Goal: Task Accomplishment & Management: Use online tool/utility

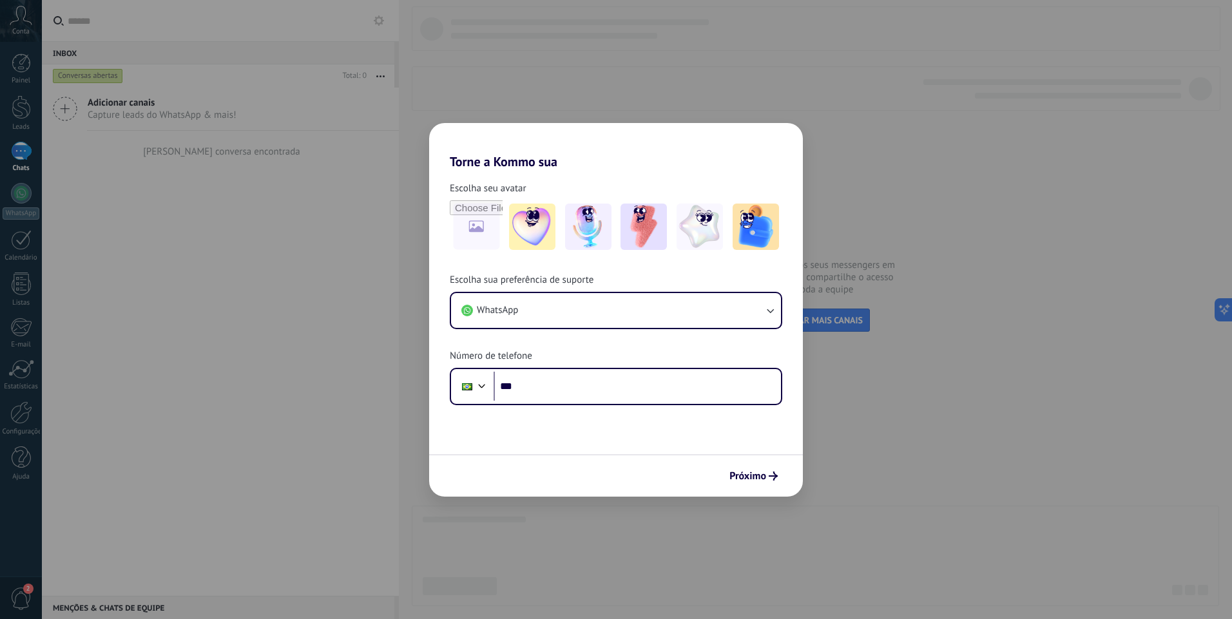
drag, startPoint x: 943, startPoint y: 126, endPoint x: 908, endPoint y: 133, distance: 35.5
click at [942, 126] on div "Torne a Kommo sua Escolha seu avatar Escolha sua preferência de suporte WhatsAp…" at bounding box center [616, 309] width 1232 height 619
click at [722, 471] on div "Próximo" at bounding box center [616, 475] width 374 height 43
click at [730, 474] on span "Próximo" at bounding box center [747, 476] width 37 height 9
click at [635, 383] on input "***" at bounding box center [637, 387] width 287 height 30
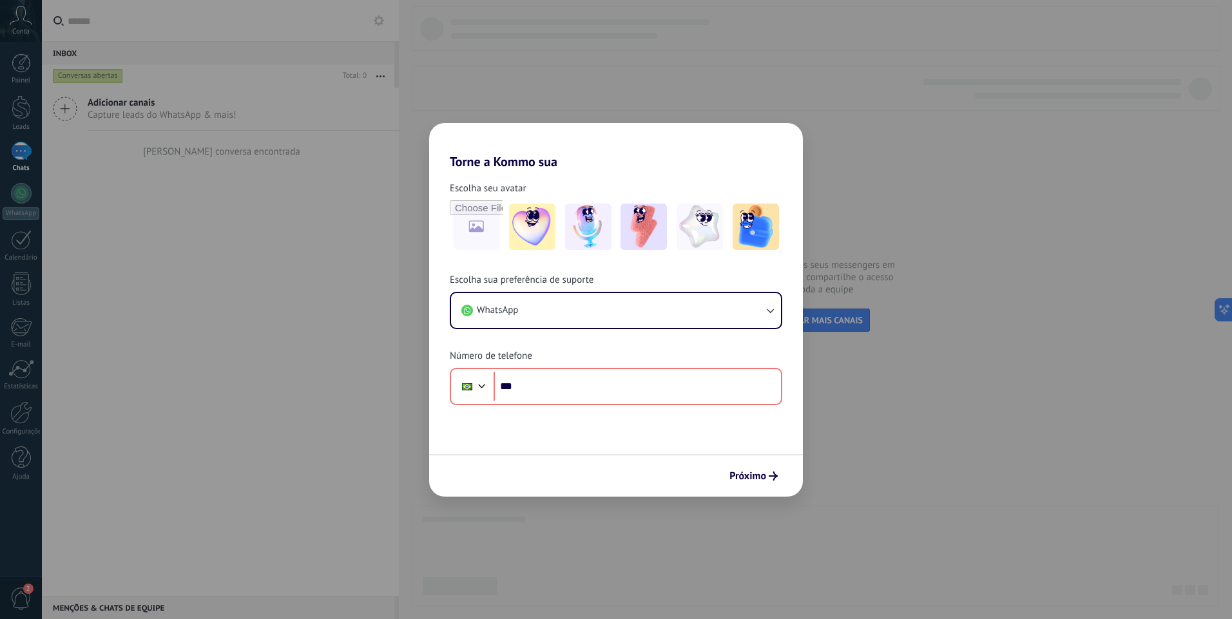
click at [554, 115] on div "Torne a Kommo sua Escolha seu avatar Escolha sua preferência de suporte WhatsAp…" at bounding box center [616, 309] width 1232 height 619
click at [27, 84] on div "Torne a Kommo sua Escolha seu avatar Escolha sua preferência de suporte WhatsAp…" at bounding box center [616, 309] width 1232 height 619
click at [20, 62] on div "Torne a Kommo sua Escolha seu avatar Escolha sua preferência de suporte WhatsAp…" at bounding box center [616, 309] width 1232 height 619
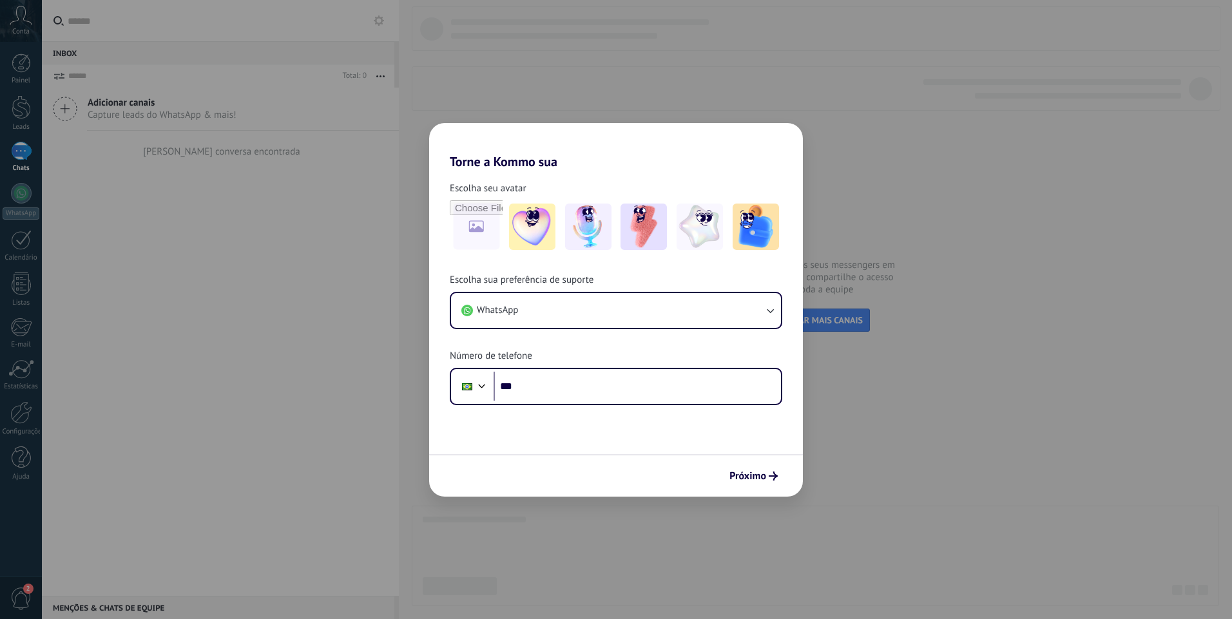
click at [17, 121] on div "Torne a Kommo sua Escolha seu avatar Escolha sua preferência de suporte WhatsAp…" at bounding box center [616, 309] width 1232 height 619
click at [22, 117] on div "Torne a Kommo sua Escolha seu avatar Escolha sua preferência de suporte WhatsAp…" at bounding box center [616, 309] width 1232 height 619
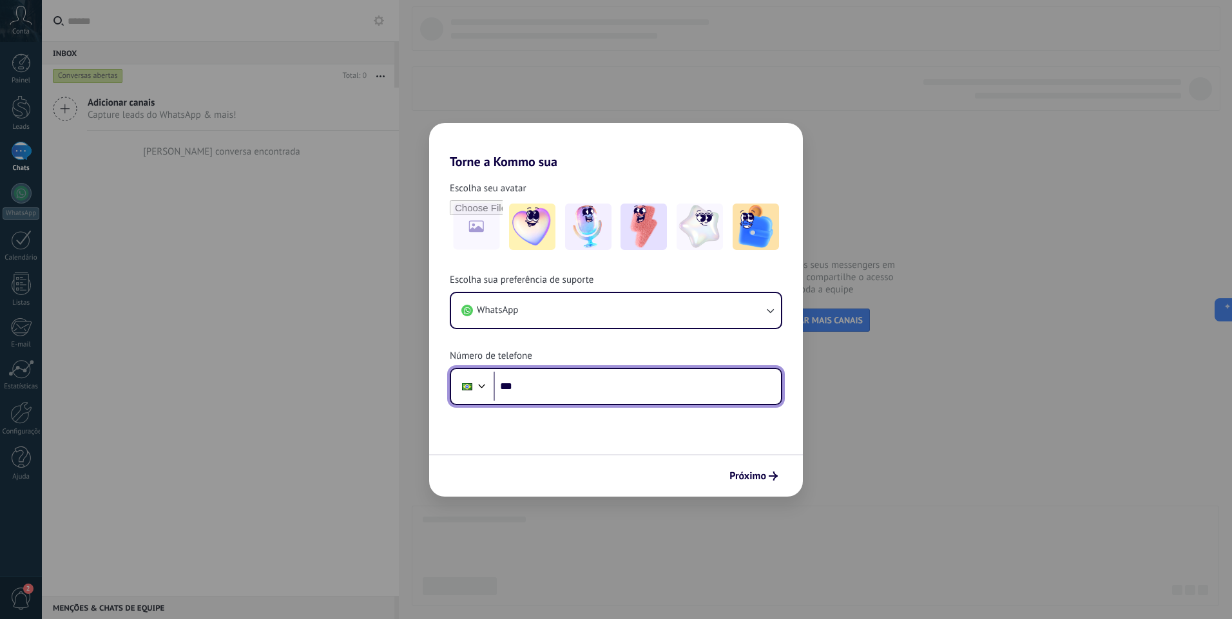
click at [564, 389] on input "***" at bounding box center [637, 387] width 287 height 30
click at [541, 388] on input "***" at bounding box center [637, 387] width 287 height 30
paste input "tel"
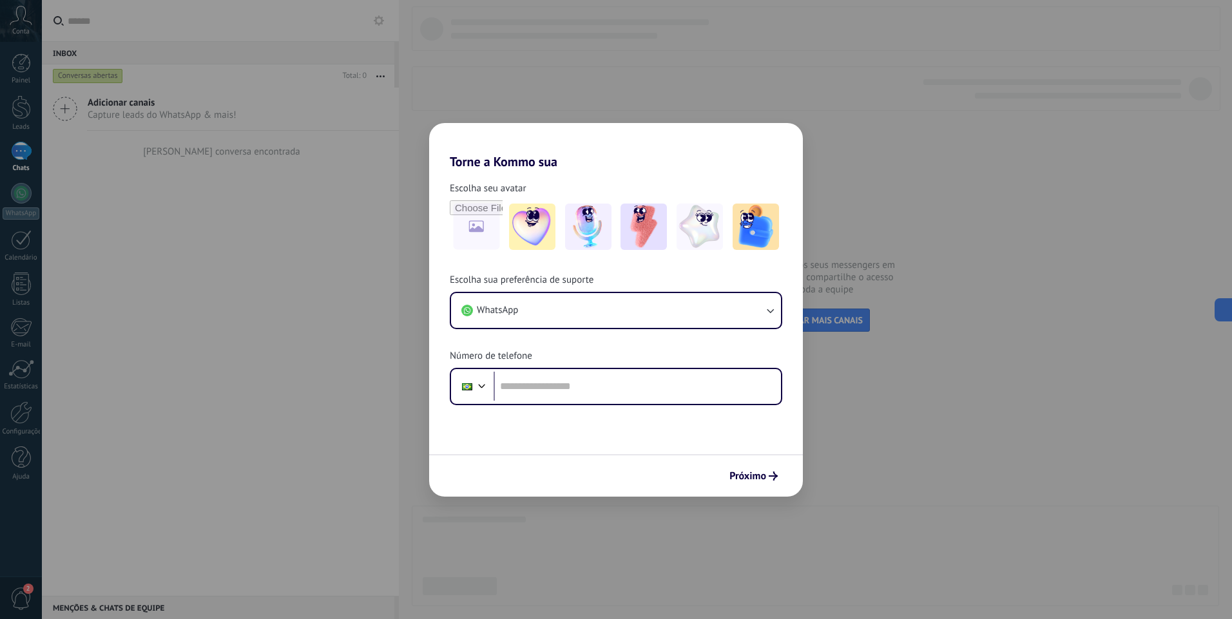
click at [542, 414] on form "Escolha seu avatar [PERSON_NAME] sua preferência de suporte WhatsApp Número de …" at bounding box center [616, 332] width 374 height 327
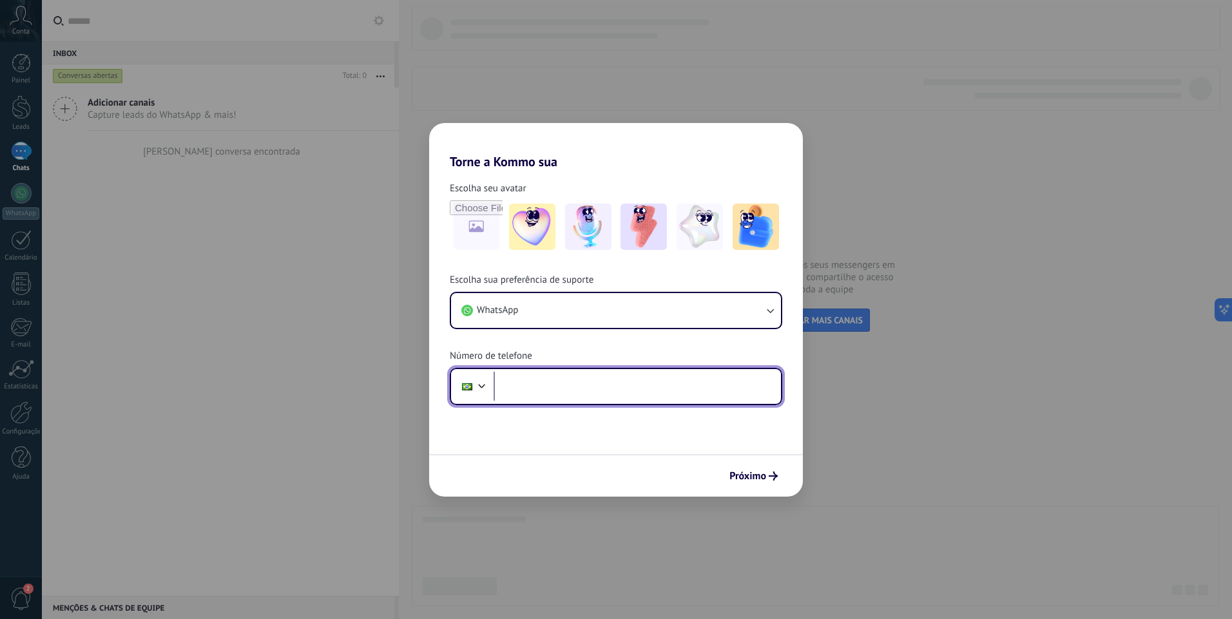
click at [550, 392] on input "tel" at bounding box center [637, 387] width 287 height 30
type input "**"
paste input "tel"
click at [631, 374] on input "**********" at bounding box center [637, 387] width 287 height 30
click at [629, 379] on input "**********" at bounding box center [637, 387] width 287 height 30
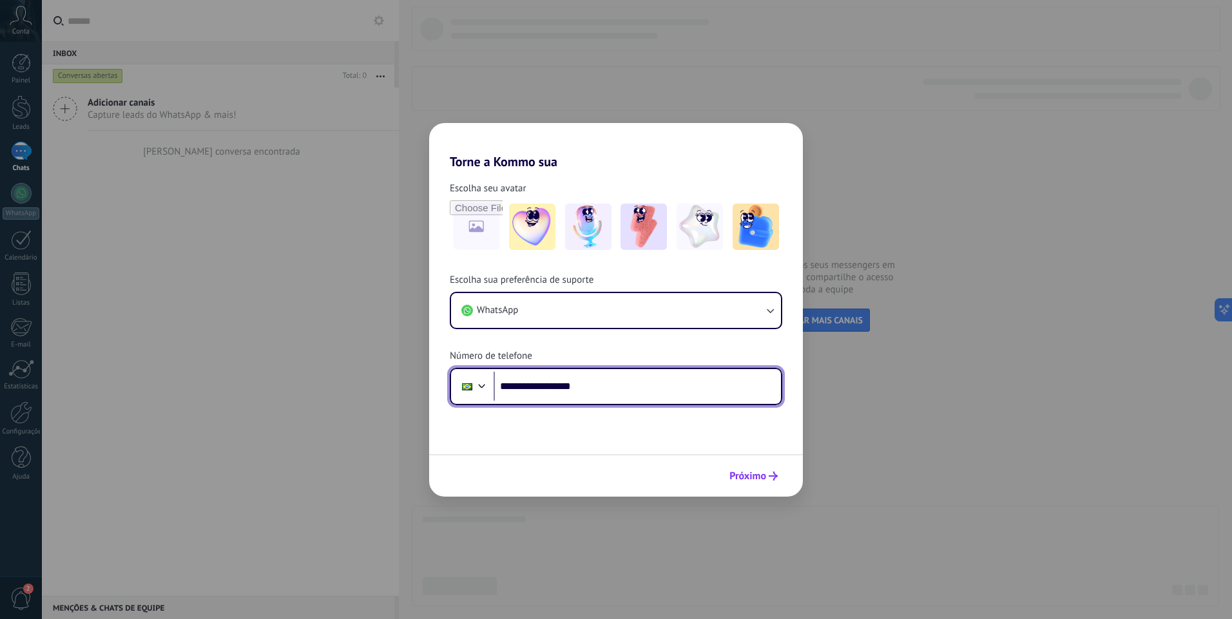
type input "**********"
click at [764, 486] on button "Próximo" at bounding box center [754, 476] width 60 height 22
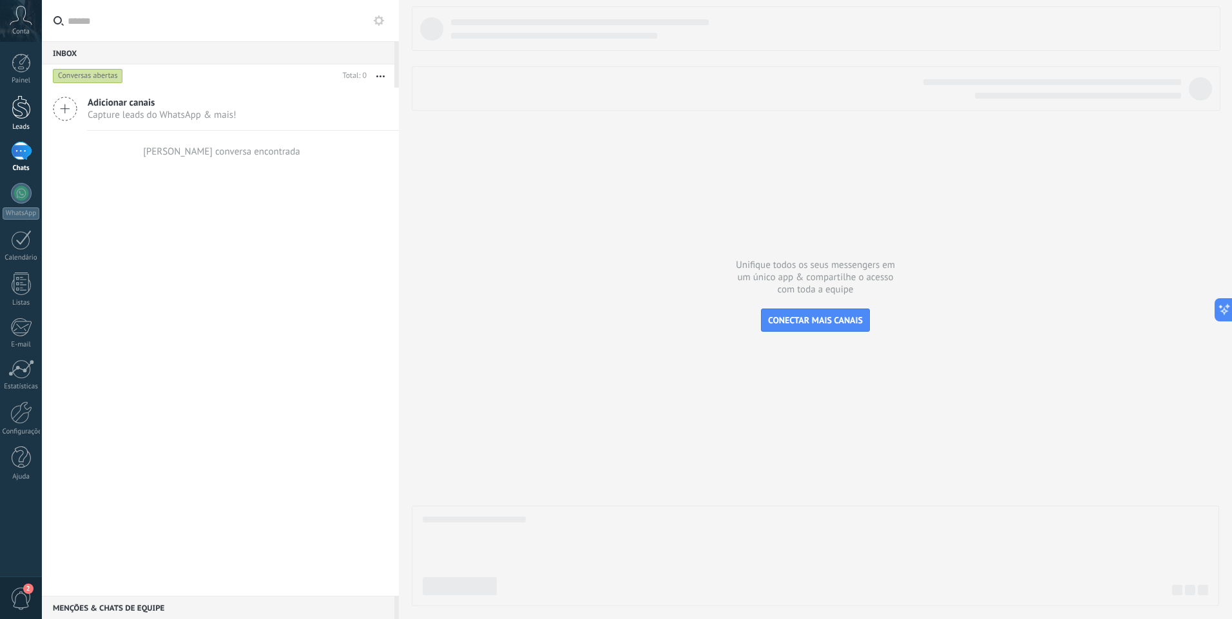
click at [21, 119] on link "Leads" at bounding box center [21, 113] width 42 height 36
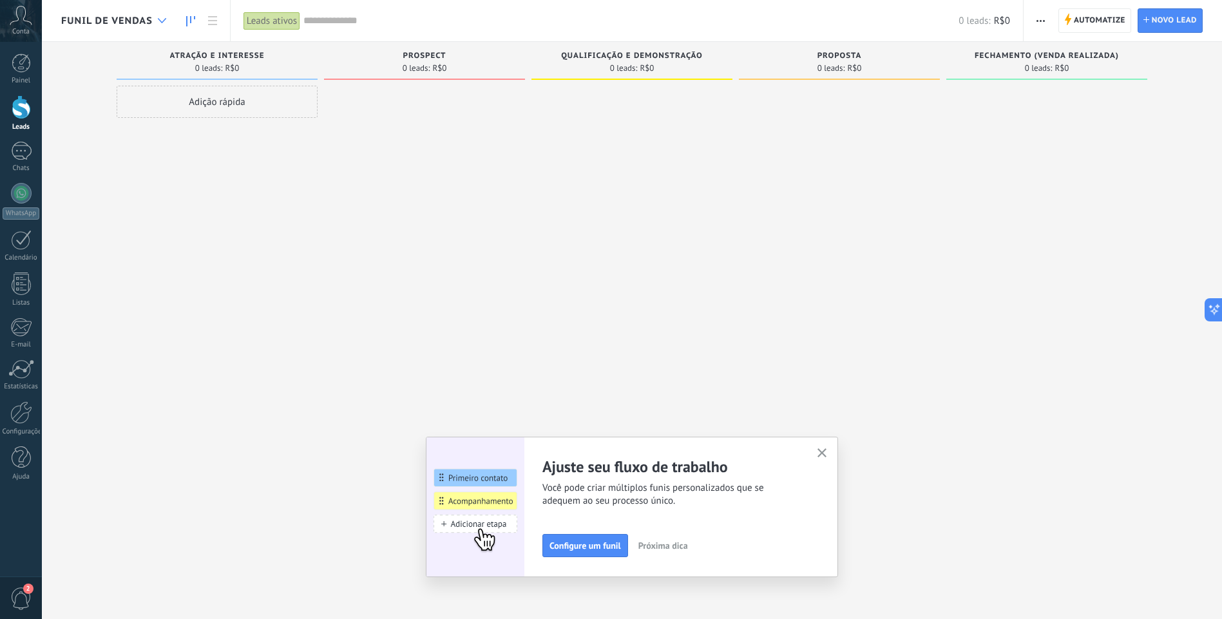
click at [150, 23] on div "Funil de vendas" at bounding box center [116, 20] width 111 height 41
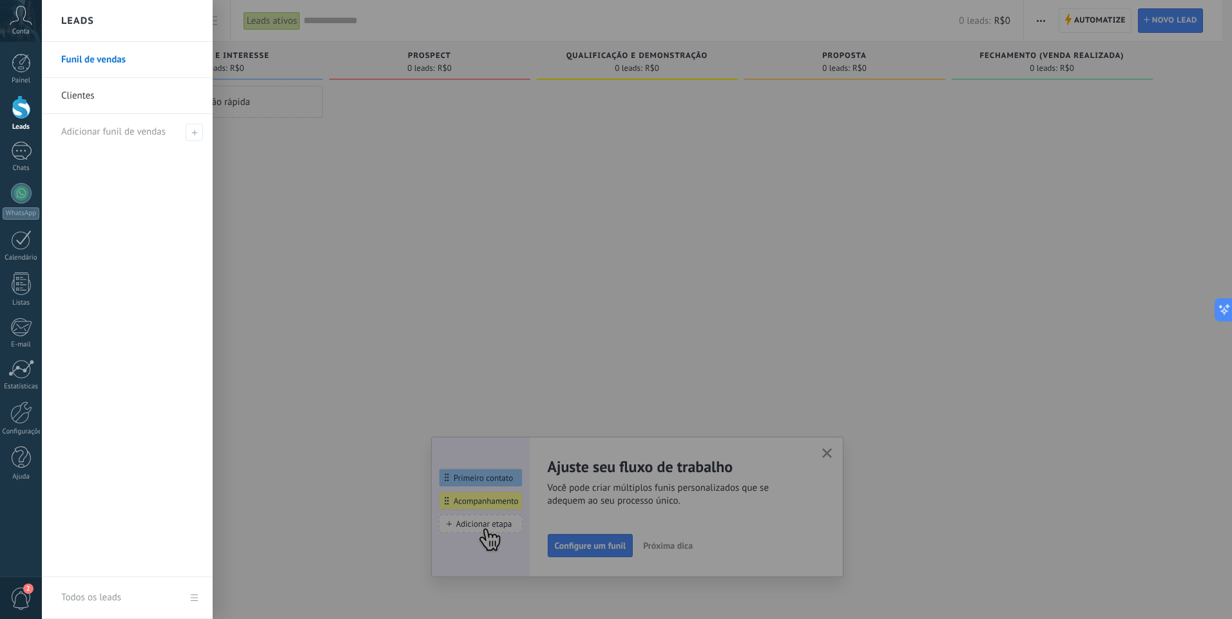
click at [90, 101] on link "Clientes" at bounding box center [130, 96] width 139 height 36
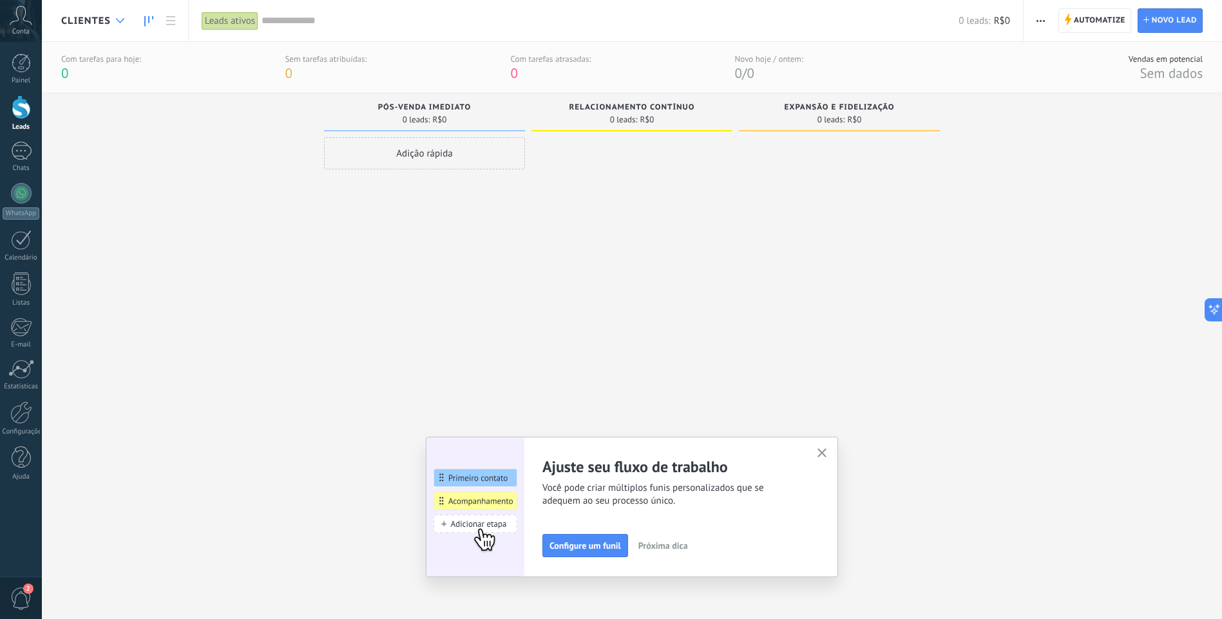
click at [112, 15] on div at bounding box center [120, 20] width 21 height 25
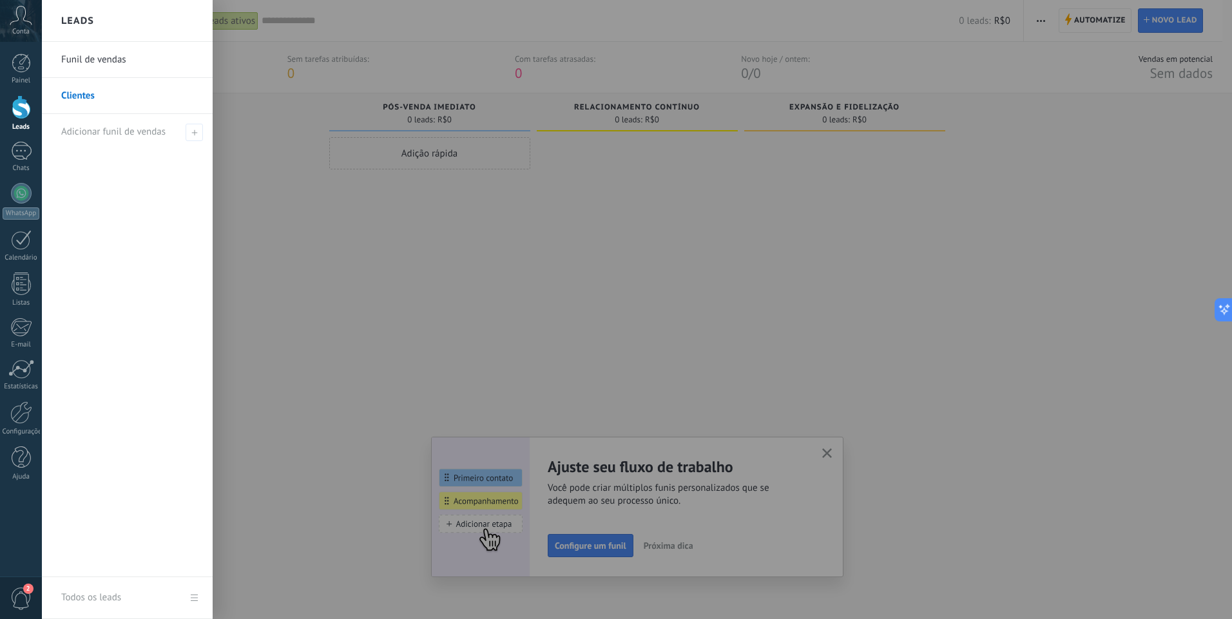
click at [105, 64] on link "Funil de vendas" at bounding box center [130, 60] width 139 height 36
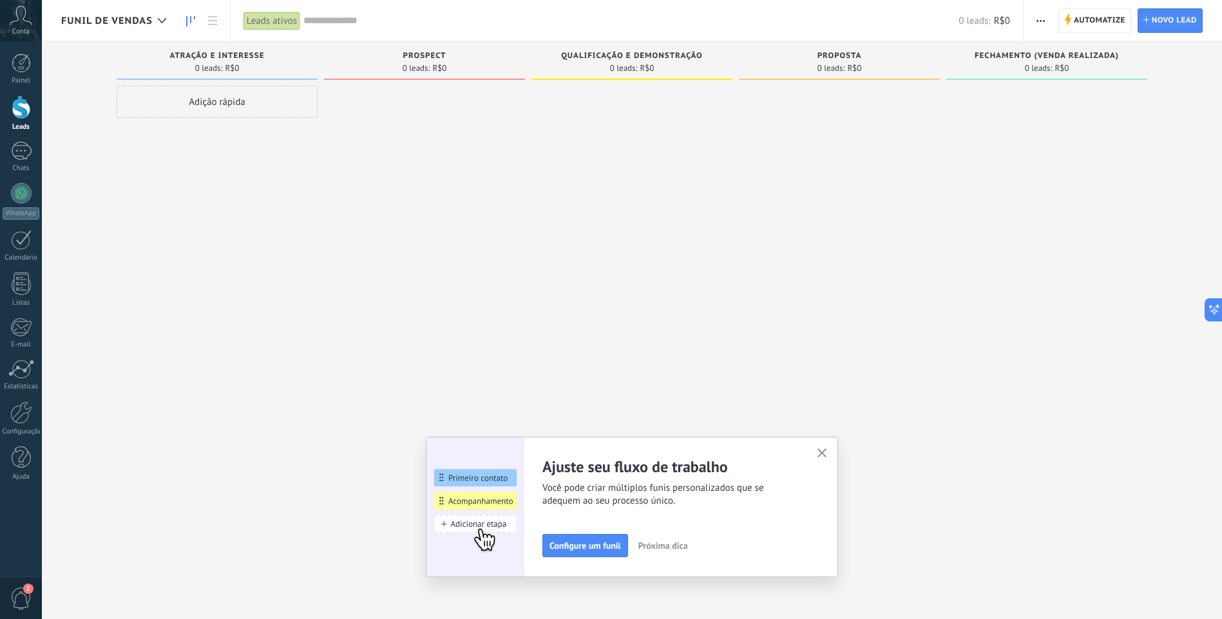
click at [824, 453] on icon "button" at bounding box center [823, 453] width 10 height 10
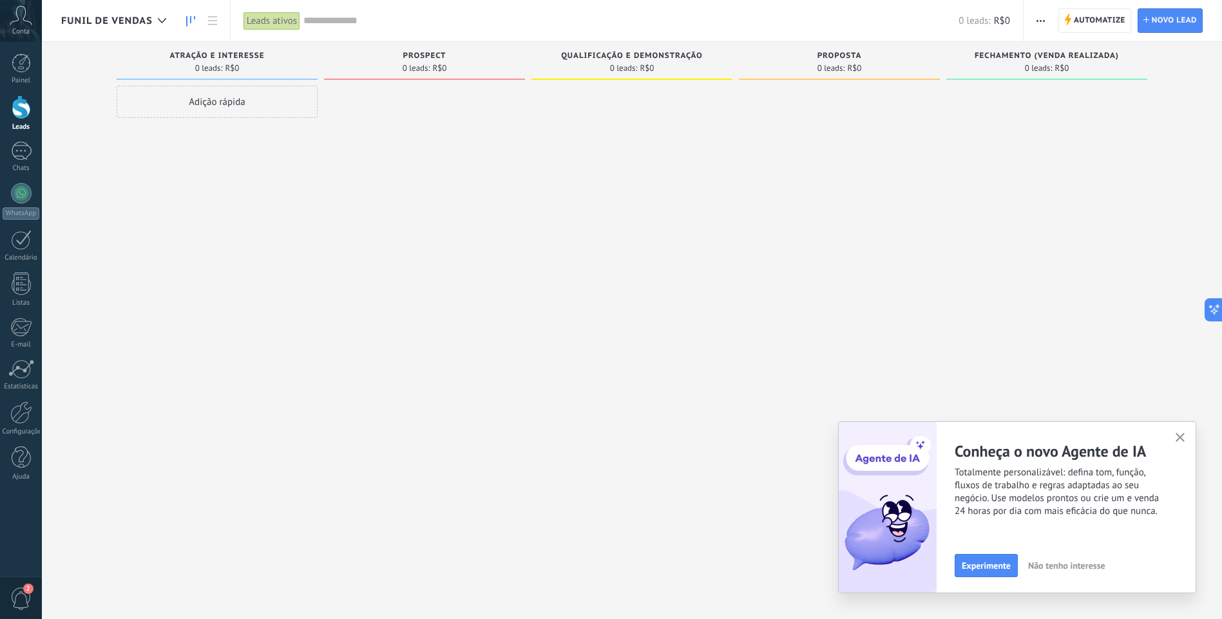
click at [1180, 436] on icon "button" at bounding box center [1181, 438] width 10 height 10
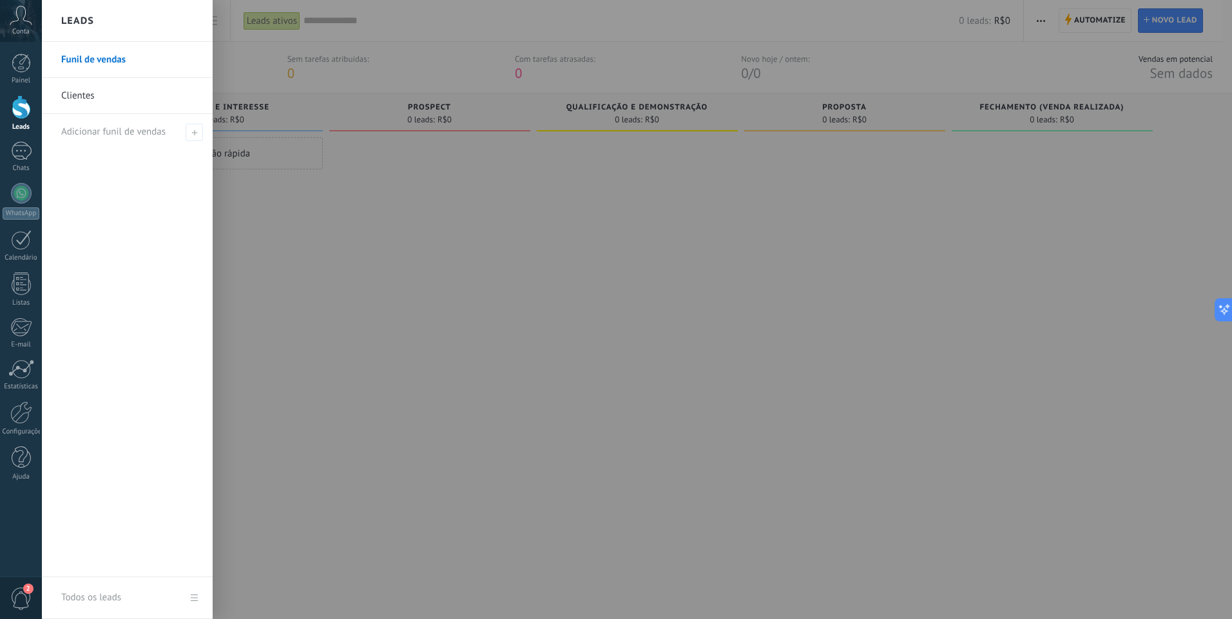
click at [81, 91] on link "Clientes" at bounding box center [130, 96] width 139 height 36
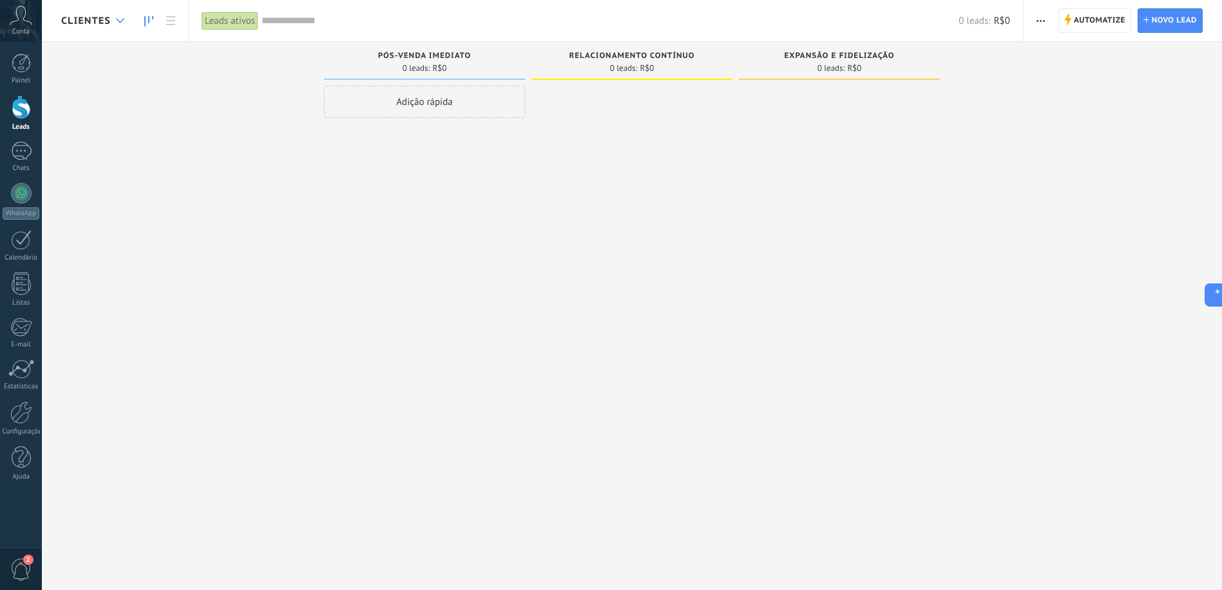
click at [120, 16] on div at bounding box center [120, 20] width 21 height 25
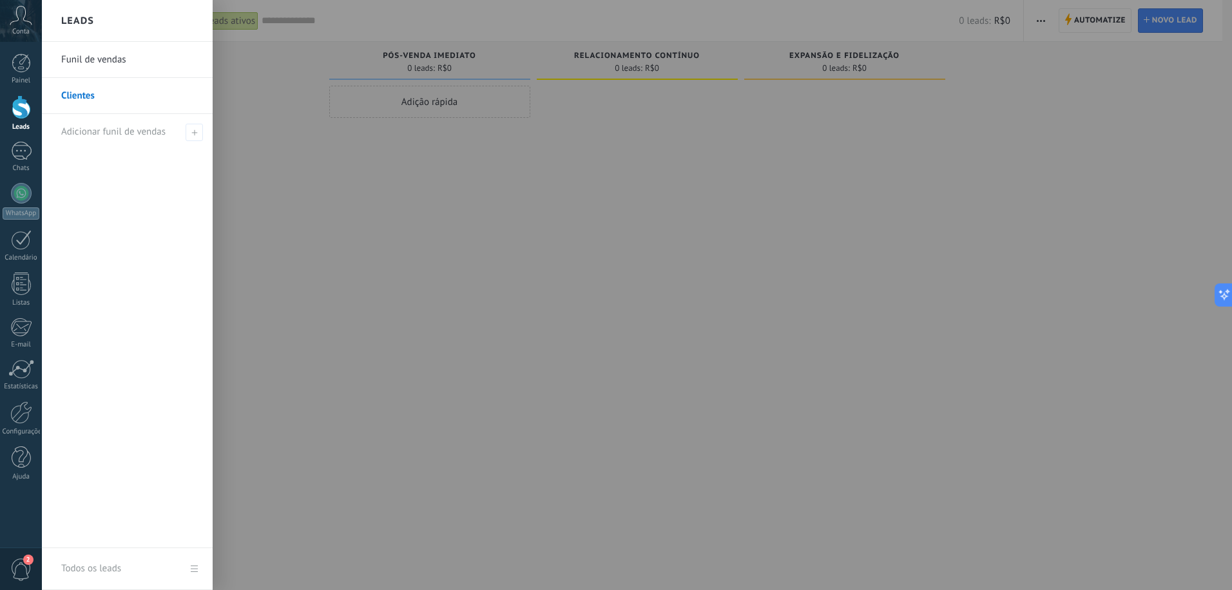
click at [102, 65] on link "Funil de vendas" at bounding box center [130, 60] width 139 height 36
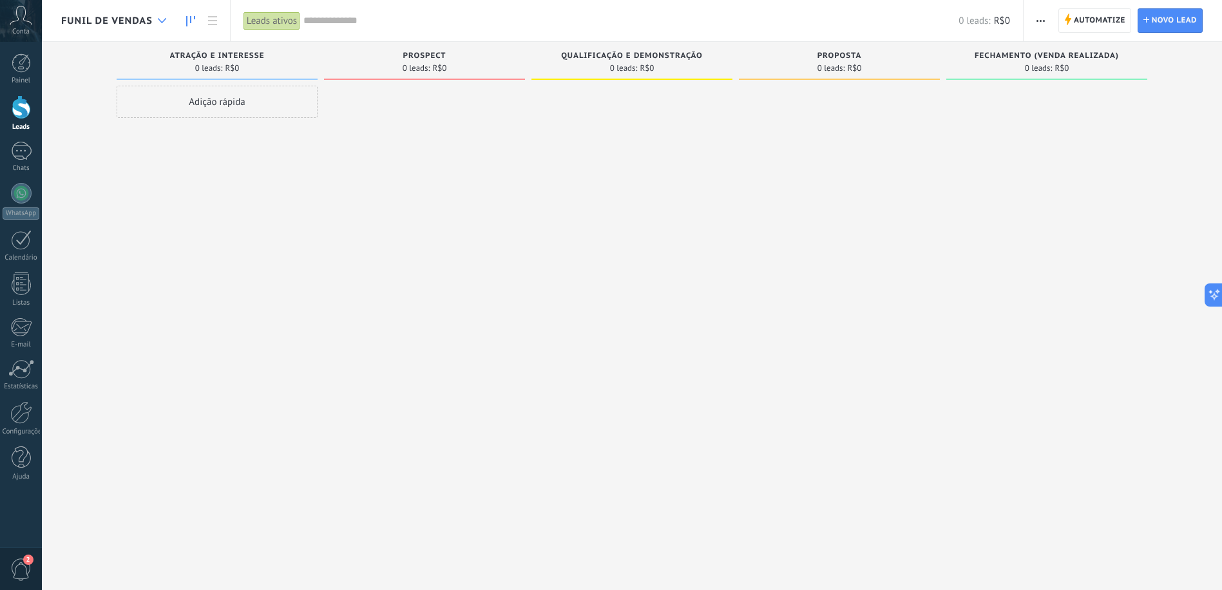
click at [157, 17] on div at bounding box center [161, 20] width 21 height 25
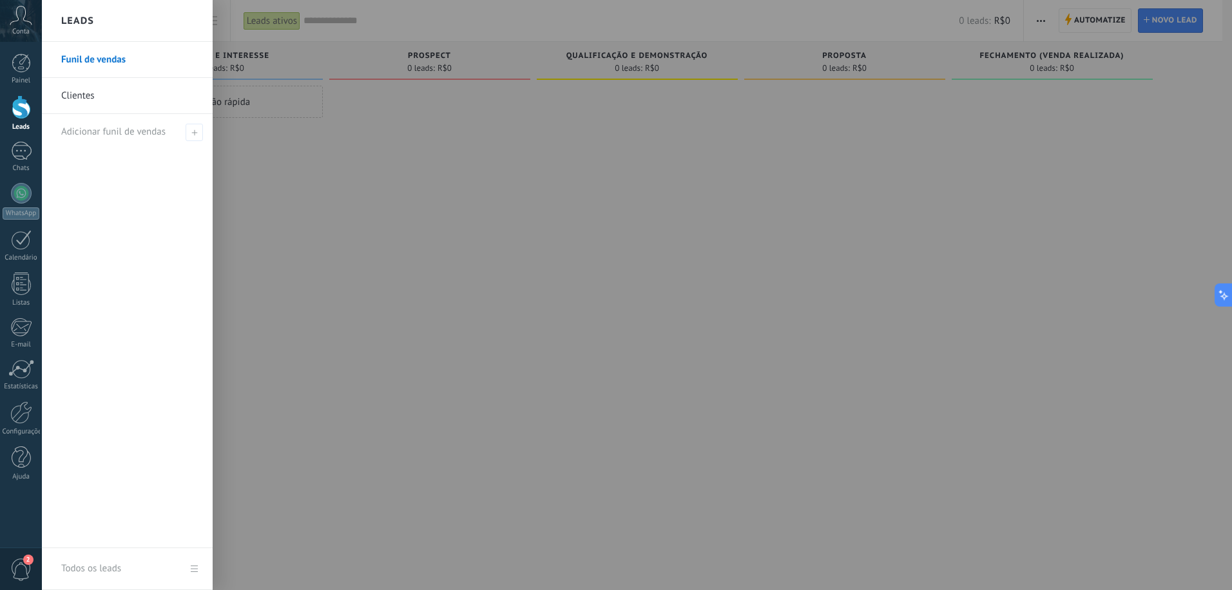
click at [90, 97] on link "Clientes" at bounding box center [130, 96] width 139 height 36
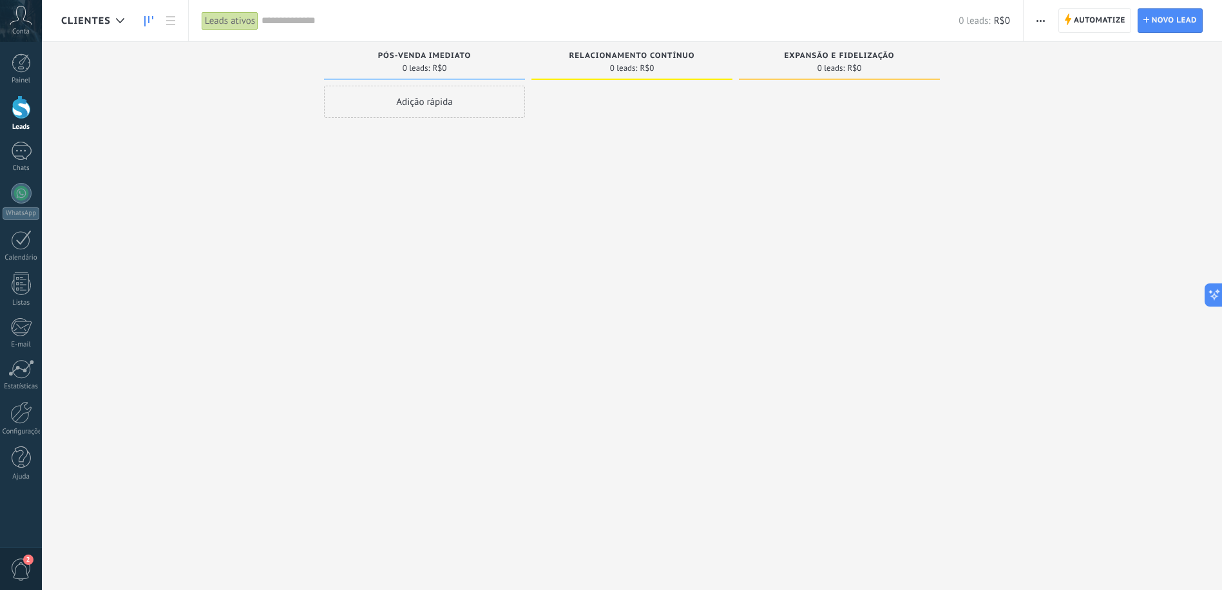
click at [102, 25] on span "Clientes" at bounding box center [86, 21] width 50 height 12
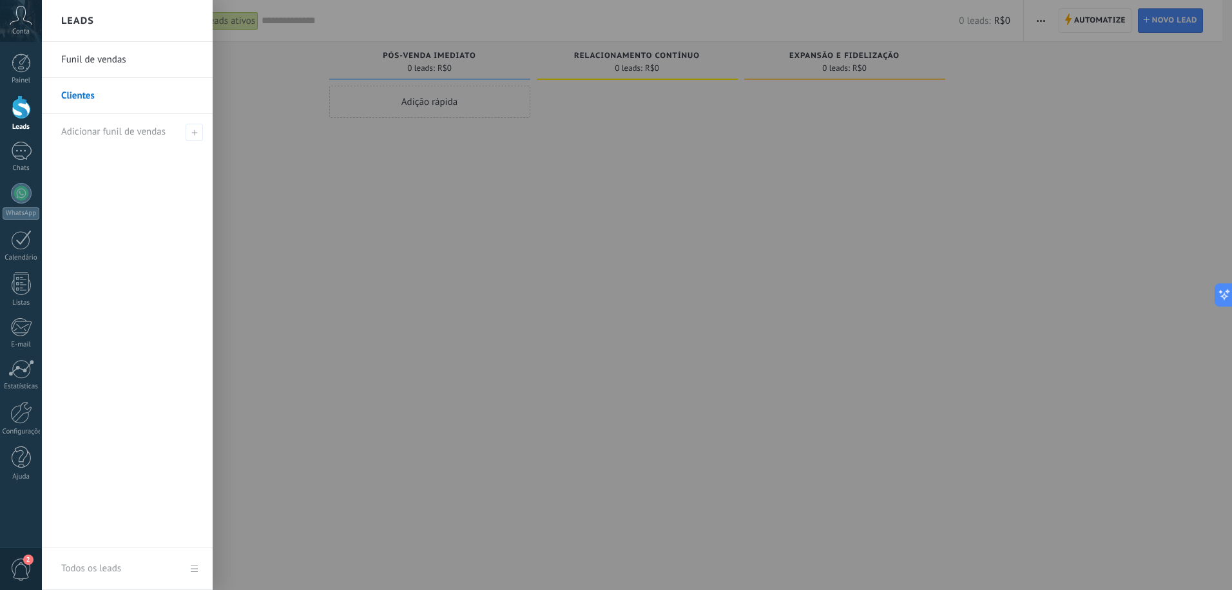
click at [107, 62] on link "Funil de vendas" at bounding box center [130, 60] width 139 height 36
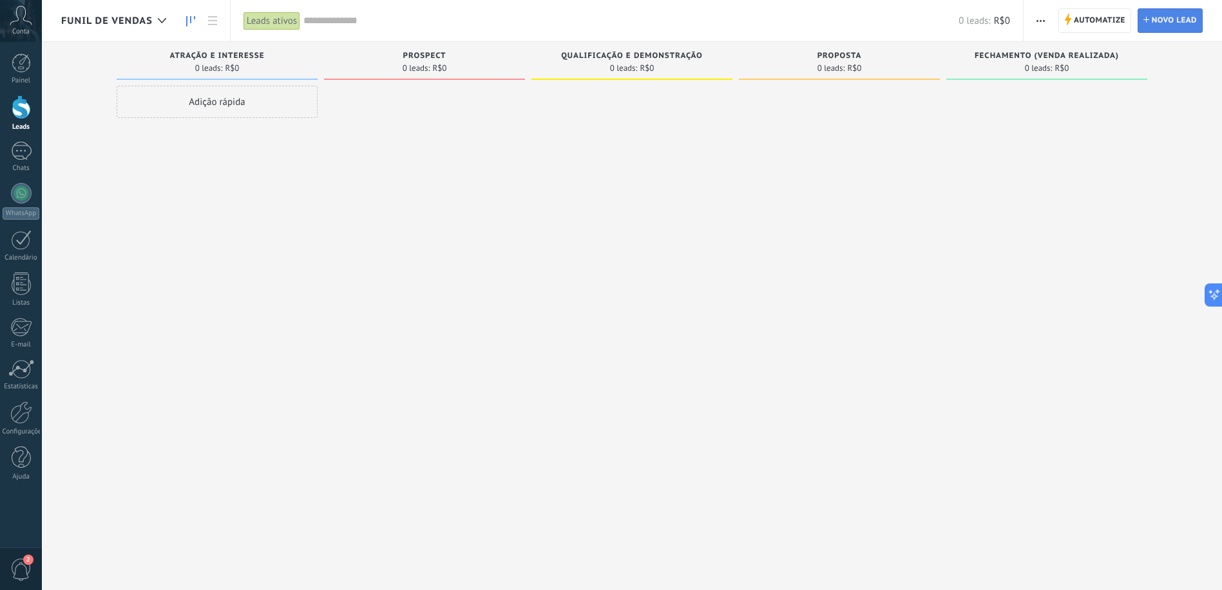
click at [1158, 20] on span "Novo lead" at bounding box center [1174, 20] width 45 height 23
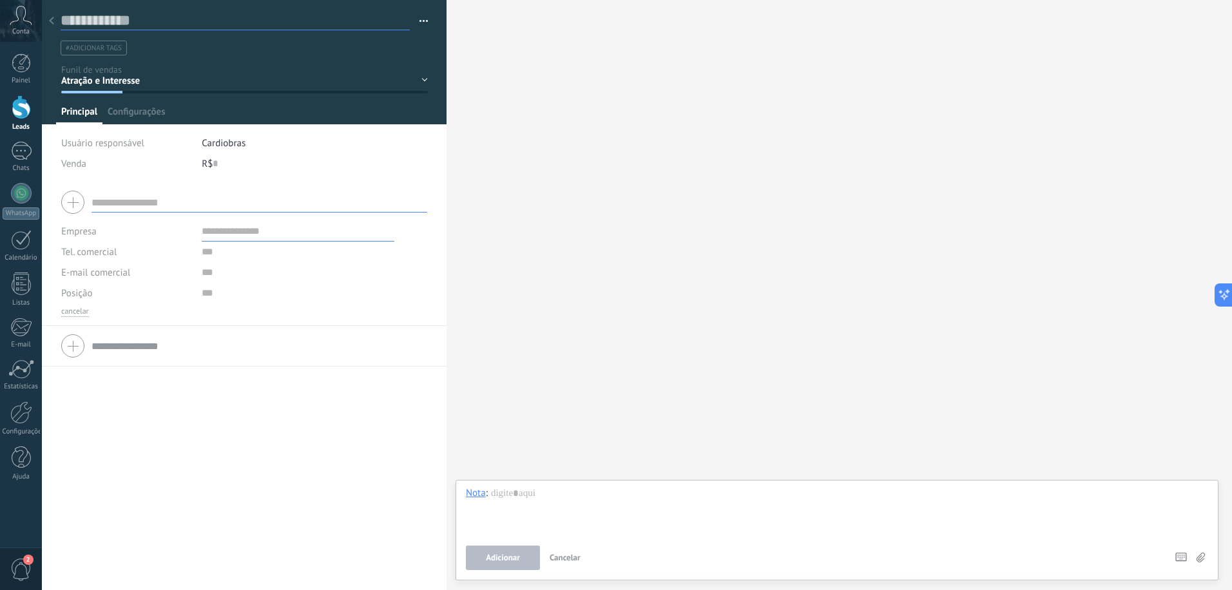
click at [153, 26] on input "text" at bounding box center [235, 20] width 349 height 19
click at [222, 164] on div "R$ 0" at bounding box center [315, 163] width 226 height 21
click at [164, 106] on span "Configurações" at bounding box center [136, 115] width 57 height 19
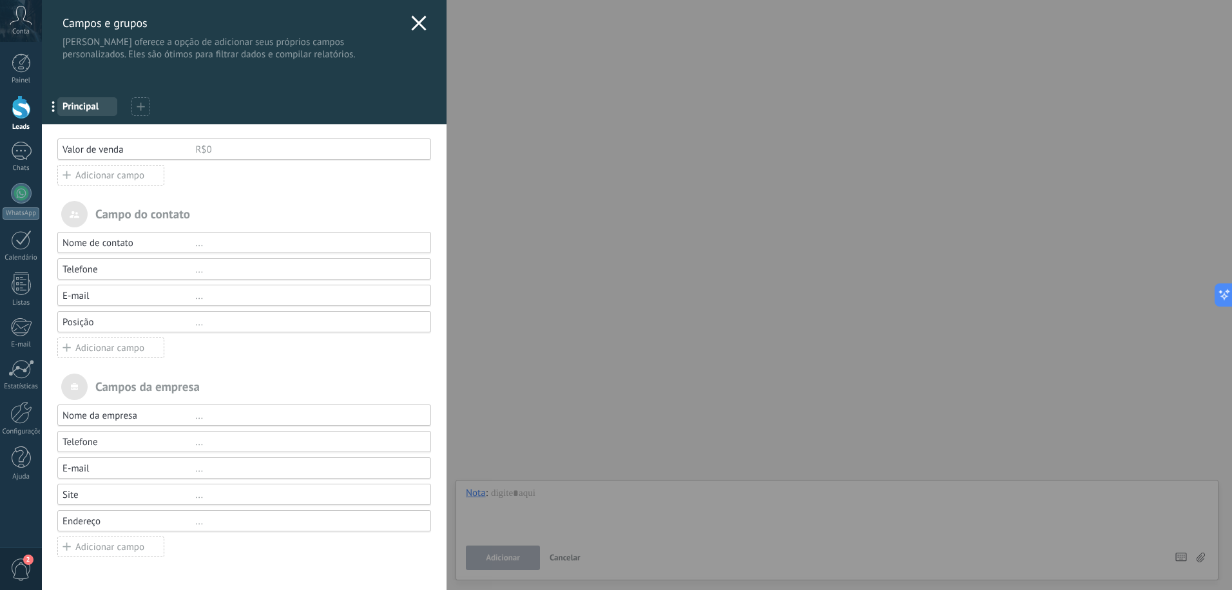
click at [132, 177] on div "Adicionar campo" at bounding box center [110, 175] width 107 height 21
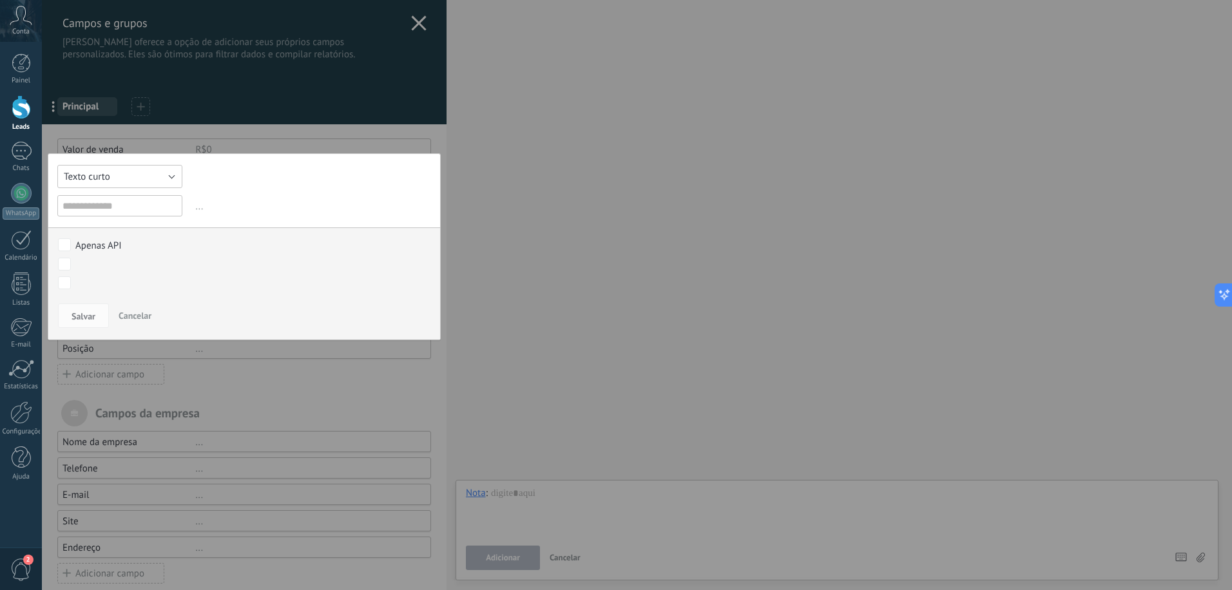
click at [131, 171] on button "Texto curto" at bounding box center [119, 176] width 125 height 23
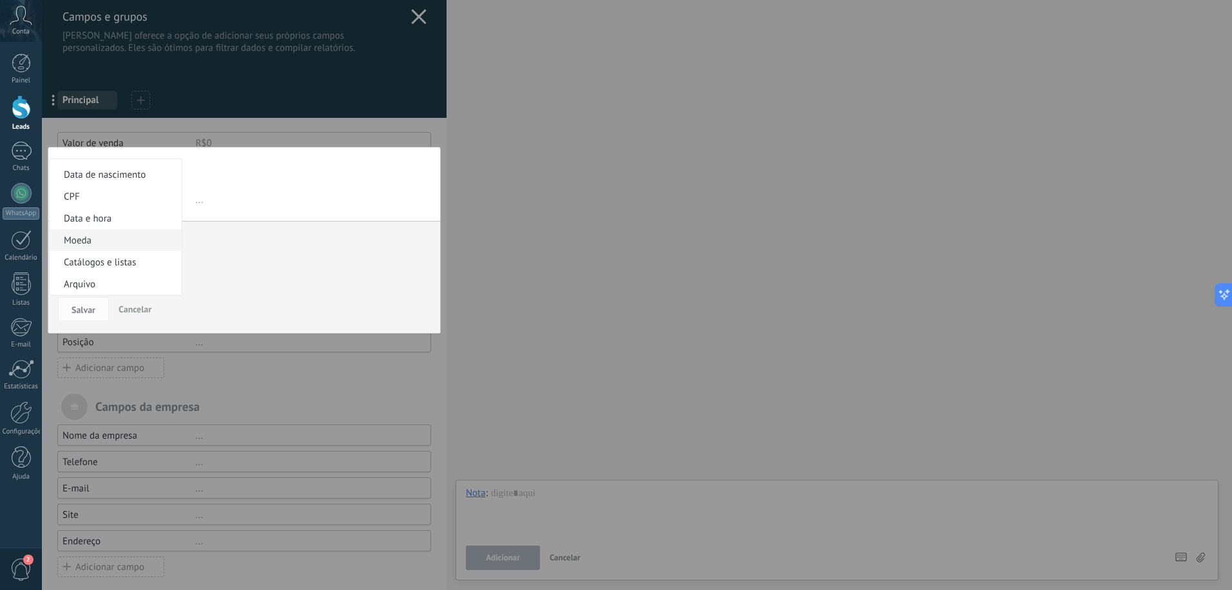
scroll to position [7, 0]
click at [101, 242] on span "Moeda" at bounding box center [114, 240] width 128 height 12
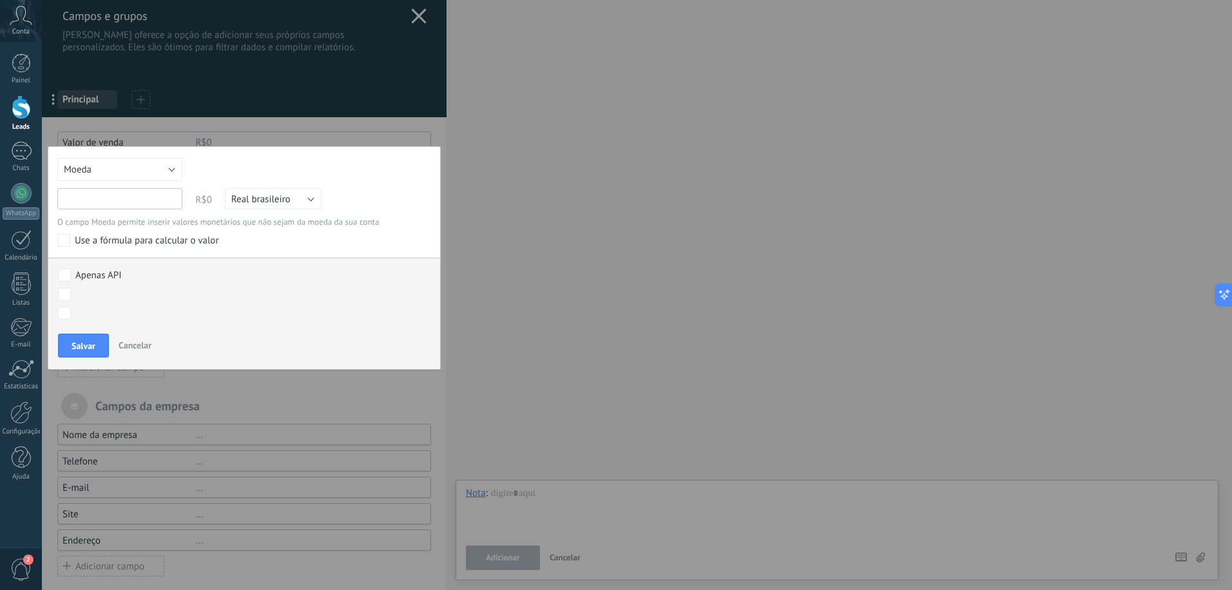
click at [112, 204] on input "text" at bounding box center [119, 198] width 125 height 21
type input "*********"
click at [72, 343] on span "Salvar" at bounding box center [84, 345] width 24 height 9
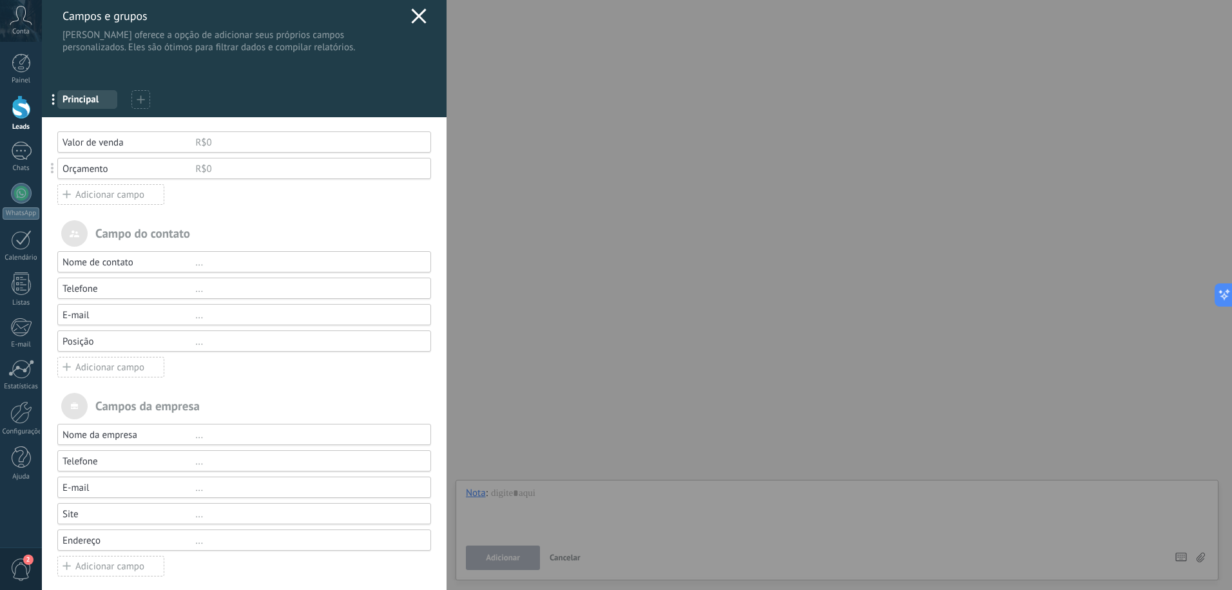
click at [411, 21] on use at bounding box center [418, 15] width 15 height 15
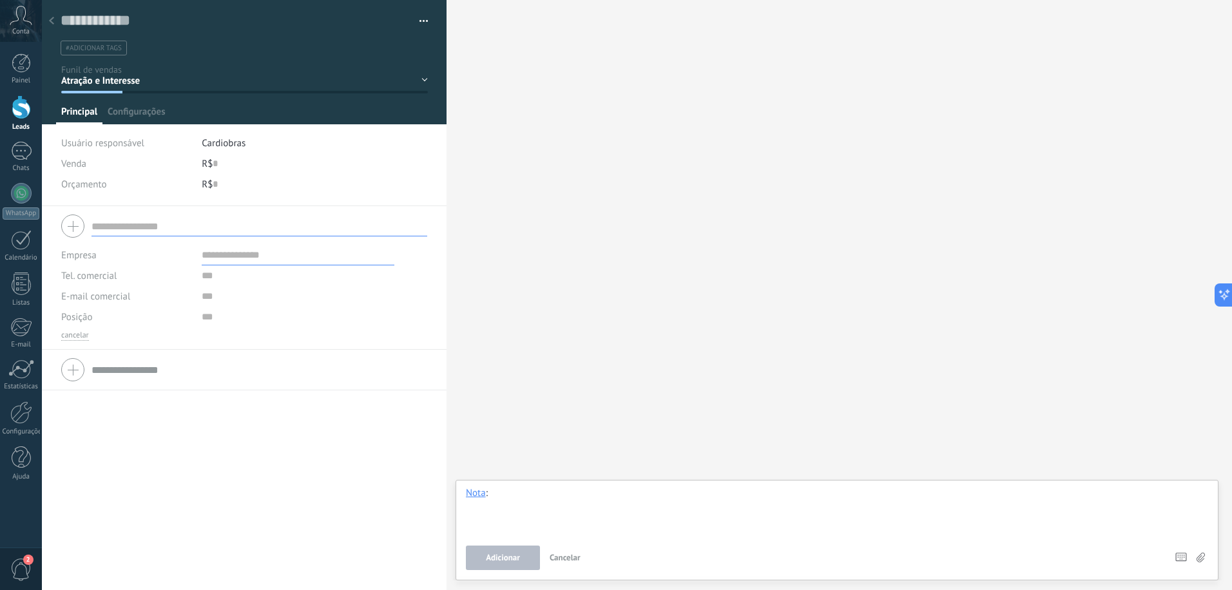
click at [599, 499] on div at bounding box center [837, 511] width 742 height 49
click at [624, 501] on div at bounding box center [837, 511] width 742 height 49
drag, startPoint x: 597, startPoint y: 495, endPoint x: 490, endPoint y: 495, distance: 106.9
click at [490, 495] on div "**********" at bounding box center [837, 511] width 742 height 49
click at [155, 29] on input "text" at bounding box center [235, 20] width 349 height 19
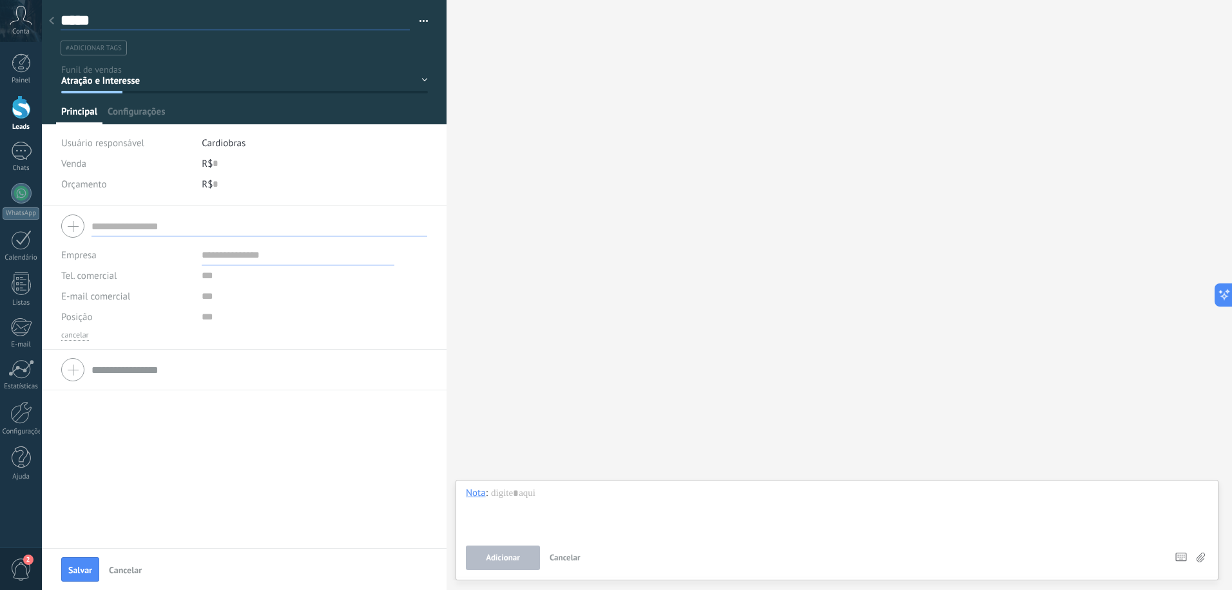
type input "*****"
click at [604, 491] on div at bounding box center [837, 511] width 742 height 49
click at [477, 495] on div "Nota" at bounding box center [476, 493] width 20 height 12
click at [481, 476] on div "Tarefa" at bounding box center [480, 471] width 49 height 22
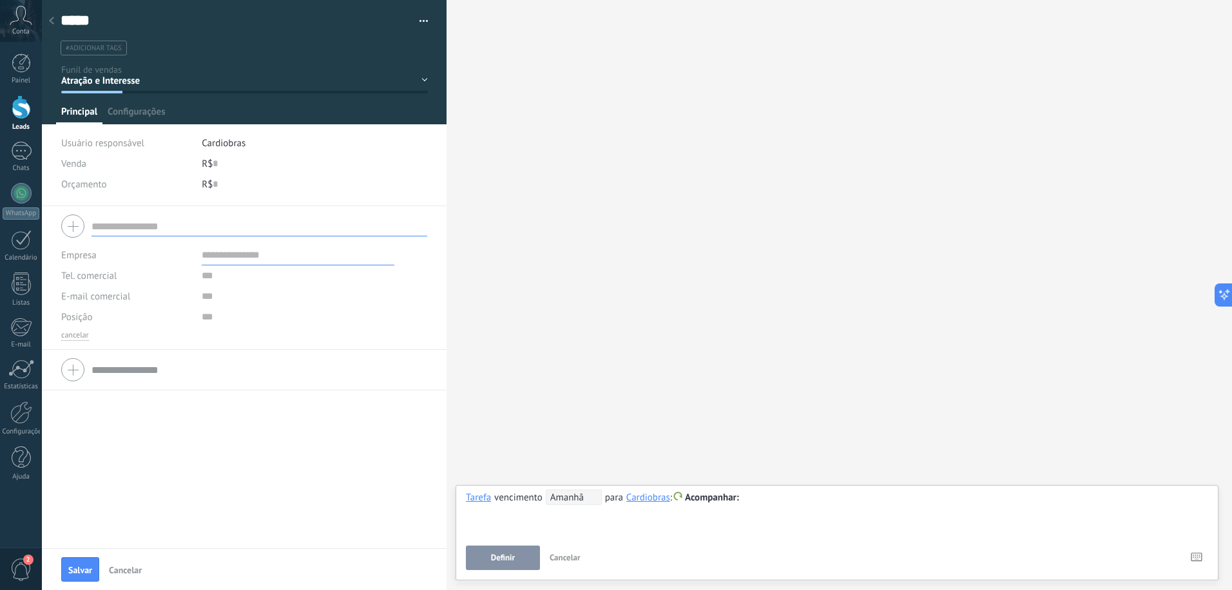
click at [763, 501] on div at bounding box center [837, 497] width 742 height 15
click at [583, 499] on span "Amanhã" at bounding box center [574, 497] width 56 height 15
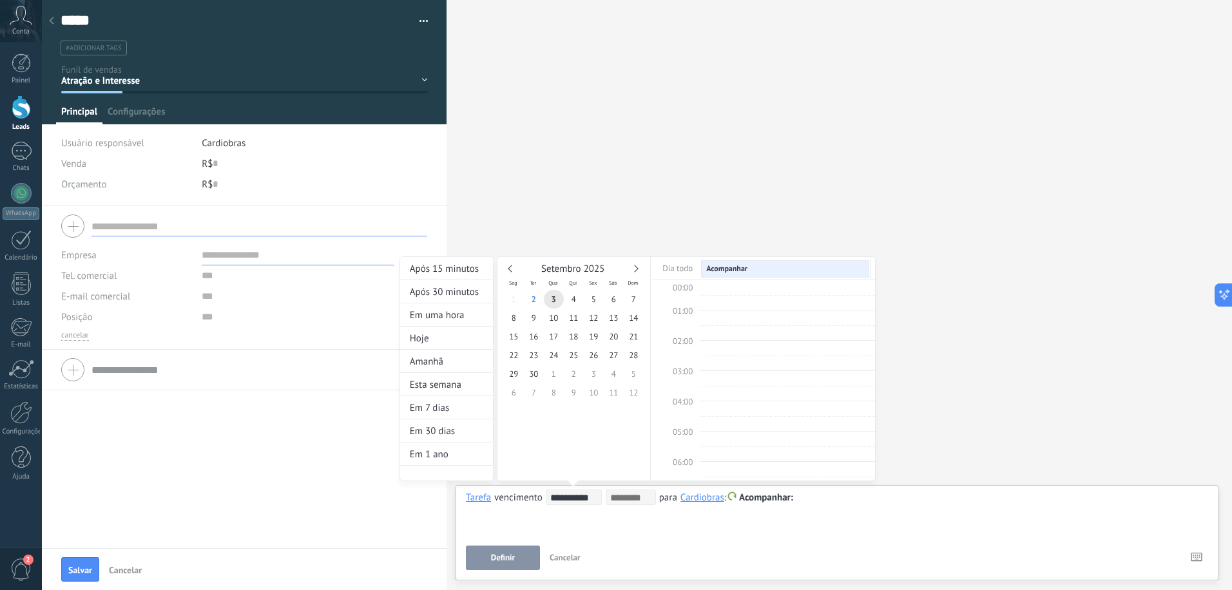
scroll to position [243, 0]
type input "**********"
click at [551, 376] on span "1" at bounding box center [554, 374] width 20 height 19
click at [832, 507] on div at bounding box center [616, 295] width 1232 height 590
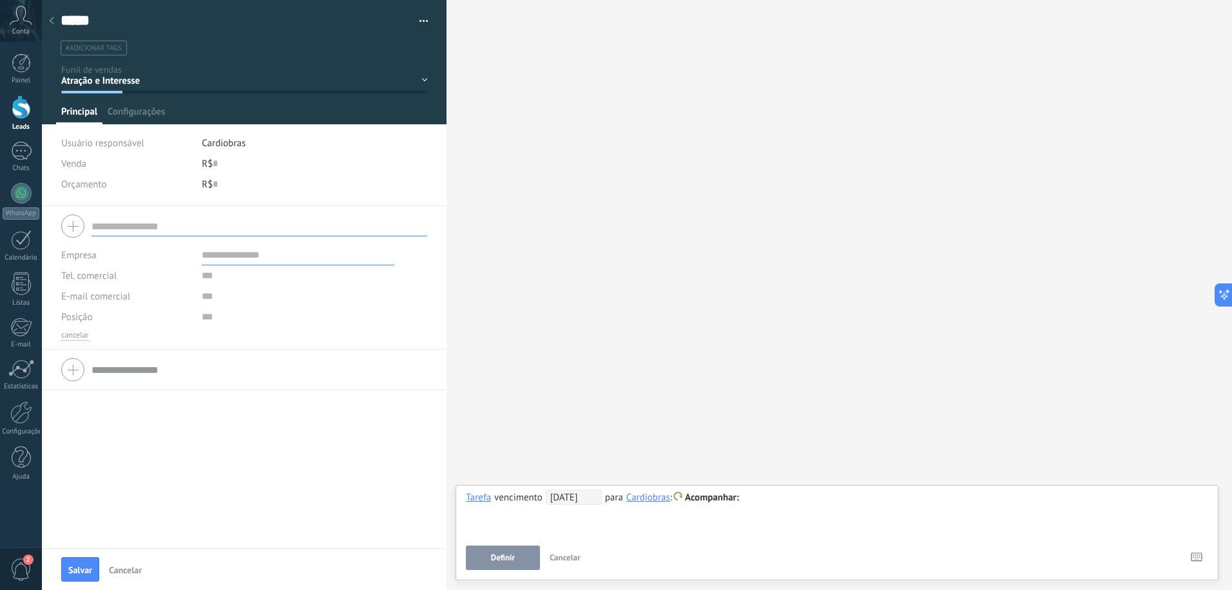
click at [830, 503] on div at bounding box center [837, 497] width 742 height 15
click at [512, 562] on span "Definir" at bounding box center [503, 557] width 24 height 9
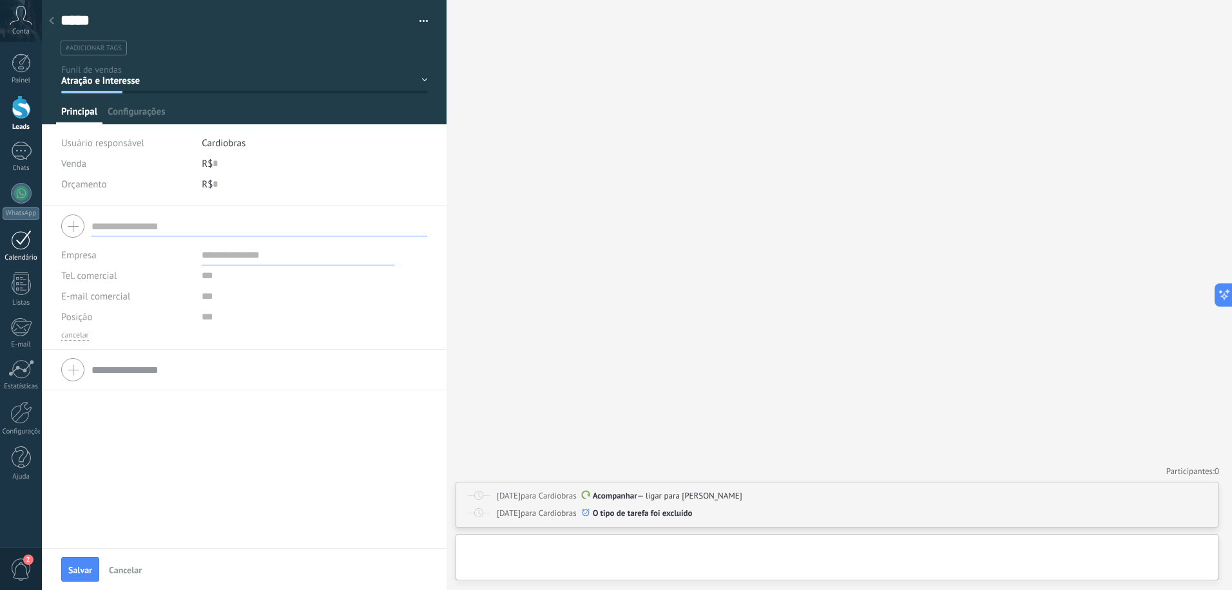
click at [14, 252] on link "Calendário" at bounding box center [21, 246] width 42 height 32
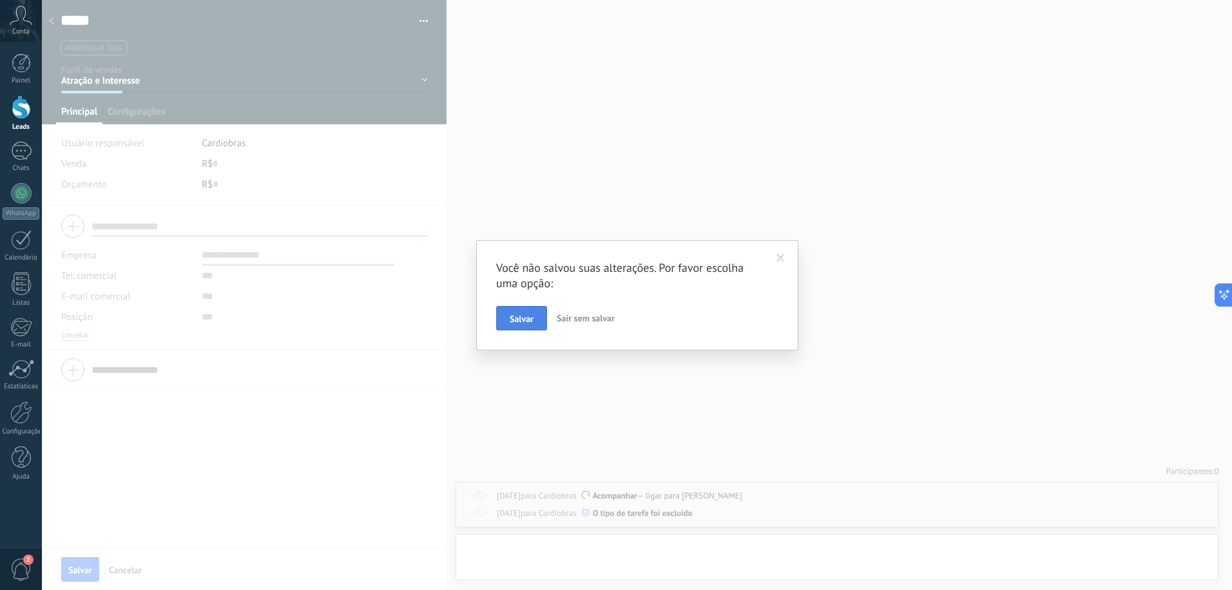
click at [502, 320] on button "Salvar" at bounding box center [521, 318] width 51 height 24
click at [779, 254] on span at bounding box center [780, 258] width 8 height 9
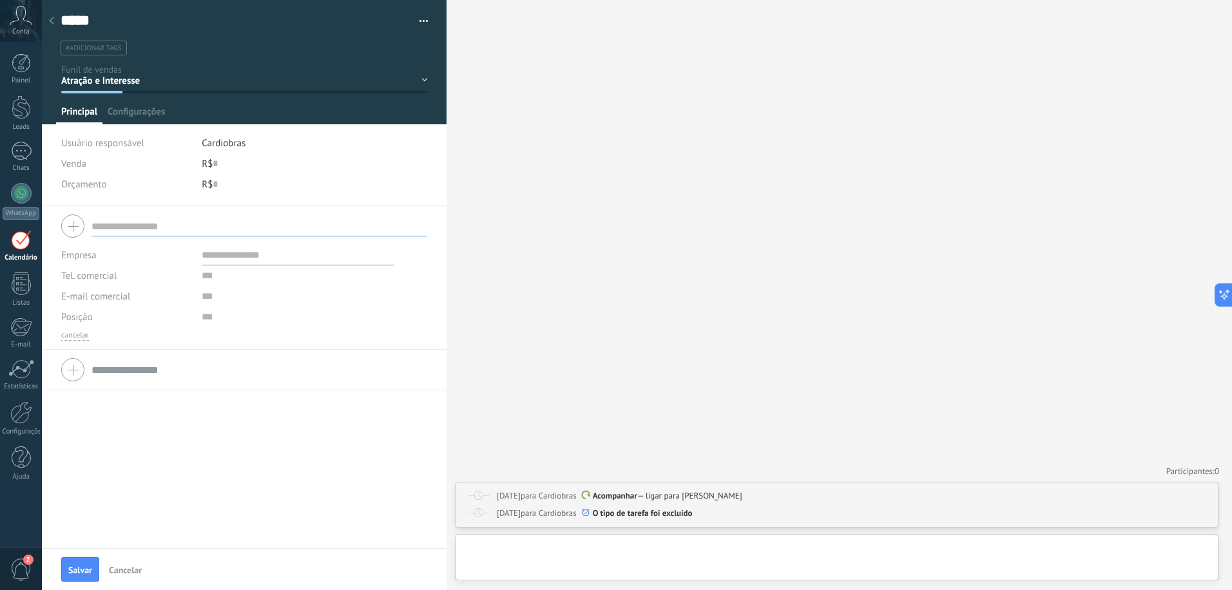
click at [343, 248] on input "text" at bounding box center [298, 255] width 193 height 21
type input "**********"
click at [61, 564] on button "Salvar" at bounding box center [80, 569] width 38 height 24
type input "**********"
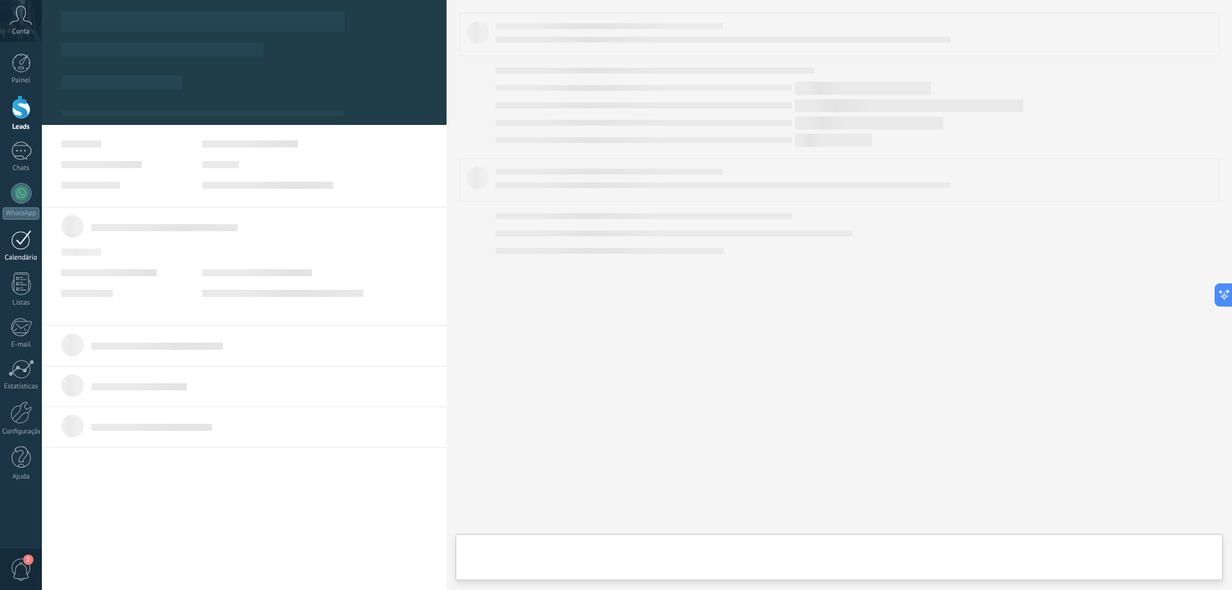
click at [19, 244] on div at bounding box center [21, 240] width 21 height 20
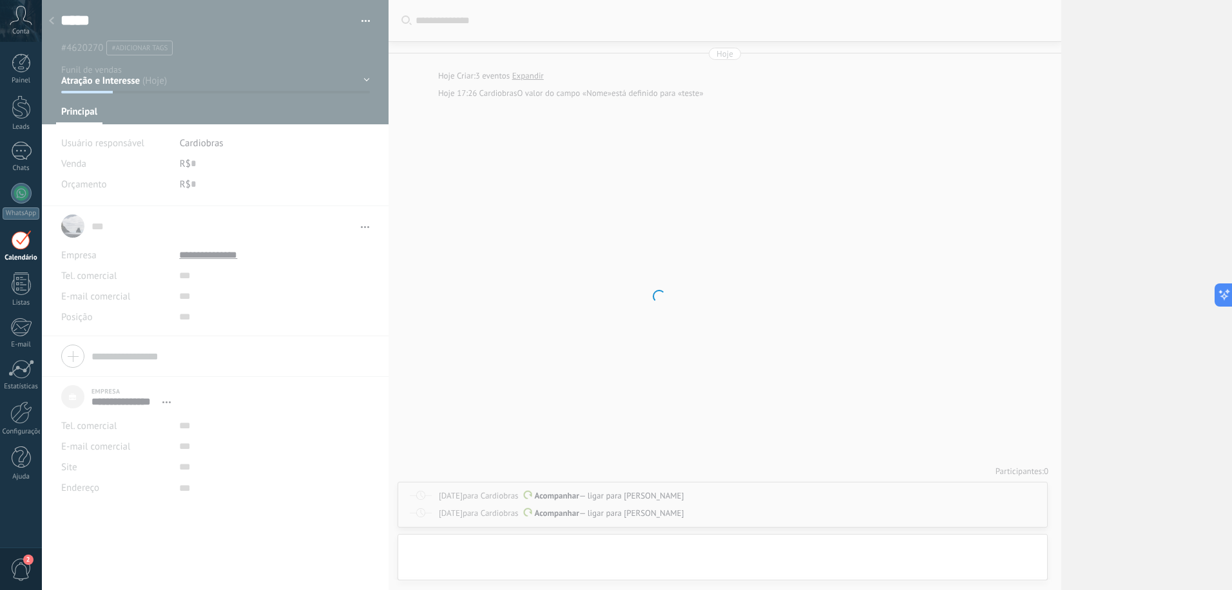
scroll to position [13, 0]
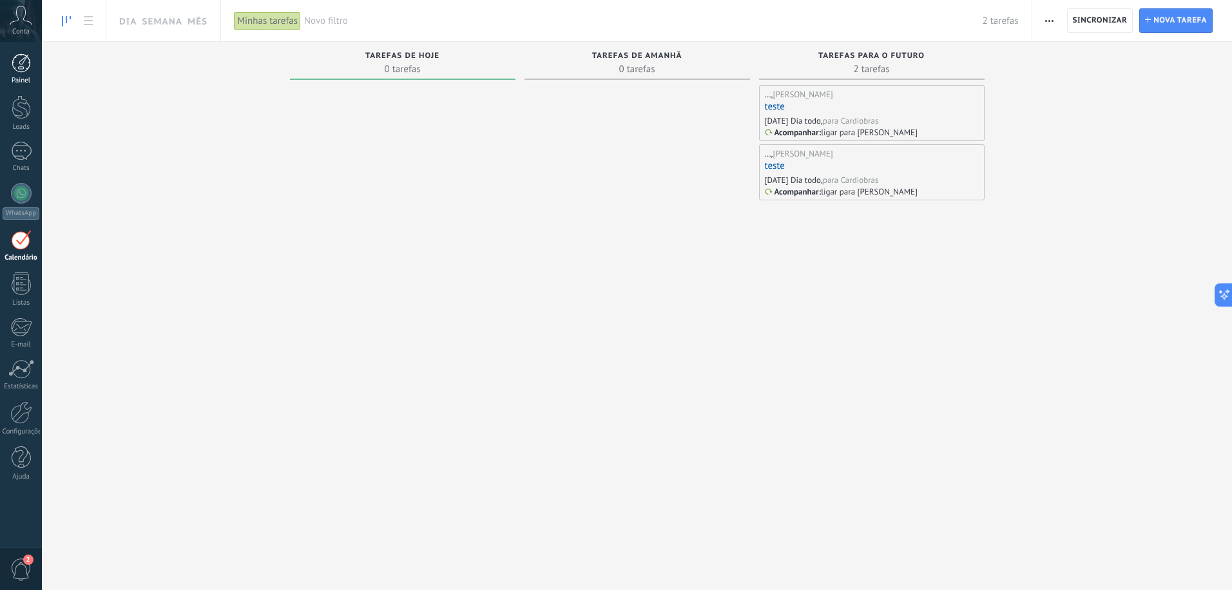
click at [26, 82] on div "Painel" at bounding box center [21, 81] width 37 height 8
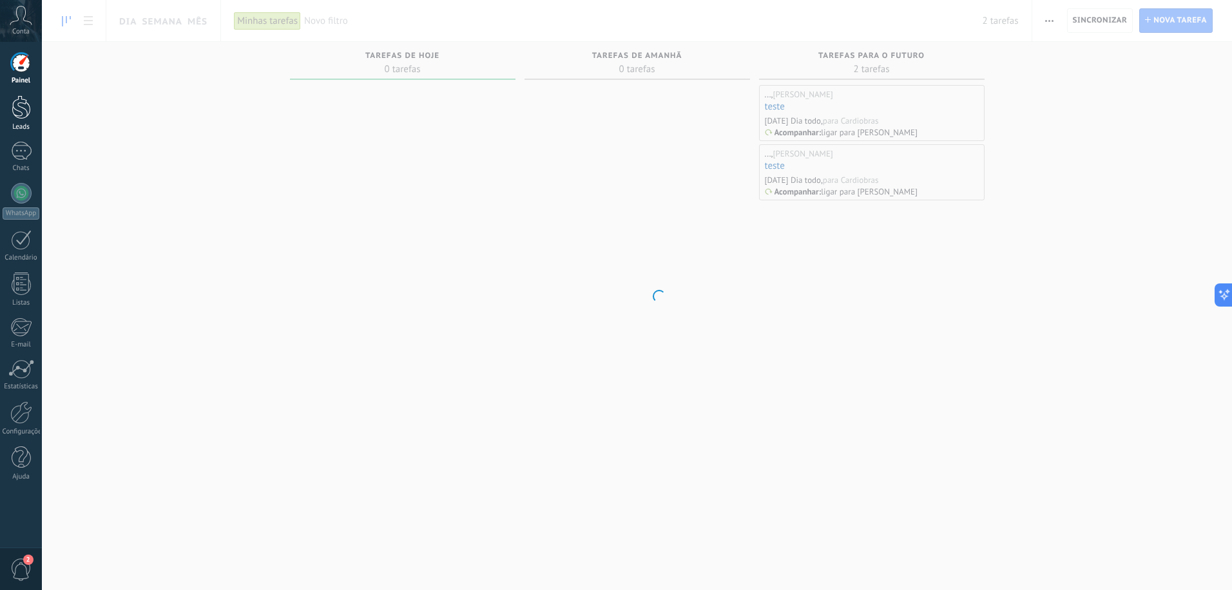
click at [24, 101] on div at bounding box center [21, 107] width 19 height 24
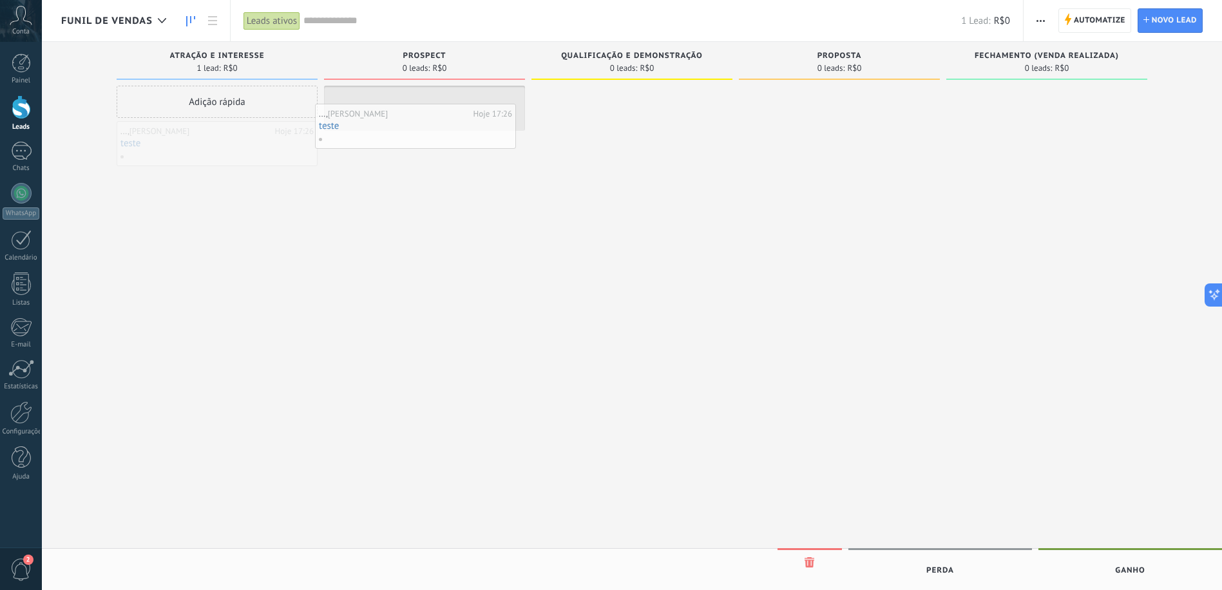
drag, startPoint x: 269, startPoint y: 142, endPoint x: 492, endPoint y: 117, distance: 223.7
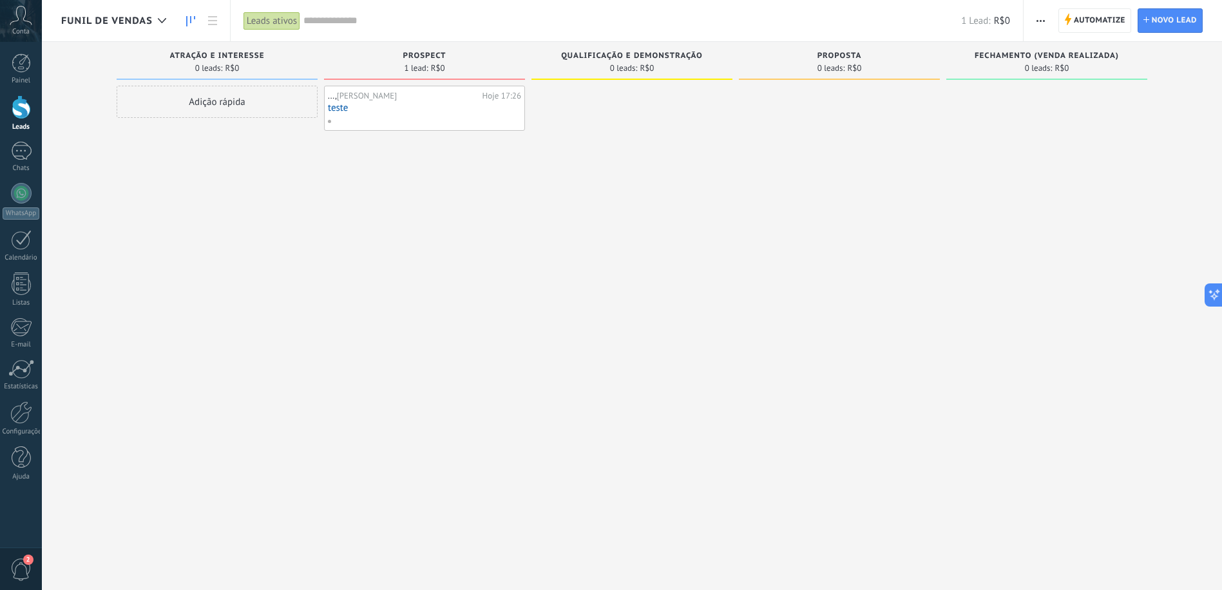
click at [338, 109] on link "teste" at bounding box center [424, 107] width 193 height 11
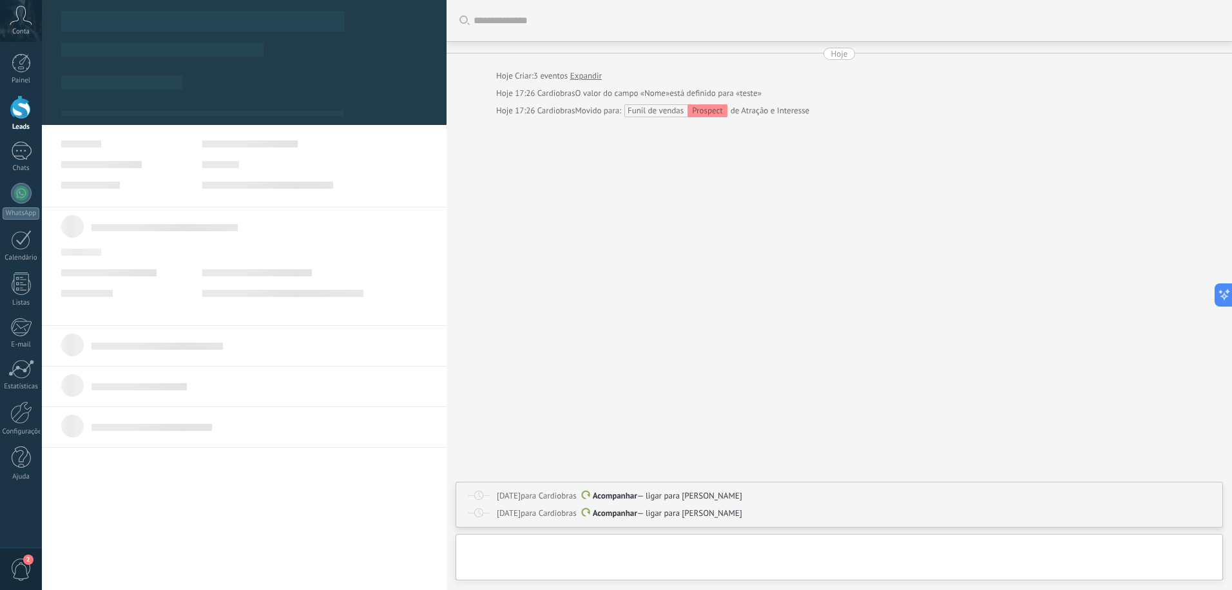
type textarea "***"
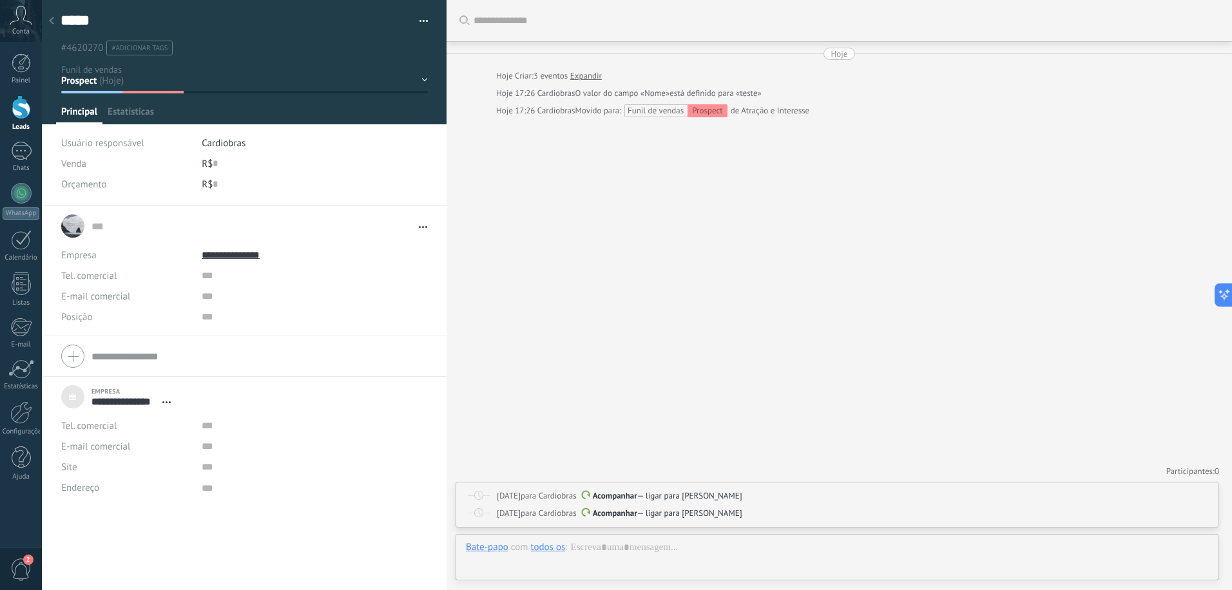
scroll to position [13, 0]
click at [0, 0] on div "Atração e Interesse Prospect Qualificação e Demonstração Proposta Fechamento (V…" at bounding box center [0, 0] width 0 height 0
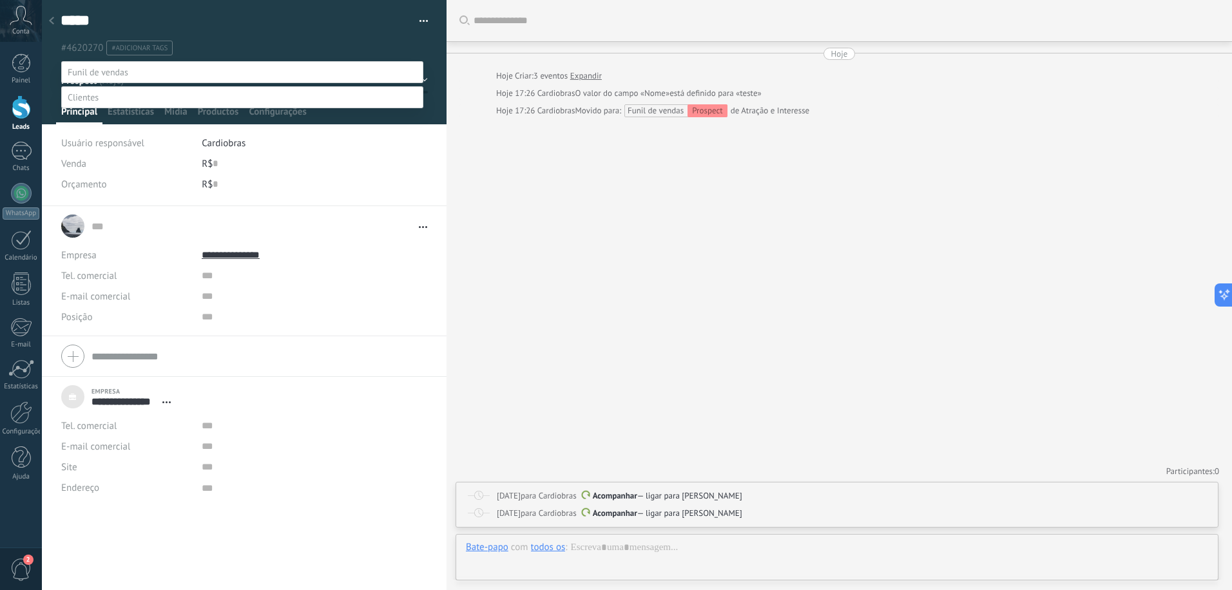
scroll to position [0, 0]
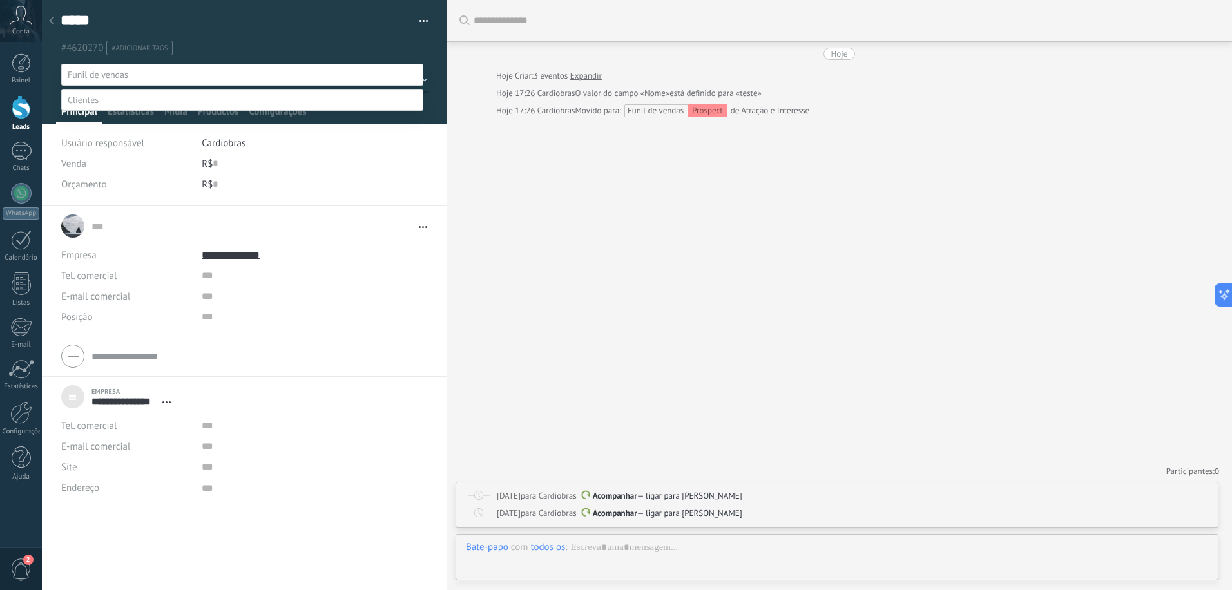
click at [137, 111] on label at bounding box center [242, 100] width 362 height 22
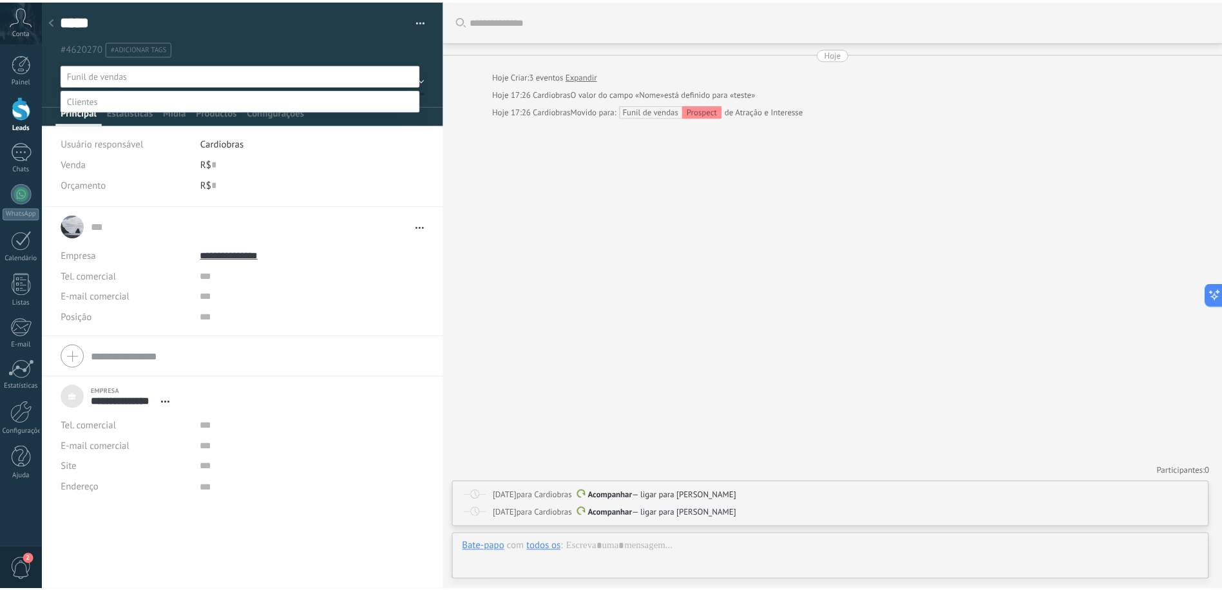
scroll to position [25, 0]
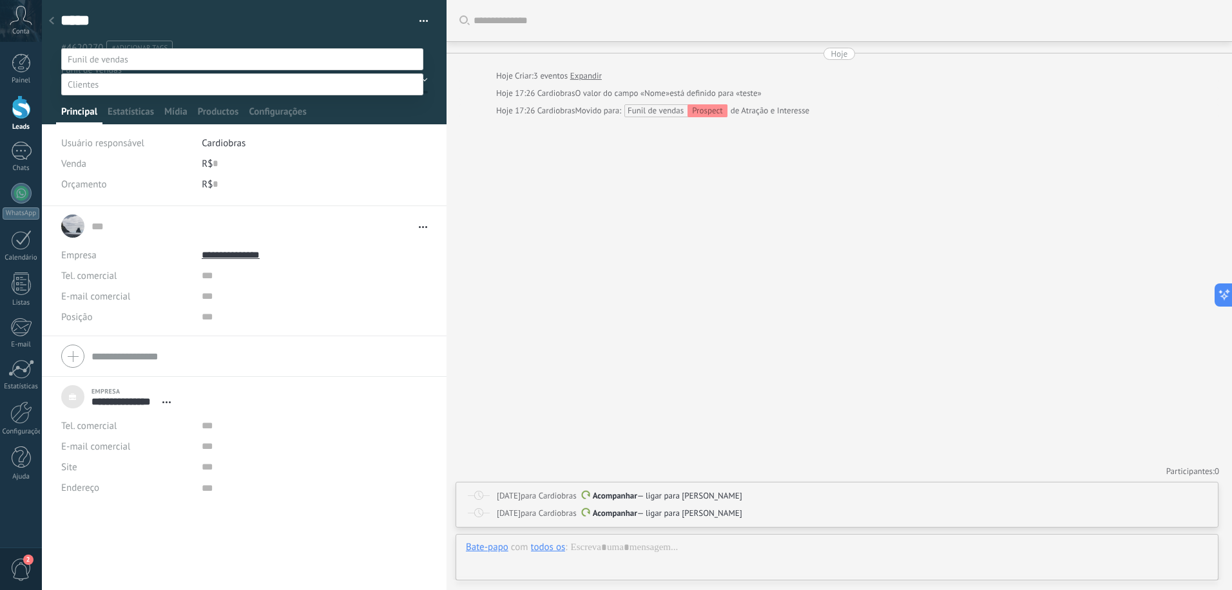
click at [0, 0] on label "Pós-venda imediato" at bounding box center [0, 0] width 0 height 0
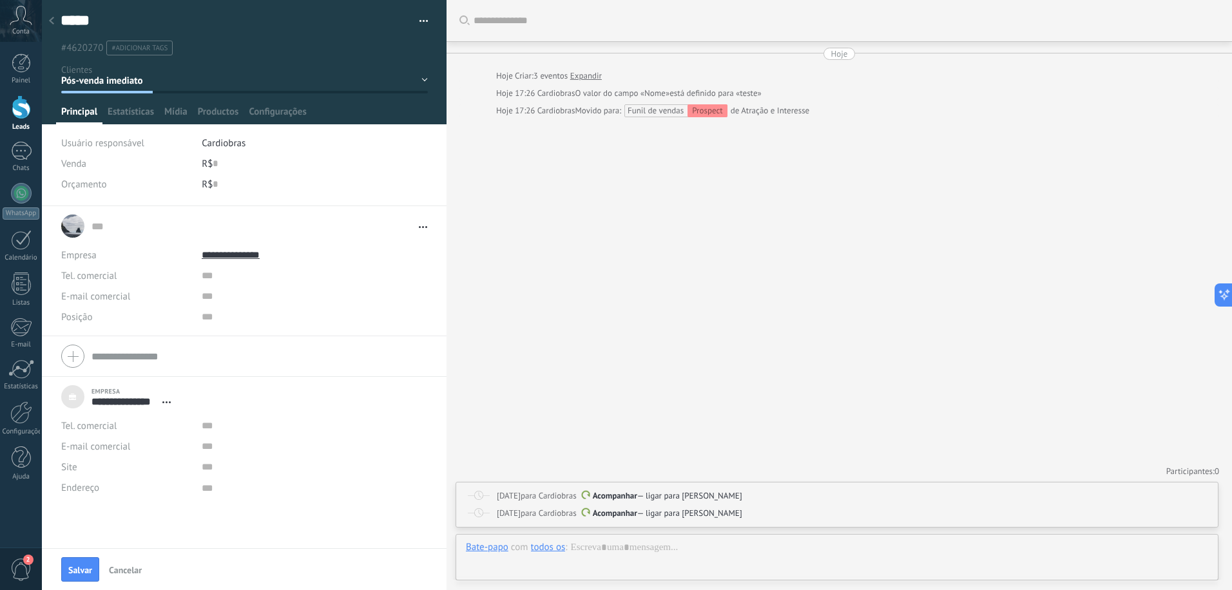
click at [84, 570] on span "Salvar" at bounding box center [80, 570] width 24 height 9
click at [30, 115] on div at bounding box center [21, 107] width 19 height 24
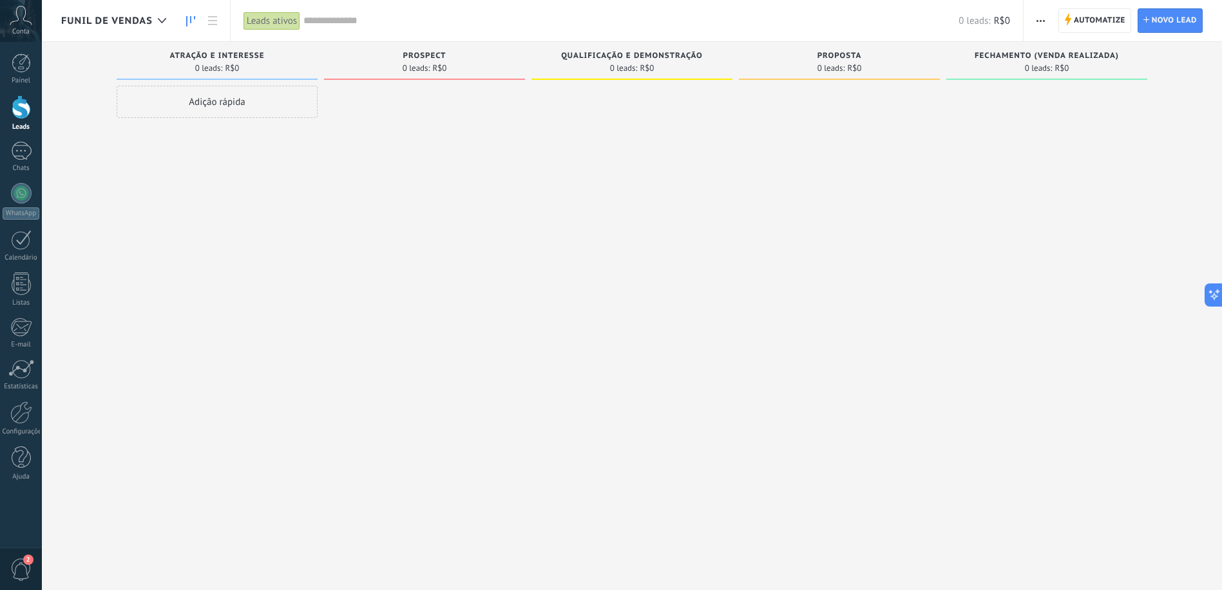
click at [123, 10] on div "Funil de vendas" at bounding box center [116, 20] width 111 height 41
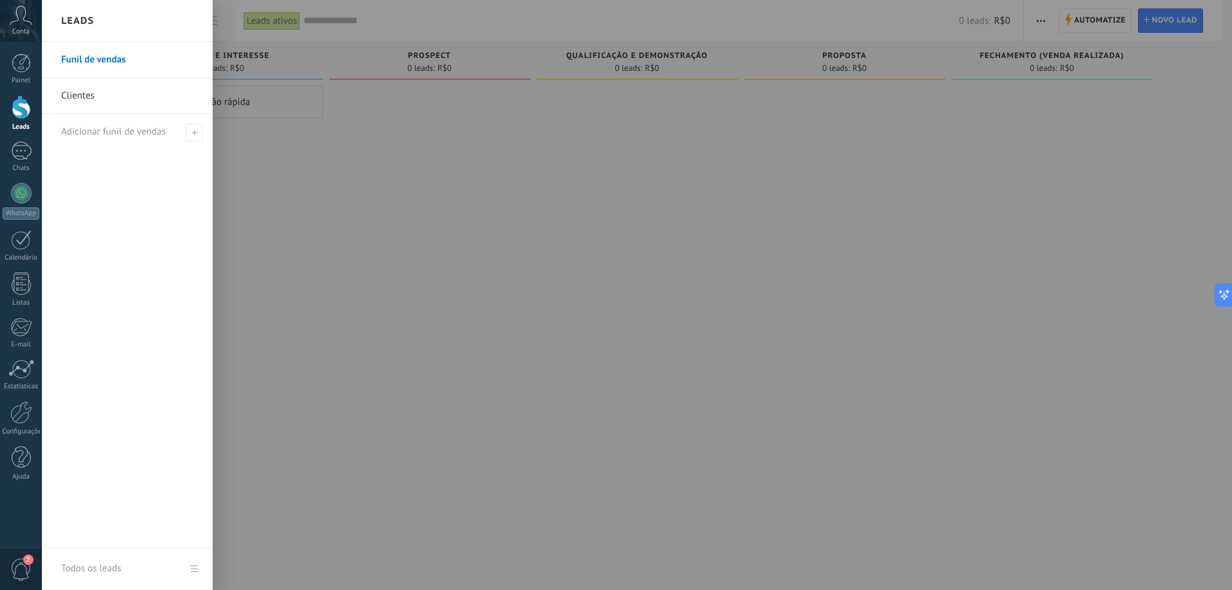
click at [111, 100] on link "Clientes" at bounding box center [130, 96] width 139 height 36
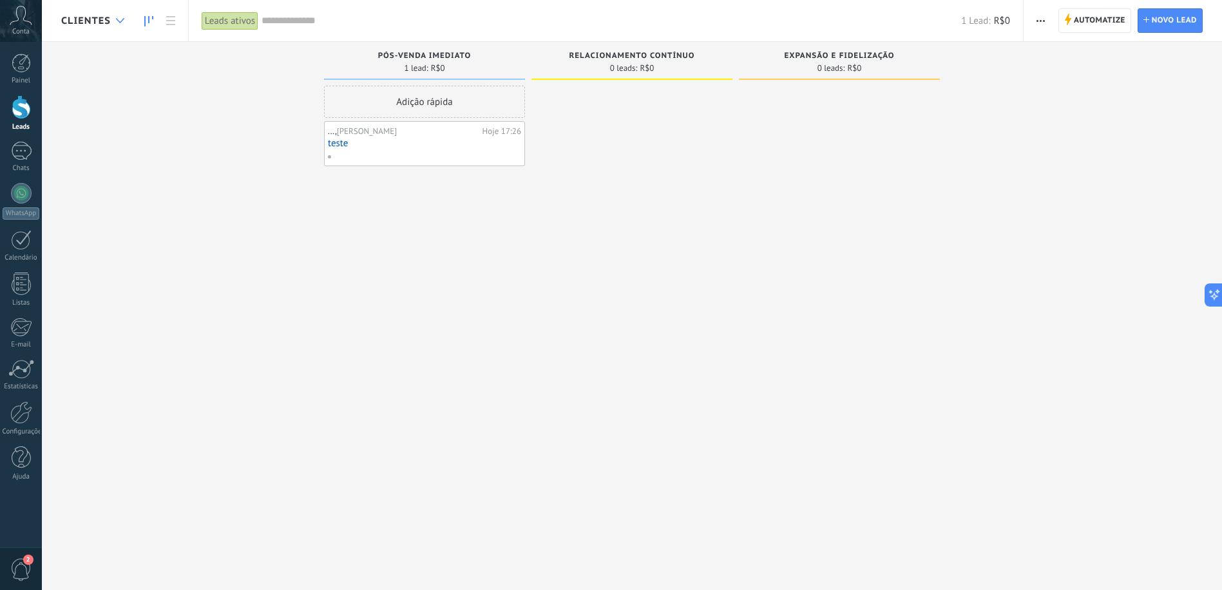
click at [119, 16] on div at bounding box center [120, 20] width 21 height 25
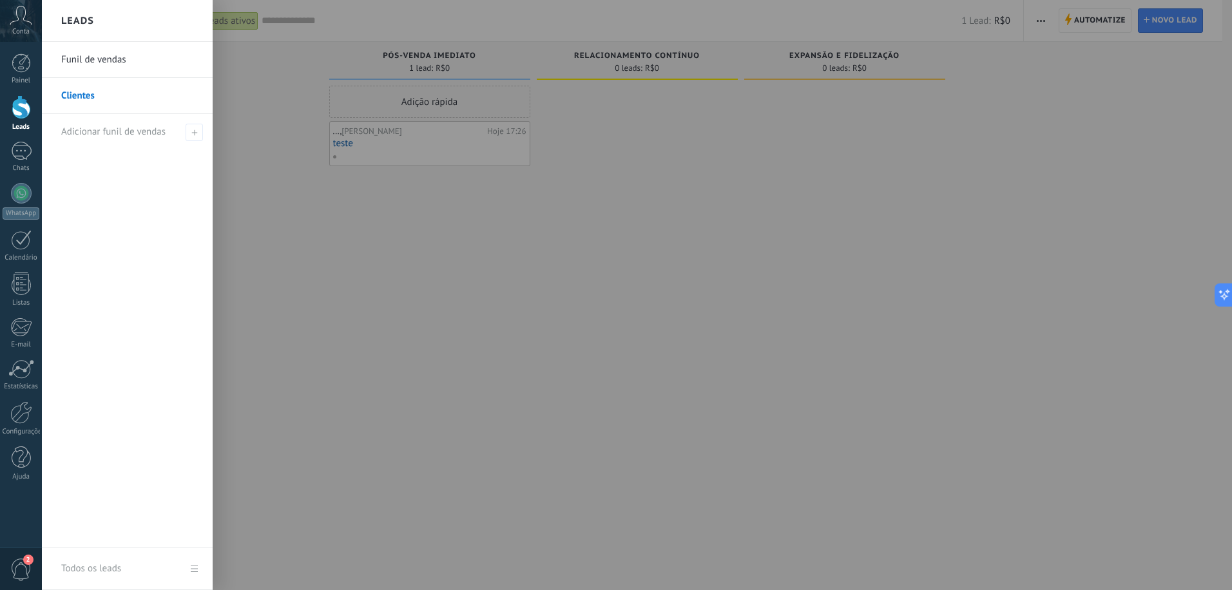
click at [118, 66] on link "Funil de vendas" at bounding box center [130, 60] width 139 height 36
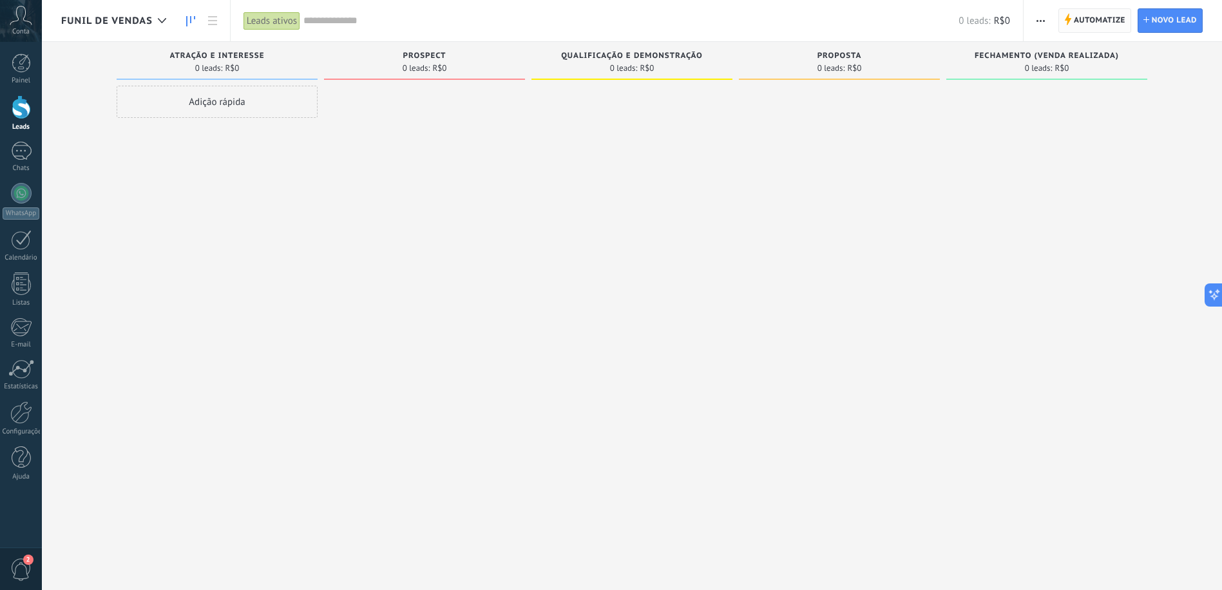
click at [1064, 24] on icon at bounding box center [1067, 20] width 7 height 12
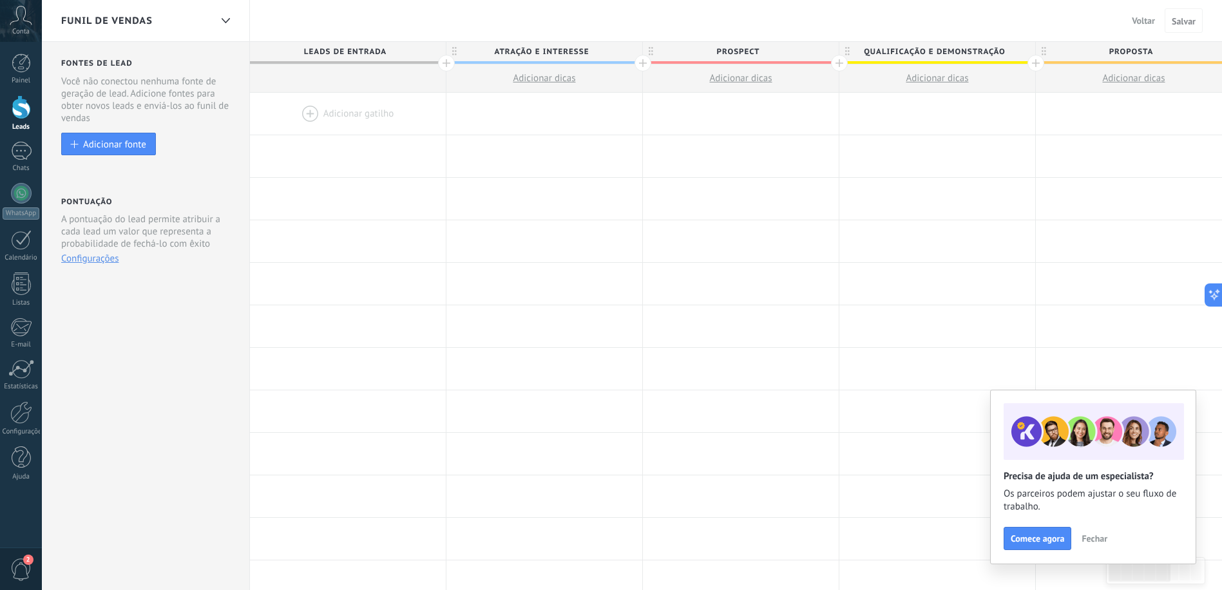
click at [1135, 25] on span "Voltar" at bounding box center [1143, 21] width 23 height 12
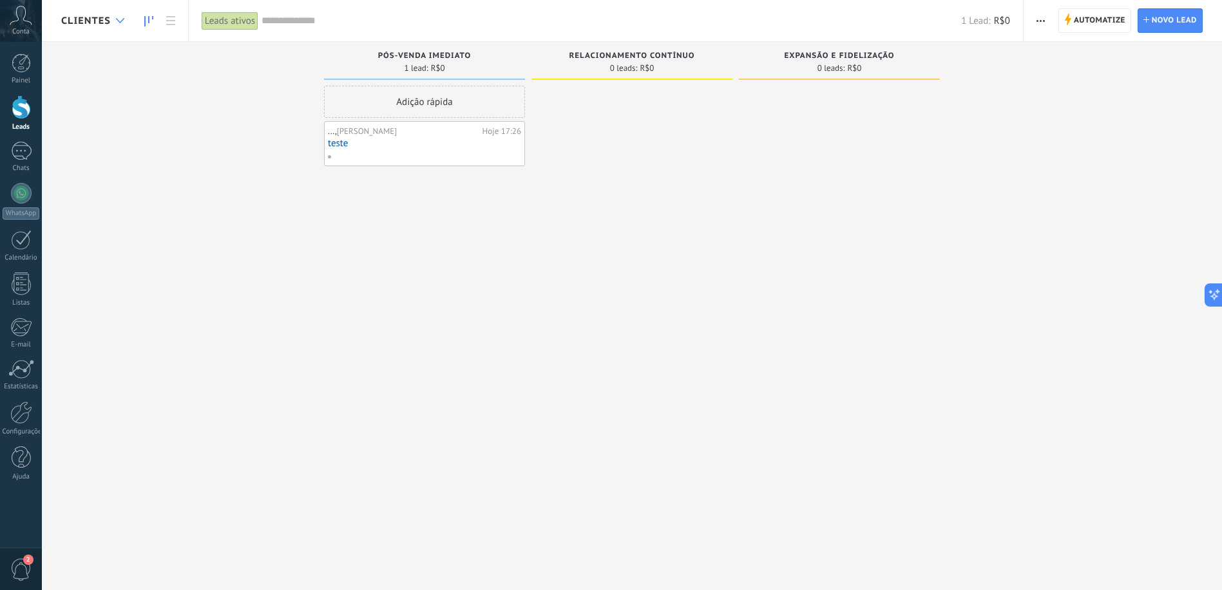
click at [113, 17] on div at bounding box center [120, 20] width 21 height 25
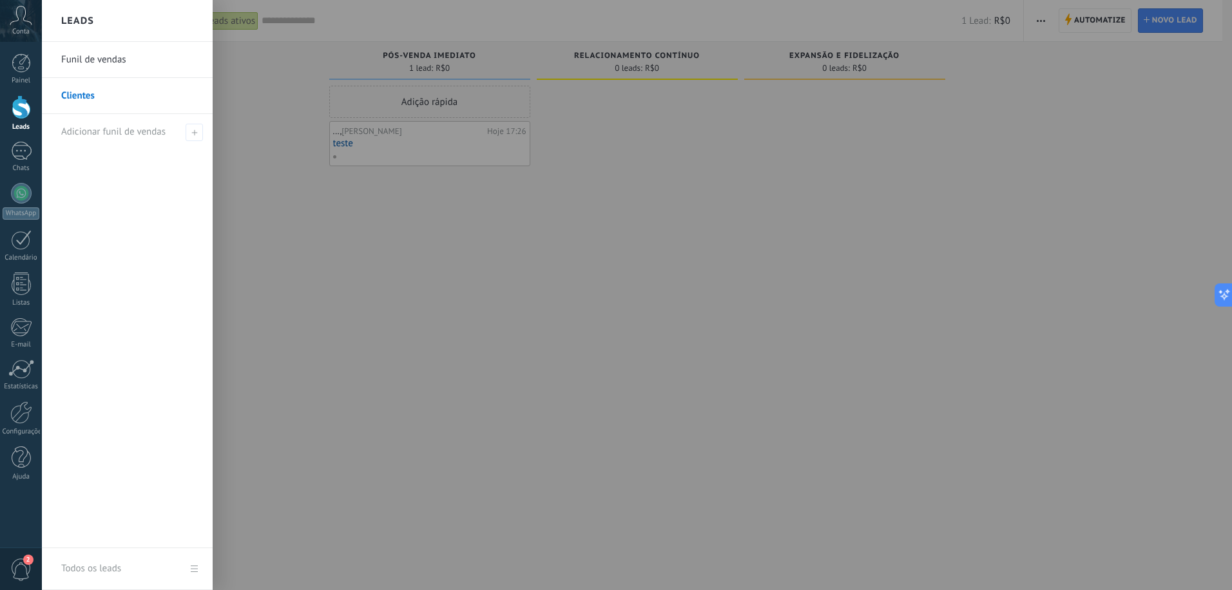
click at [102, 58] on link "Funil de vendas" at bounding box center [130, 60] width 139 height 36
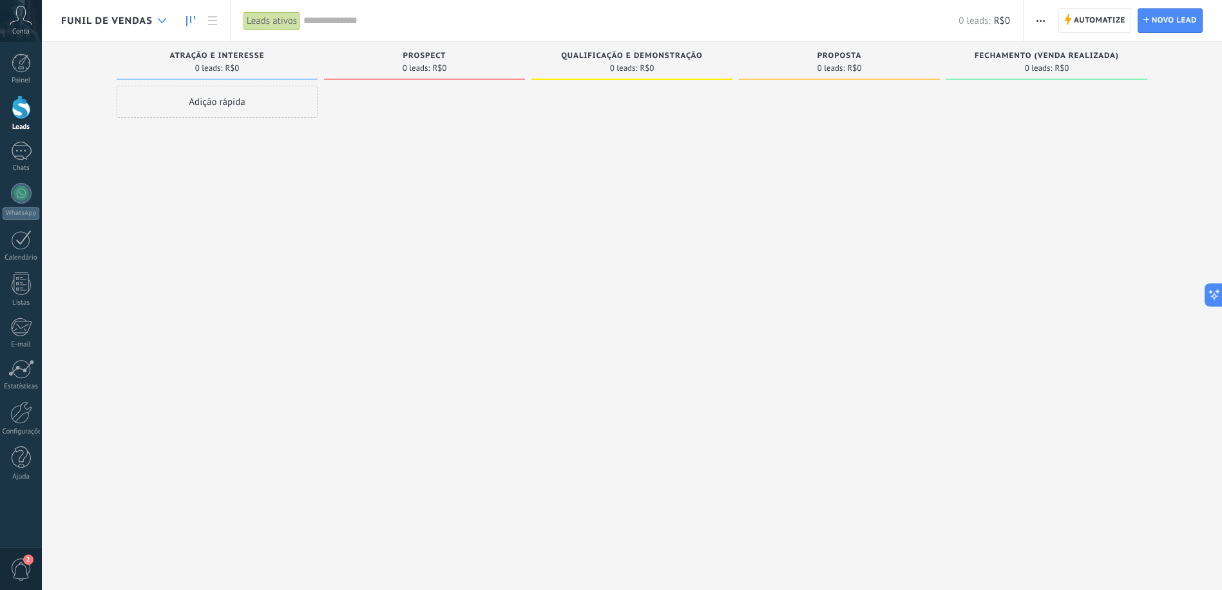
click at [159, 18] on icon at bounding box center [162, 20] width 8 height 5
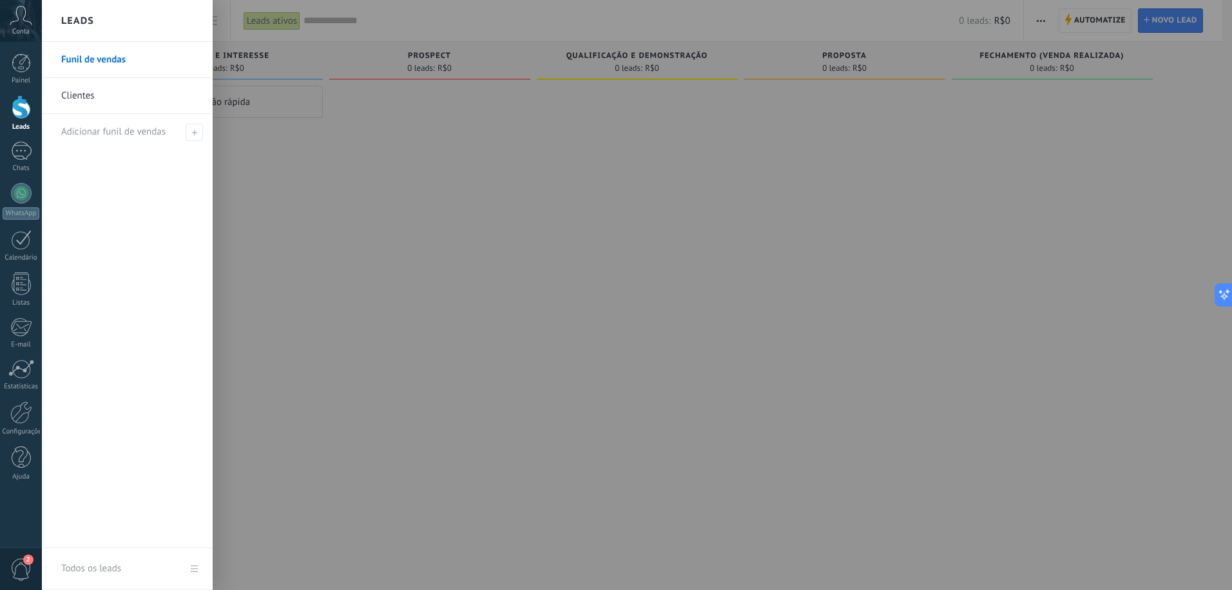
click at [88, 90] on link "Clientes" at bounding box center [130, 96] width 139 height 36
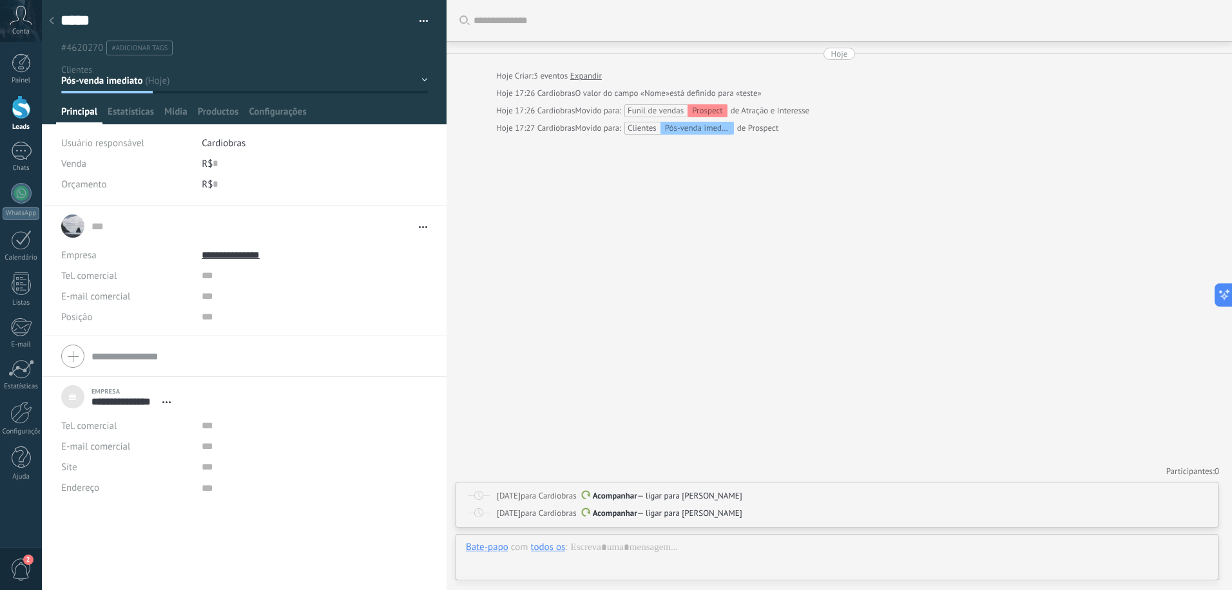
click at [50, 19] on icon at bounding box center [51, 21] width 5 height 8
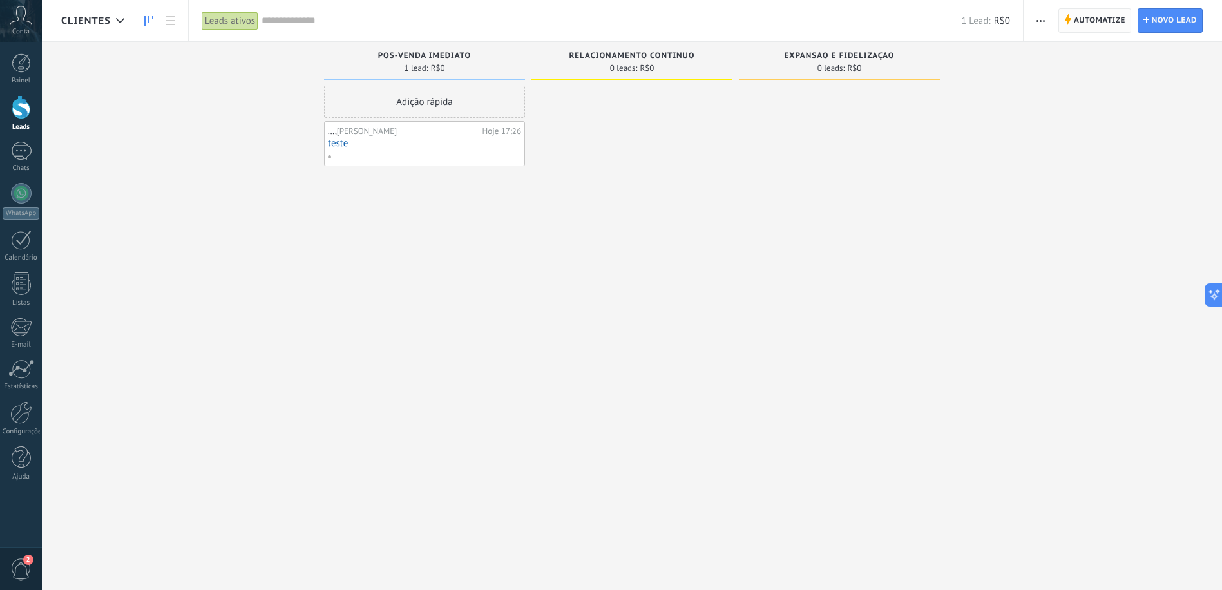
click at [1096, 28] on span "Automatize" at bounding box center [1100, 20] width 52 height 23
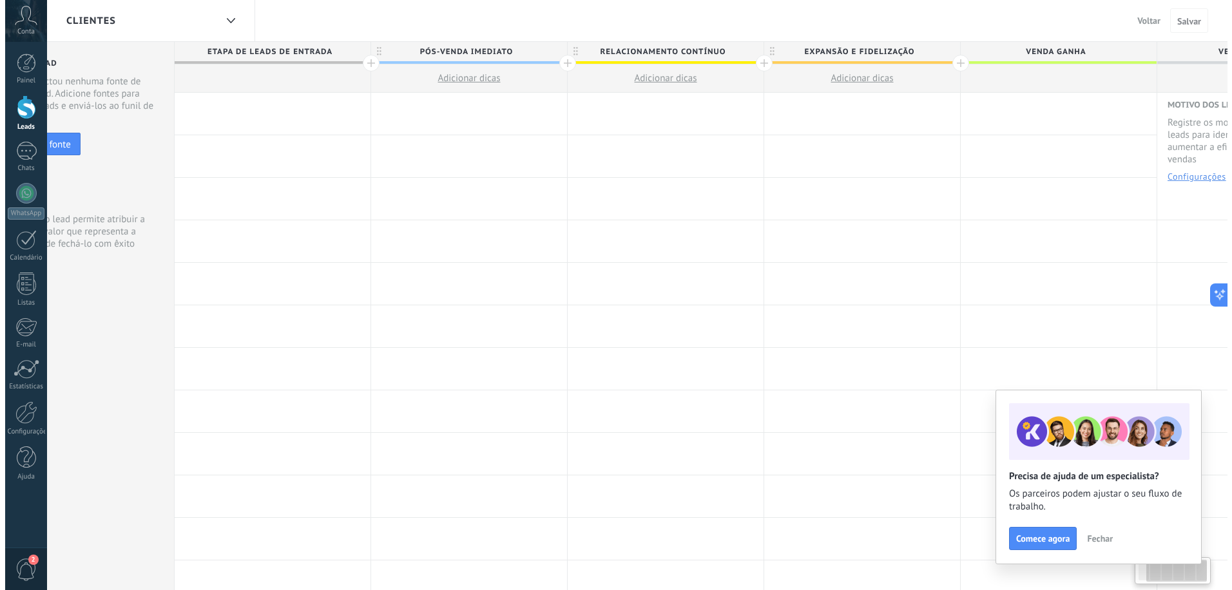
scroll to position [0, 207]
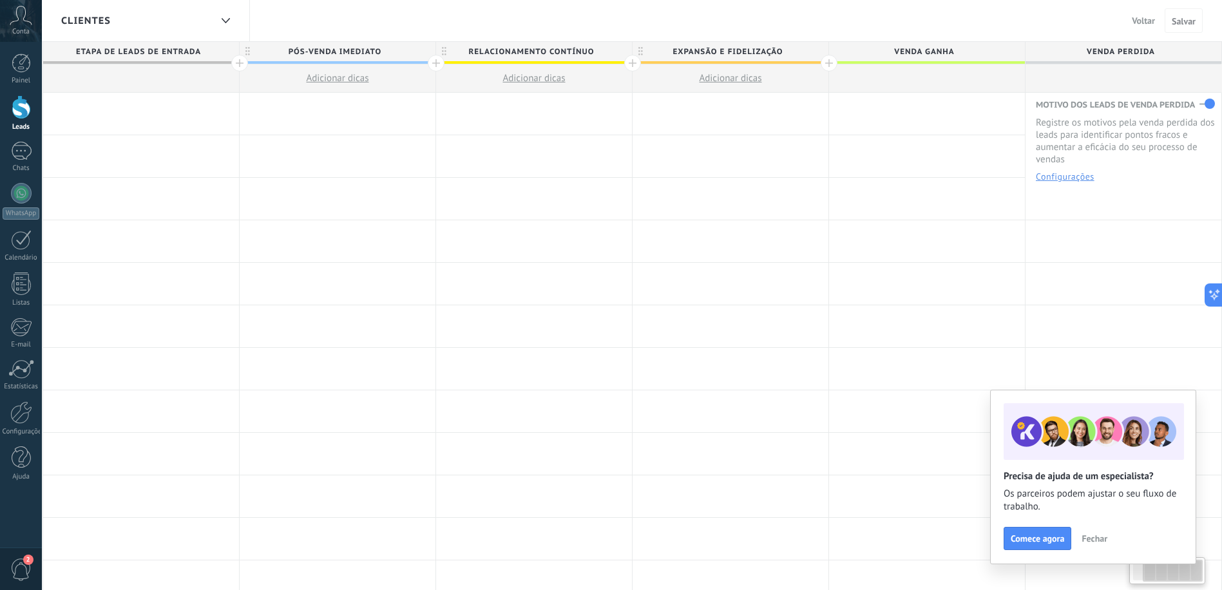
click at [1083, 181] on button "Configurações" at bounding box center [1065, 176] width 59 height 9
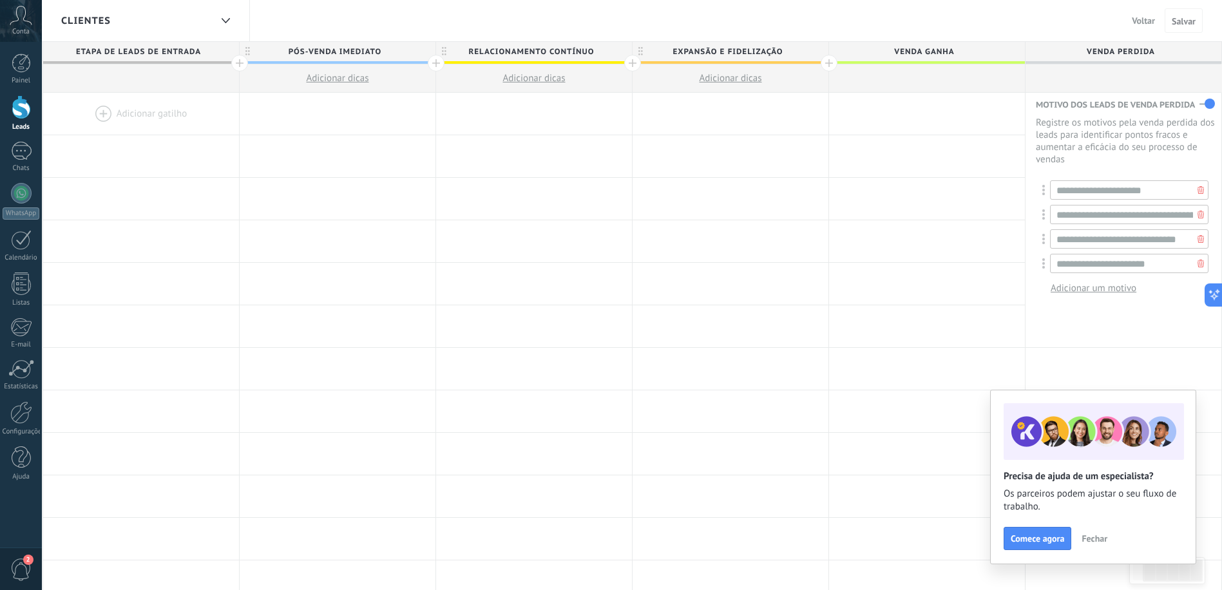
click at [1136, 19] on span "Voltar" at bounding box center [1143, 21] width 23 height 12
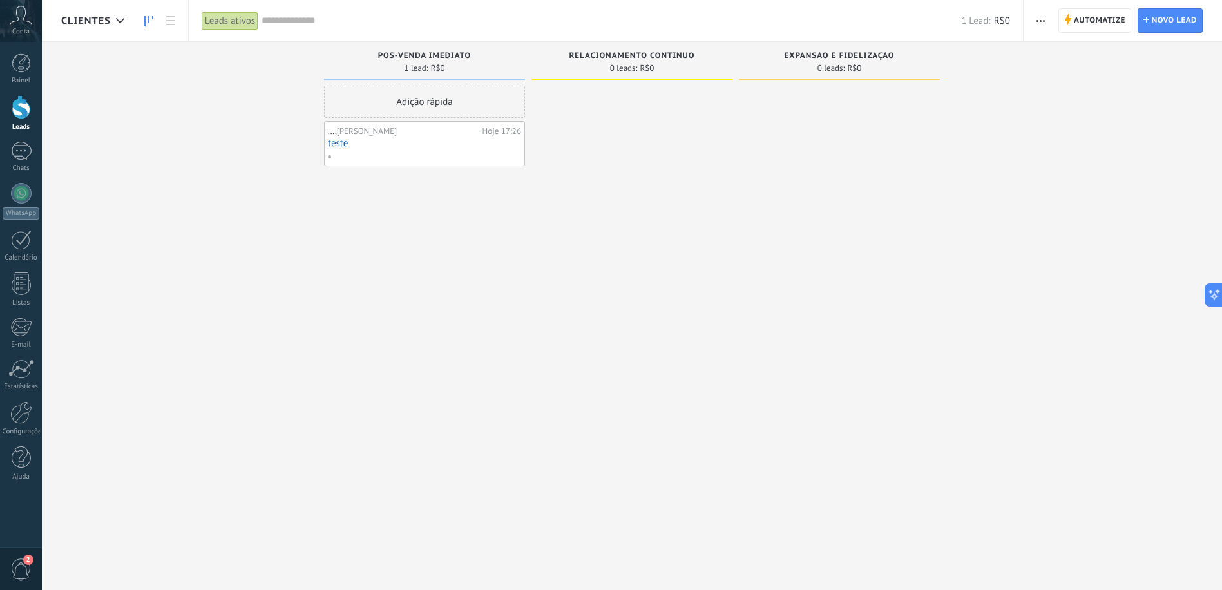
click at [346, 148] on link "teste" at bounding box center [424, 143] width 193 height 11
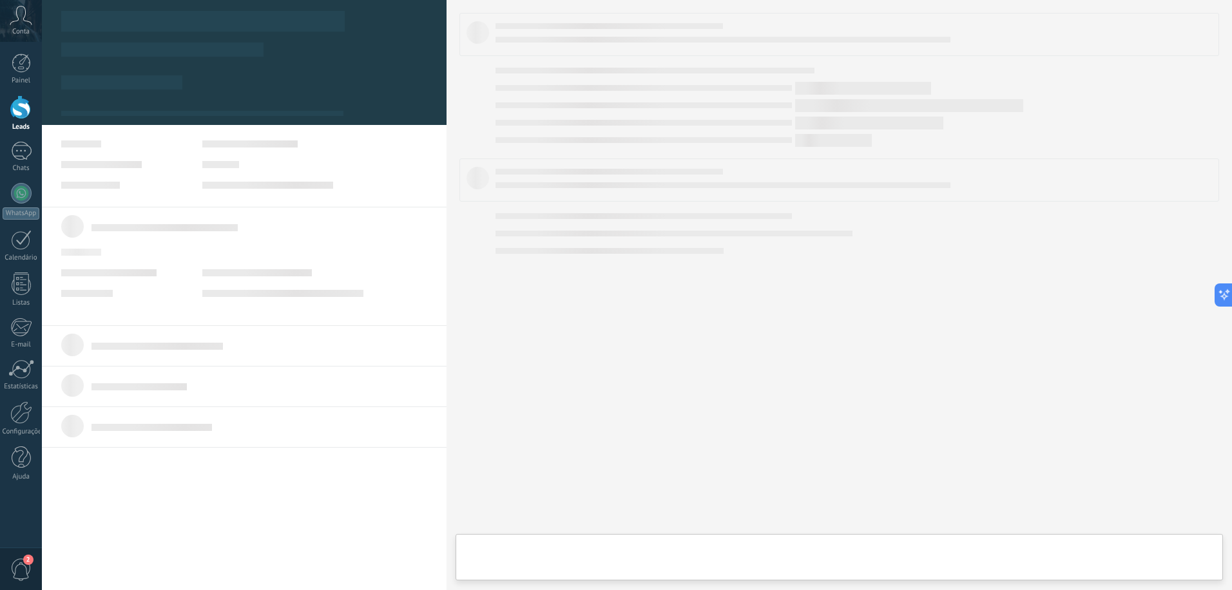
type textarea "***"
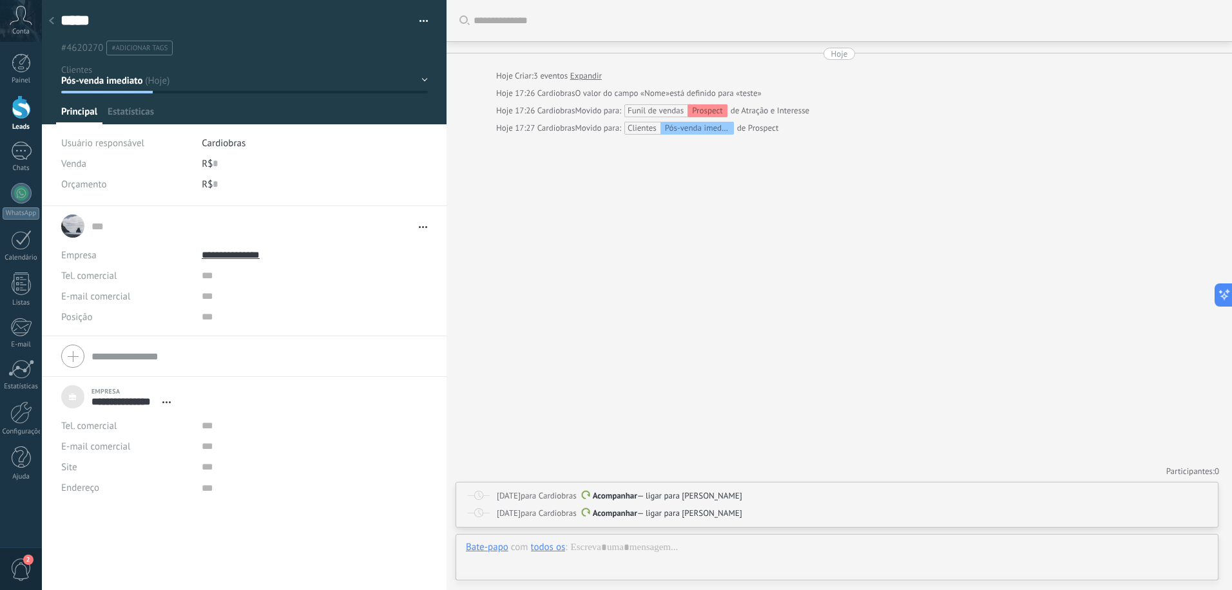
scroll to position [13, 0]
click at [289, 113] on span "Configurações" at bounding box center [277, 115] width 57 height 19
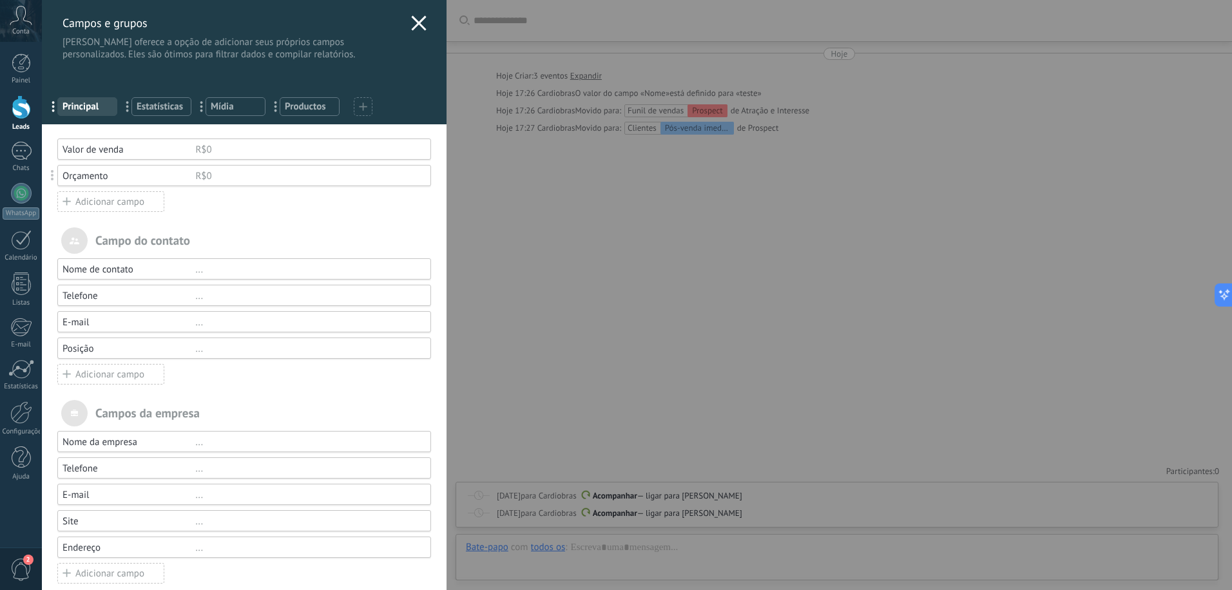
click at [136, 206] on div "Adicionar campo" at bounding box center [110, 201] width 107 height 21
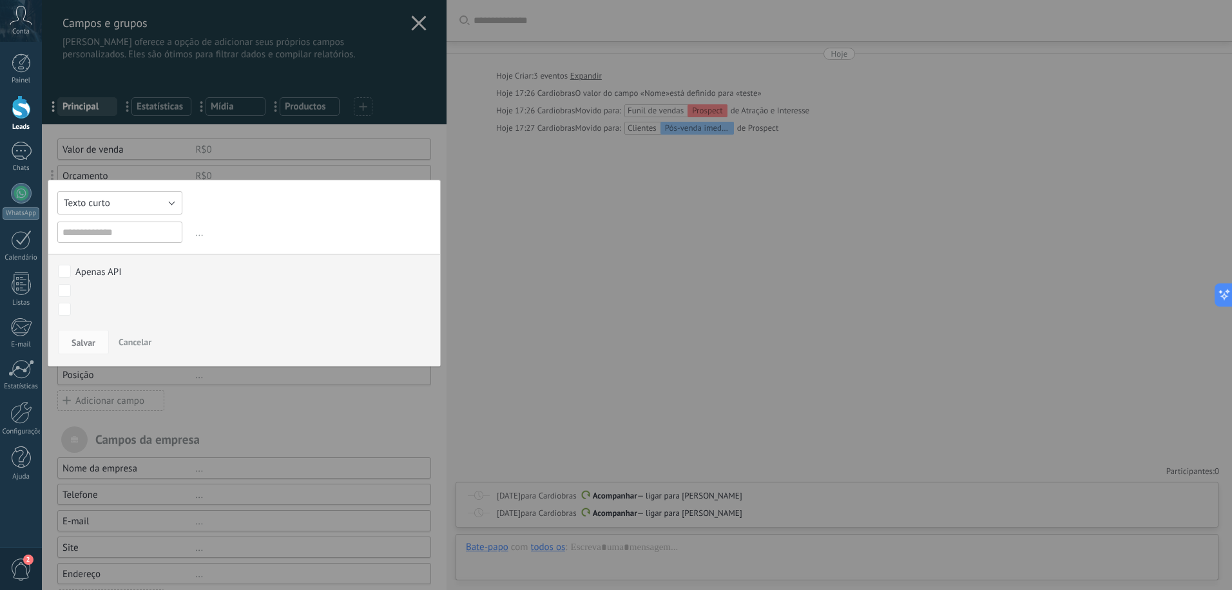
click at [145, 197] on button "Texto curto" at bounding box center [119, 202] width 125 height 23
click at [126, 255] on span "Seleção múltipla" at bounding box center [114, 261] width 128 height 12
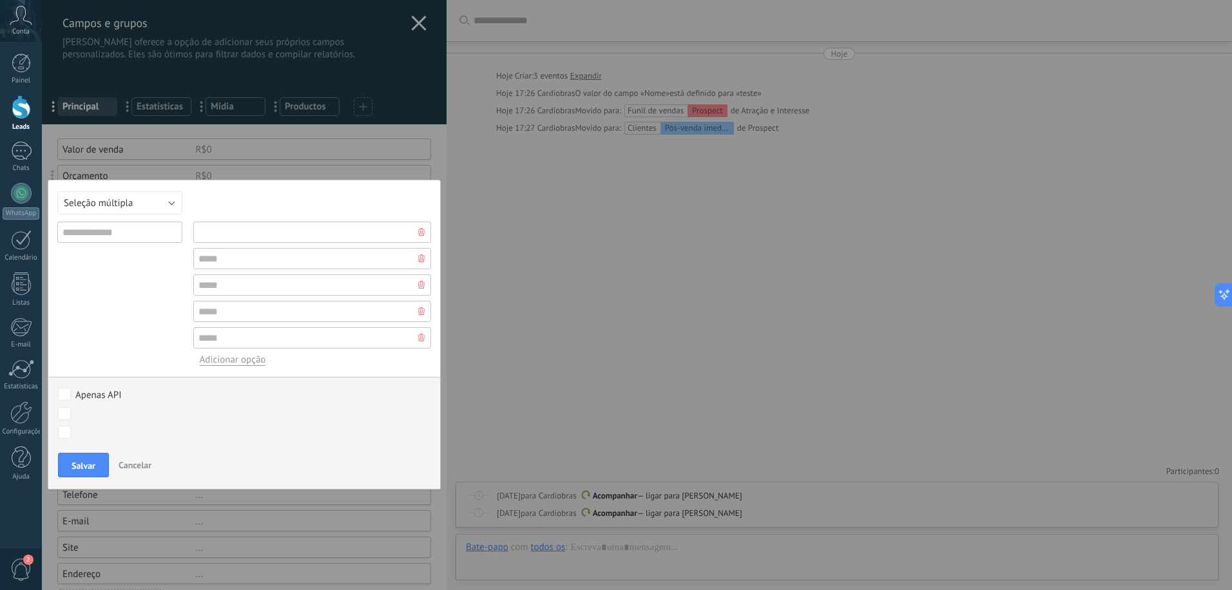
click at [227, 236] on input "text" at bounding box center [312, 232] width 238 height 21
type input "*****"
click at [115, 242] on input "text" at bounding box center [119, 232] width 125 height 21
type input "**********"
click at [253, 255] on input "text" at bounding box center [312, 258] width 238 height 21
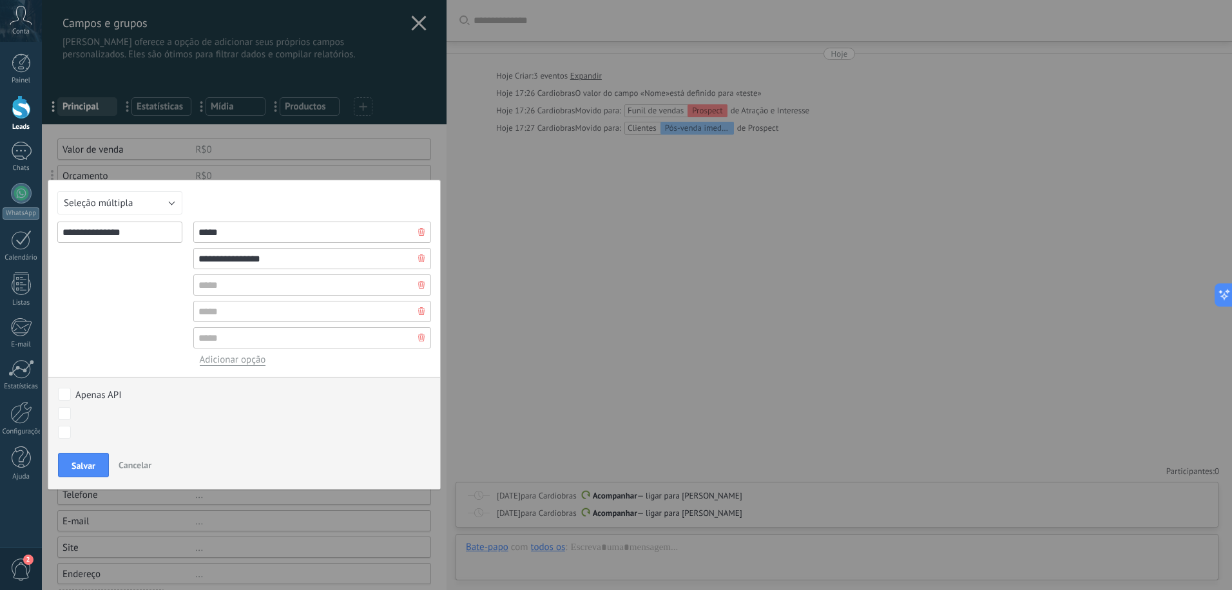
type input "**********"
click at [261, 287] on input "text" at bounding box center [312, 284] width 238 height 21
type input "**********"
type input "********"
click at [75, 465] on span "Salvar" at bounding box center [84, 465] width 24 height 9
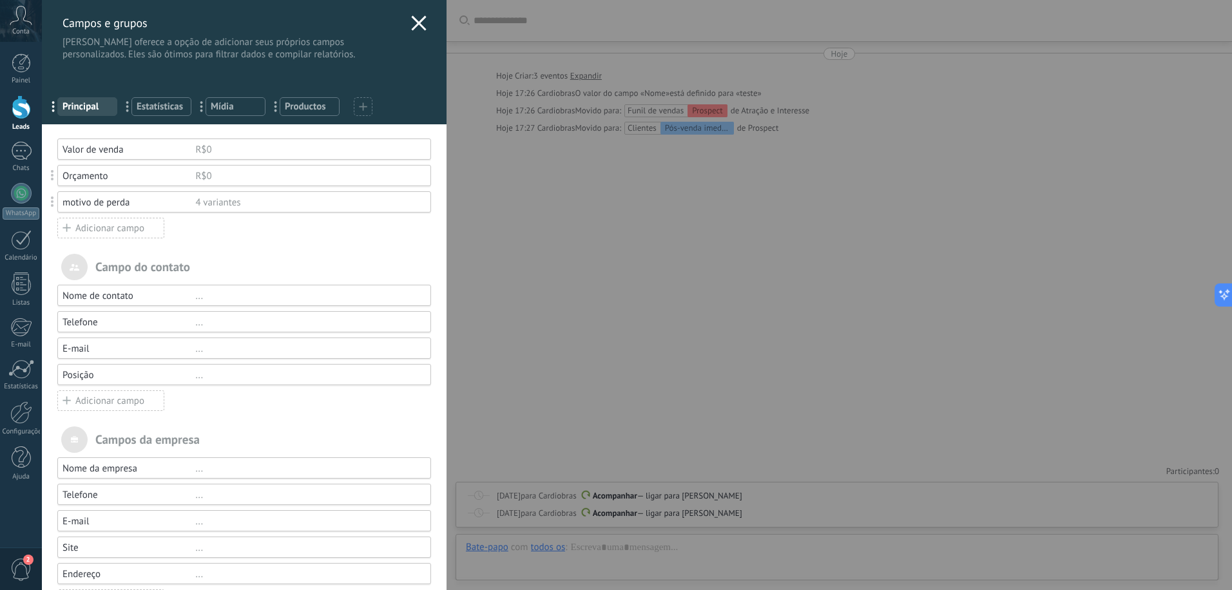
click at [204, 208] on div "4 variantes" at bounding box center [307, 203] width 224 height 12
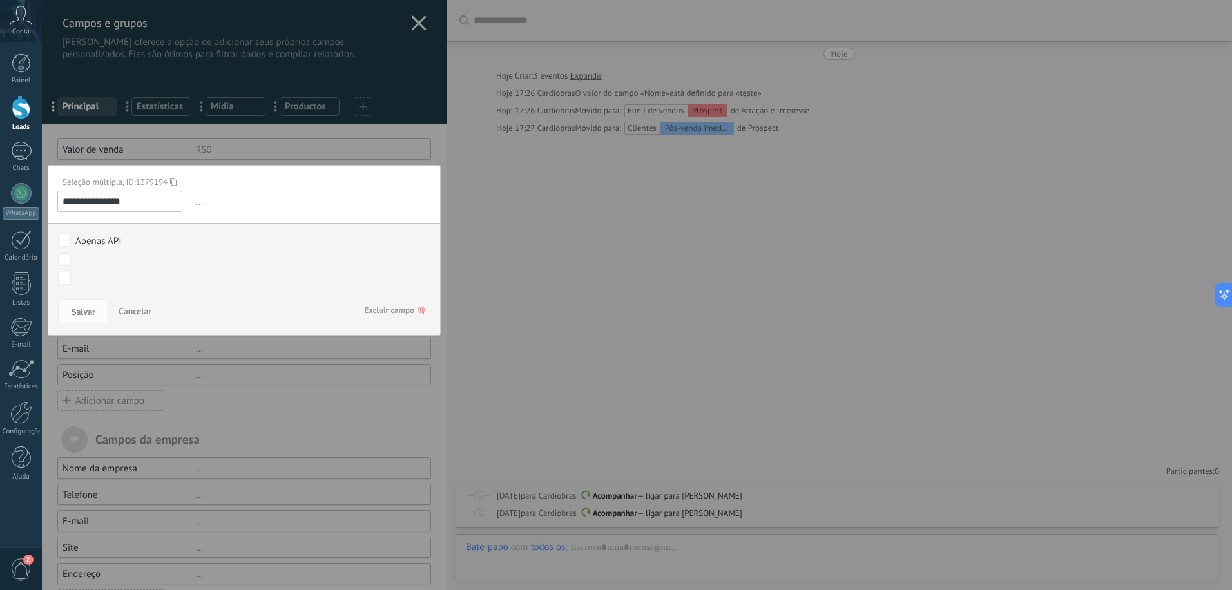
click at [144, 306] on span "Cancelar" at bounding box center [135, 311] width 33 height 12
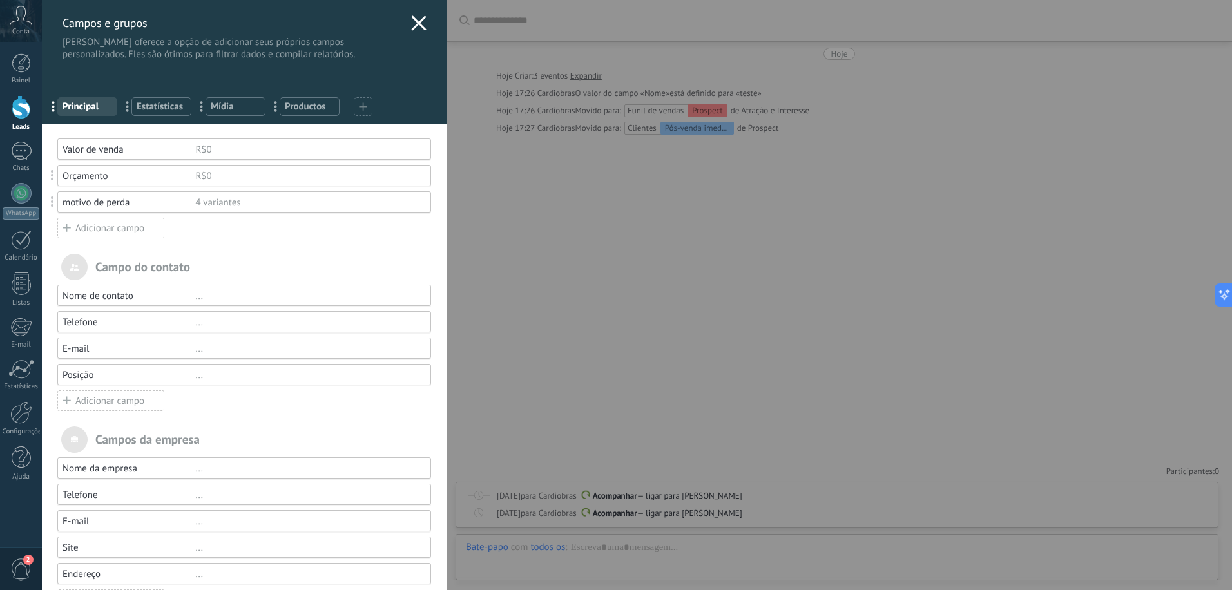
click at [413, 28] on icon at bounding box center [418, 22] width 15 height 15
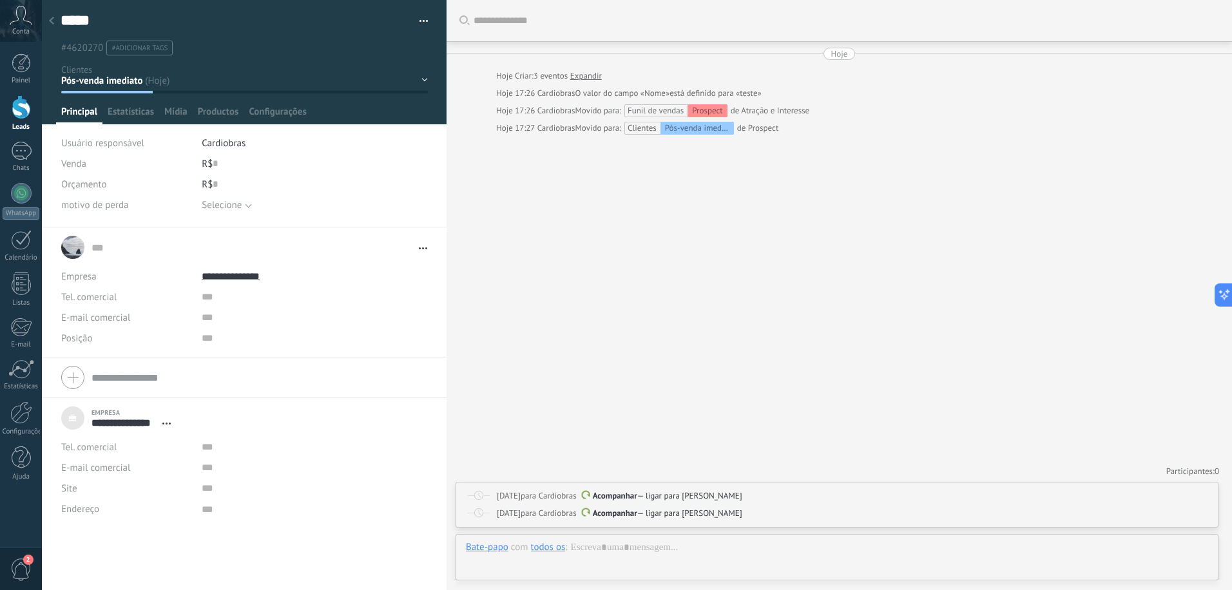
scroll to position [13, 0]
click at [243, 205] on span "Selecione" at bounding box center [307, 205] width 210 height 10
click at [550, 291] on div "Buscar Carregar mais Hoje Hoje Criar: 3 eventos Expandir Hoje 17:26 Cardiobras …" at bounding box center [838, 295] width 785 height 590
click at [163, 52] on li "#adicionar tags" at bounding box center [139, 48] width 66 height 15
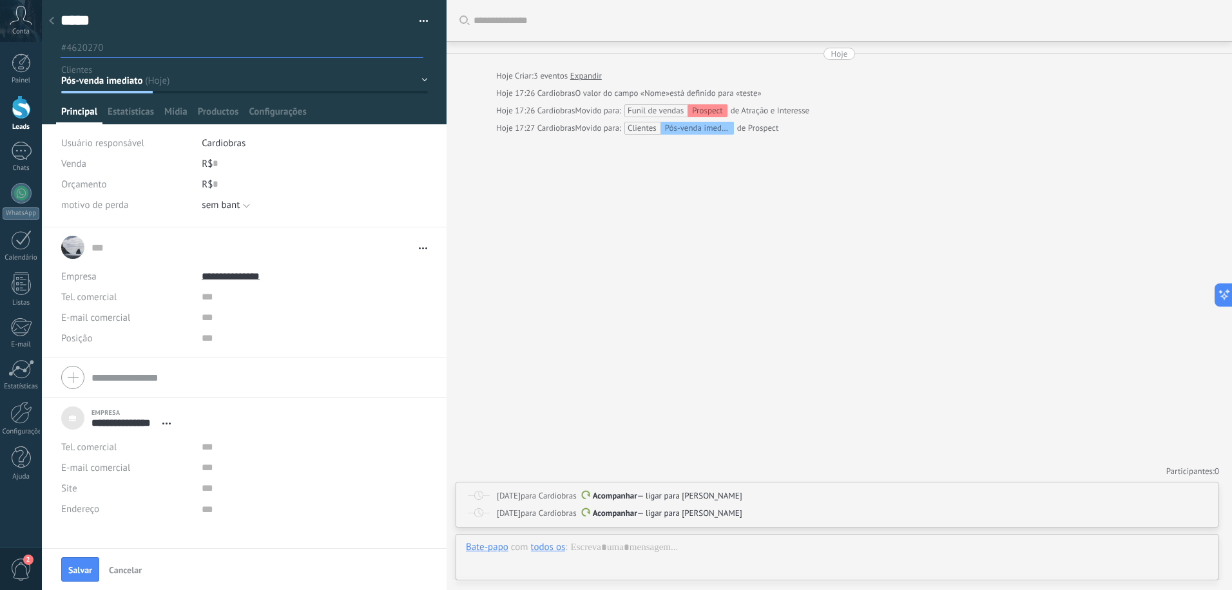
click at [231, 210] on div "Selecionar tudo Preço demora follow up outra marca sem bant sem bant" at bounding box center [315, 205] width 226 height 21
click at [238, 205] on span "sem bant" at bounding box center [307, 205] width 210 height 10
click at [467, 271] on div "Buscar Carregar mais Hoje Hoje Criar: 3 eventos Expandir Hoje 17:26 Cardiobras …" at bounding box center [838, 295] width 785 height 590
click at [160, 46] on span "#adicionar tags" at bounding box center [139, 48] width 56 height 9
click at [55, 20] on div at bounding box center [52, 21] width 18 height 25
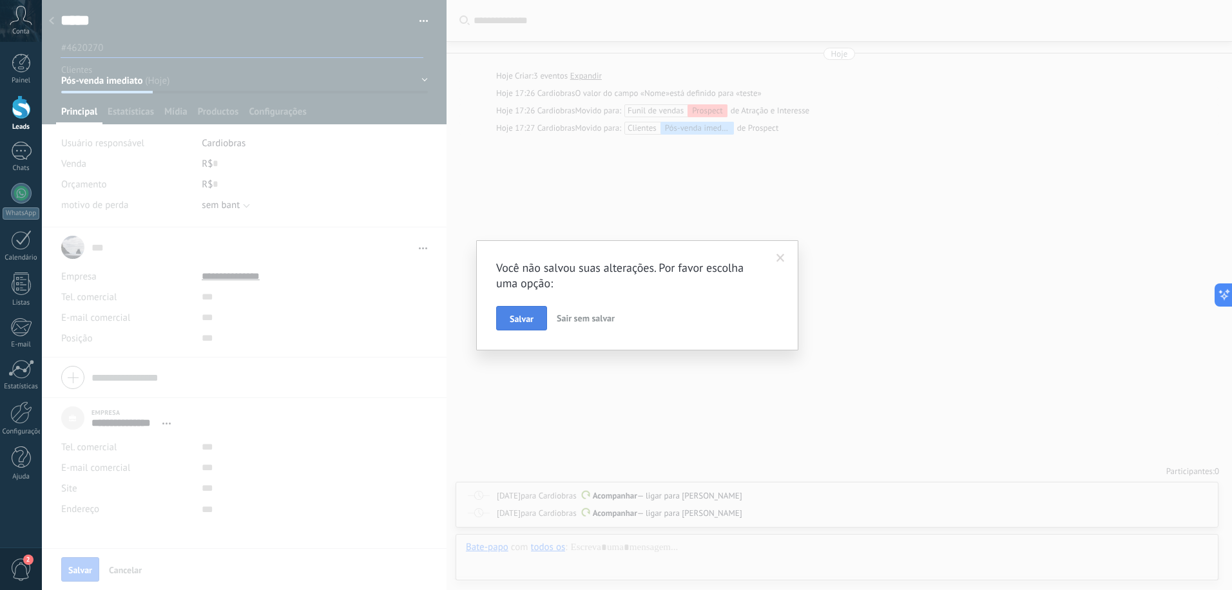
click at [524, 311] on button "Salvar" at bounding box center [521, 318] width 51 height 24
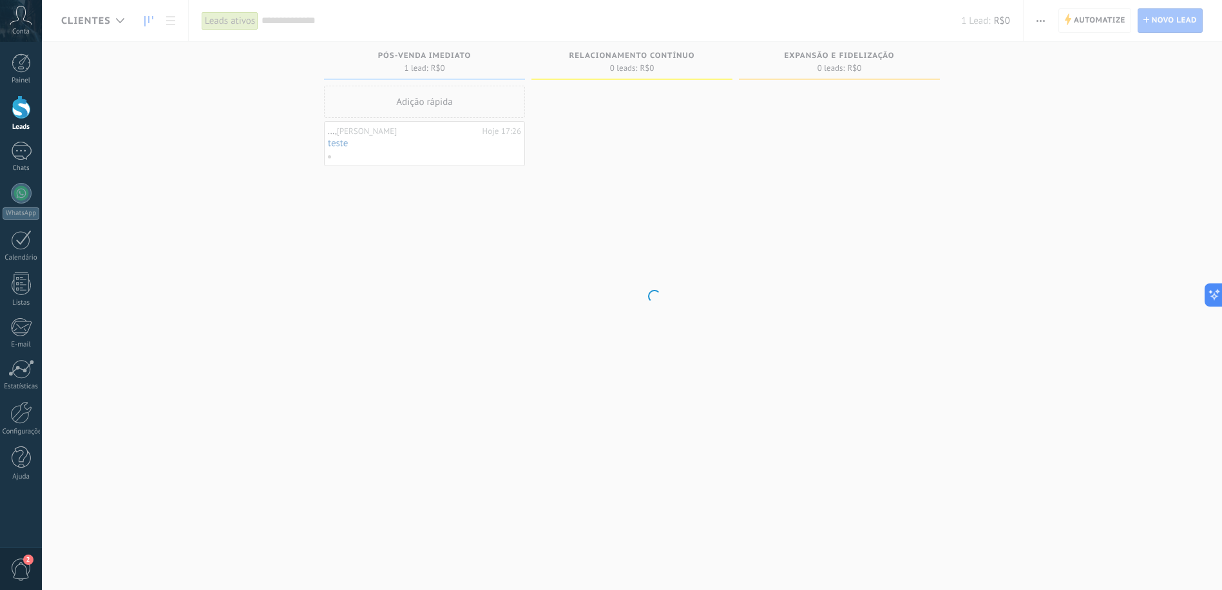
click at [391, 23] on body ".abccls-1,.abccls-2{fill-rule:evenodd}.abccls-2{fill:#fff} .abfcls-1{fill:none}…" at bounding box center [611, 295] width 1222 height 590
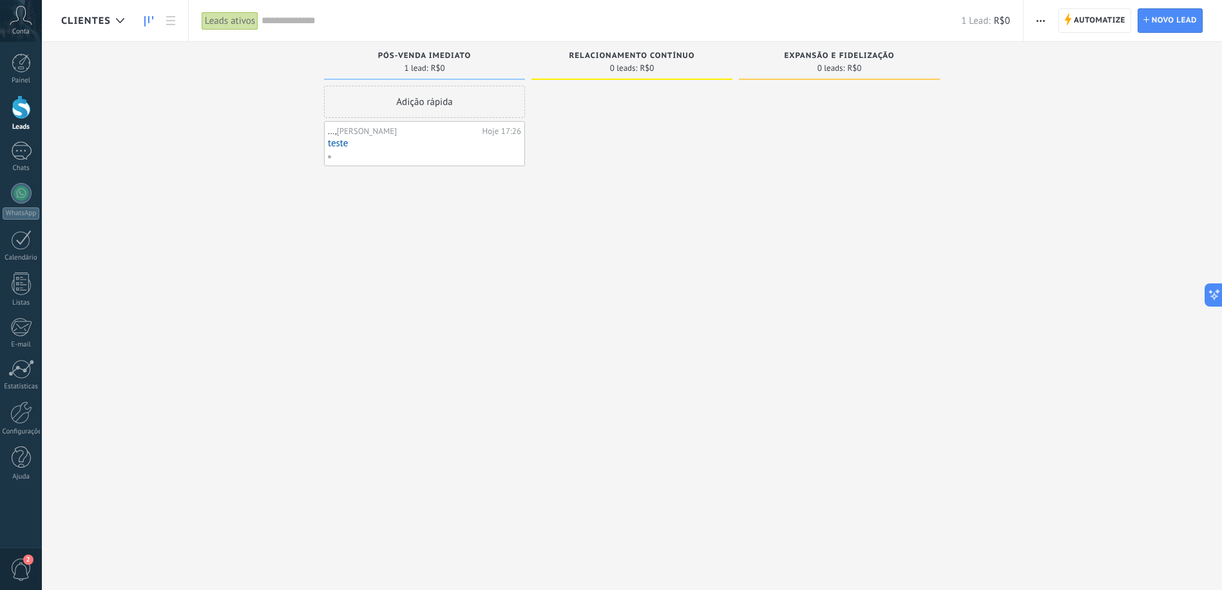
click at [395, 21] on input "text" at bounding box center [612, 21] width 700 height 14
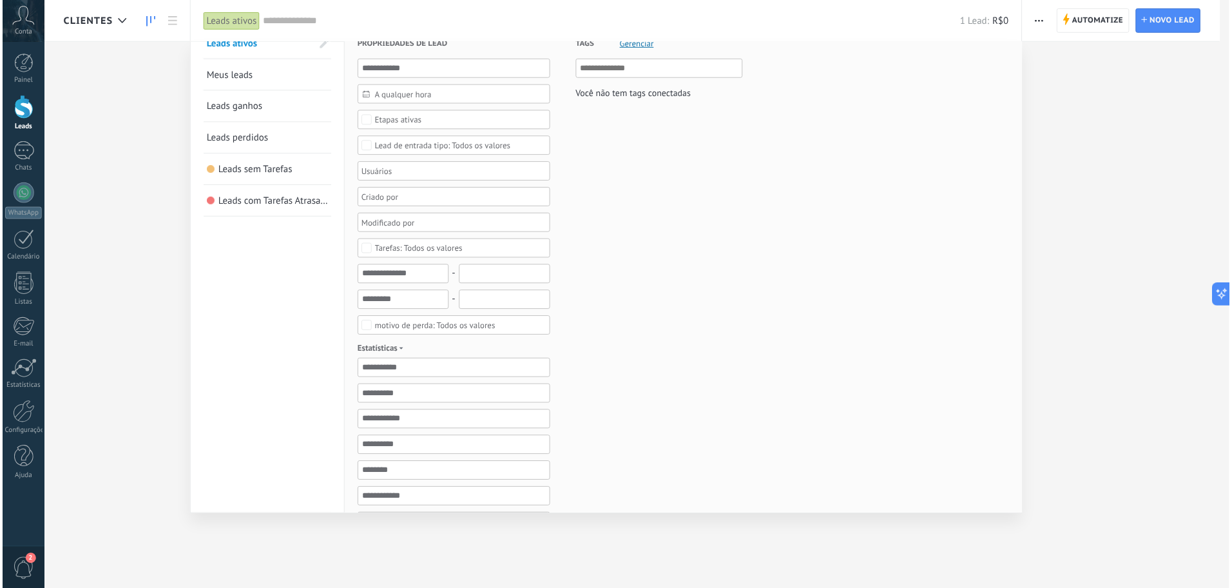
scroll to position [21, 0]
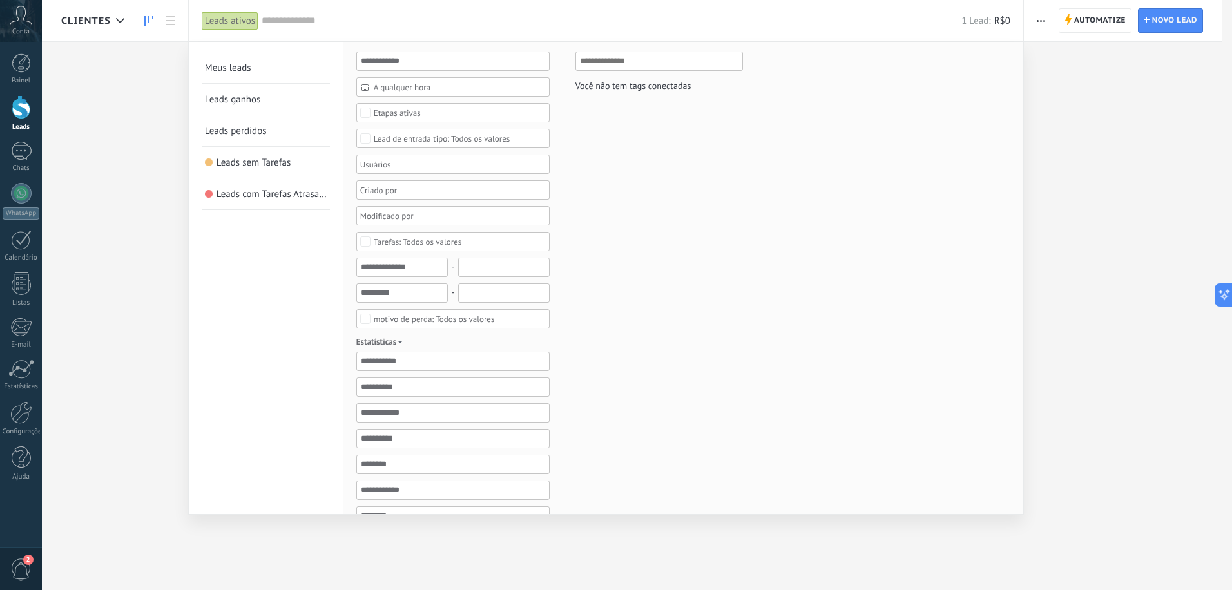
click at [441, 313] on div "Todos os valores" at bounding box center [452, 318] width 193 height 19
click at [403, 392] on div "sem bant" at bounding box center [390, 396] width 33 height 9
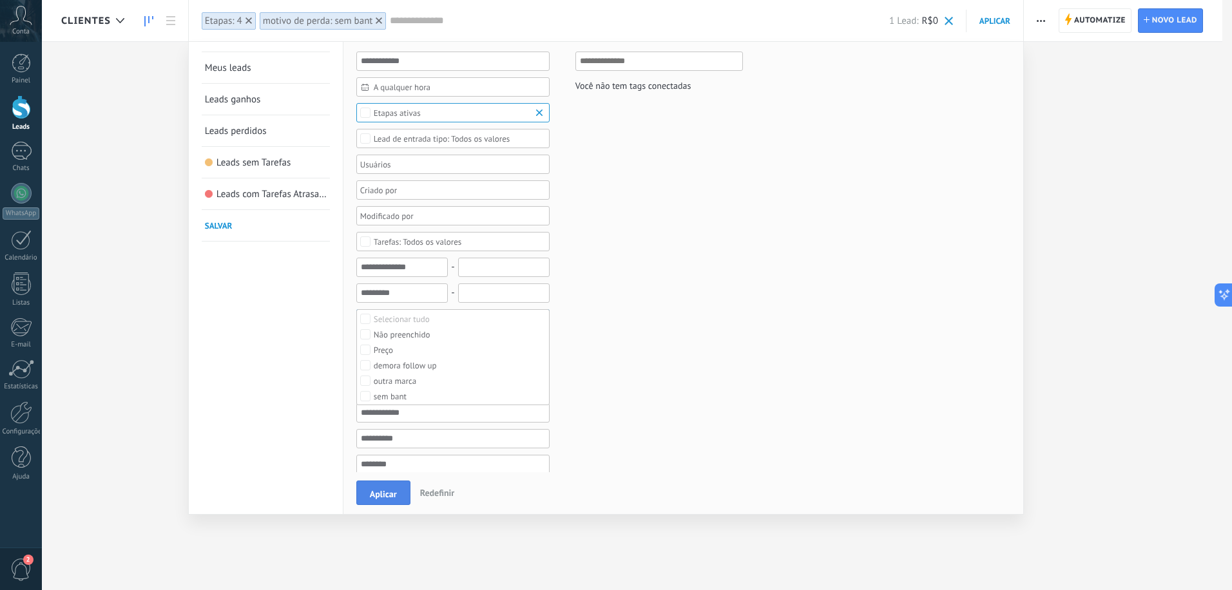
click at [403, 497] on button "Aplicar" at bounding box center [383, 493] width 54 height 24
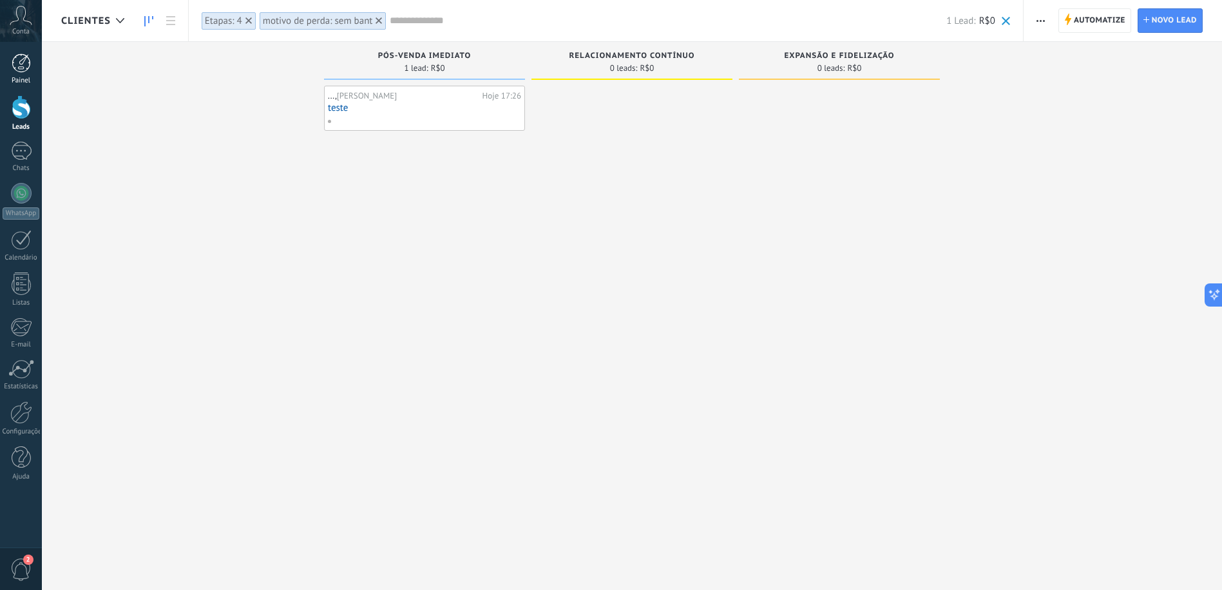
click at [23, 55] on div at bounding box center [21, 62] width 19 height 19
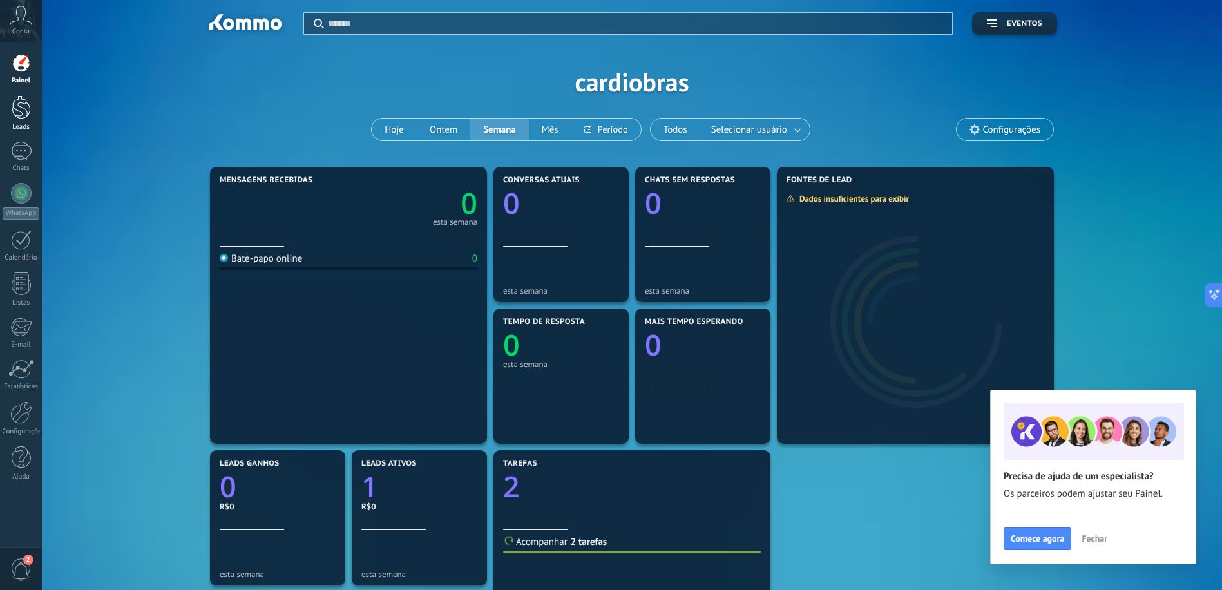
click at [25, 120] on link "Leads" at bounding box center [21, 113] width 42 height 36
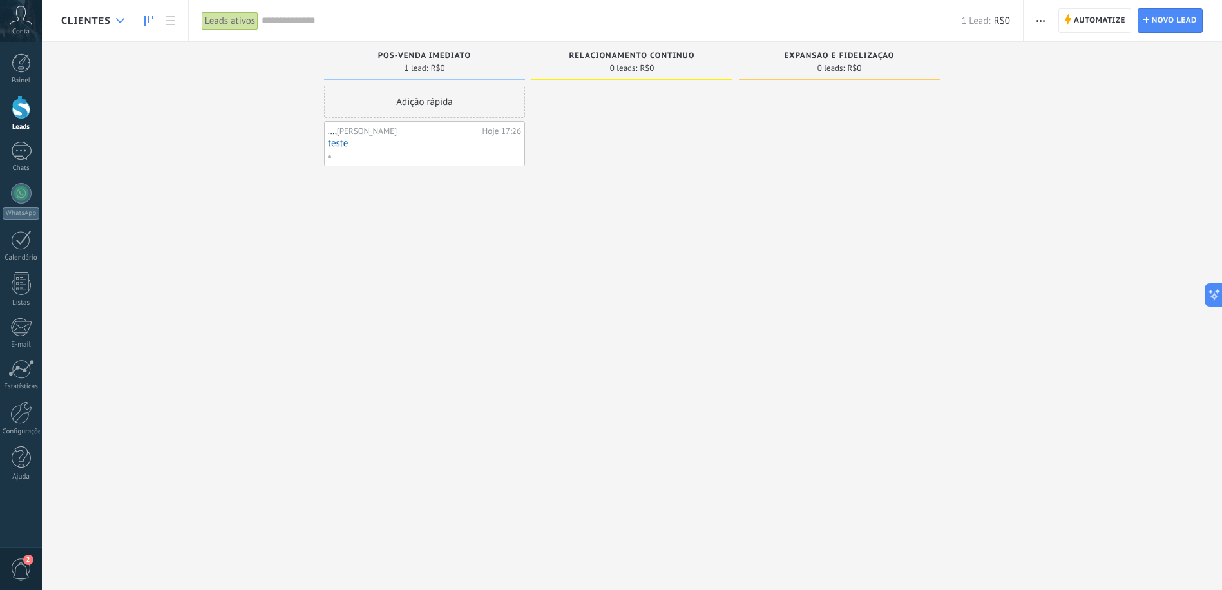
click at [129, 22] on div at bounding box center [120, 20] width 21 height 25
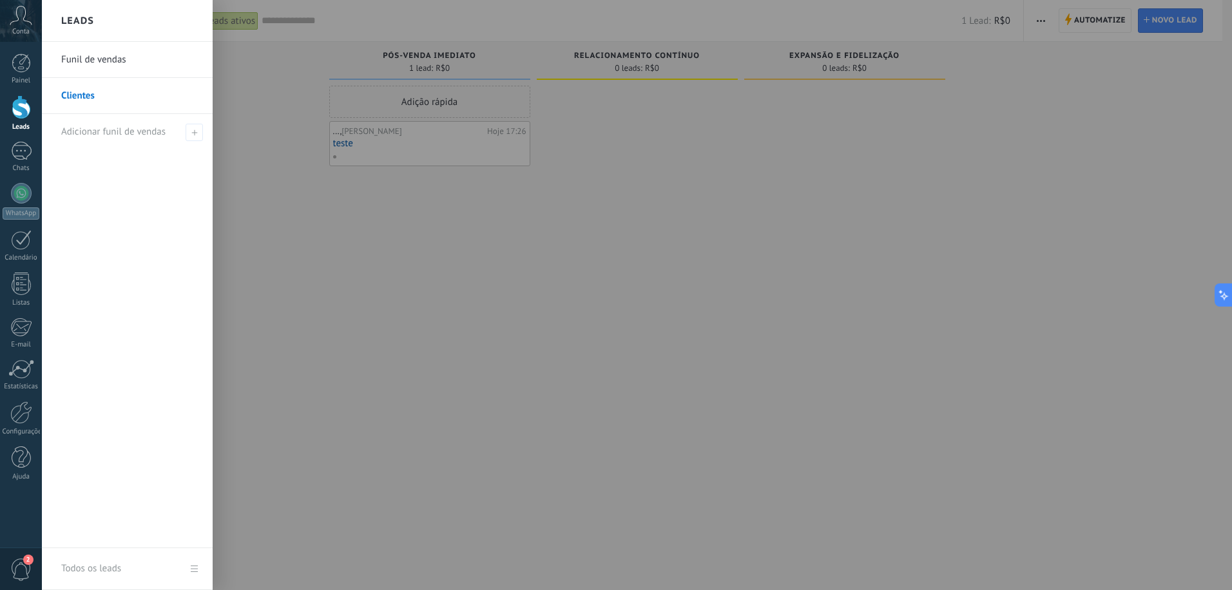
click at [97, 68] on link "Funil de vendas" at bounding box center [130, 60] width 139 height 36
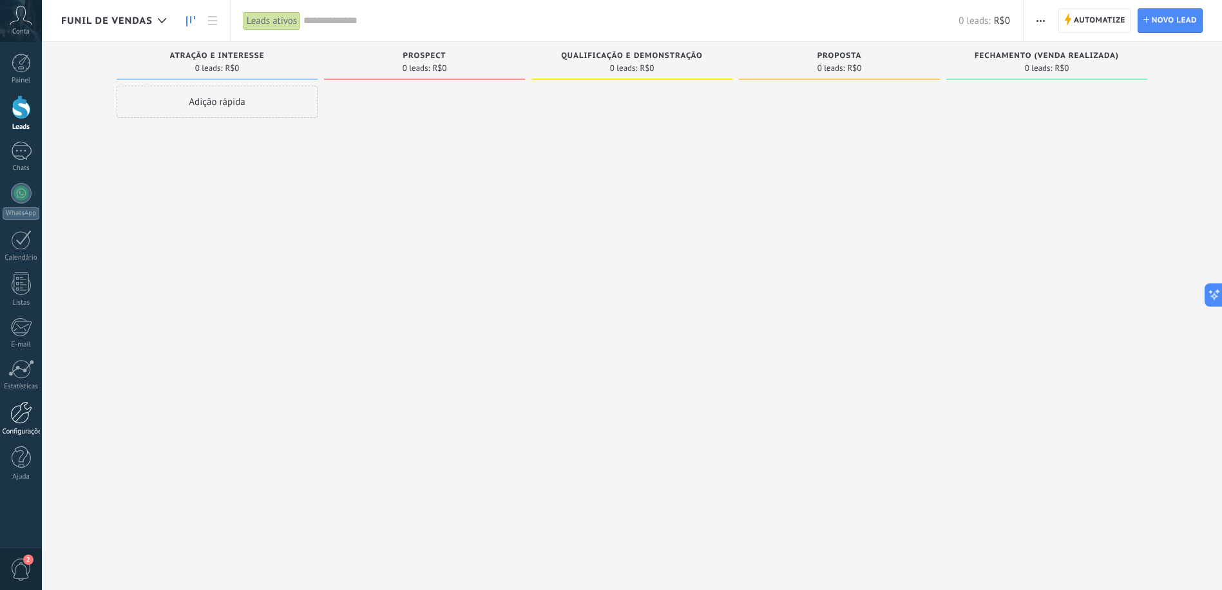
click at [30, 414] on div at bounding box center [21, 412] width 22 height 23
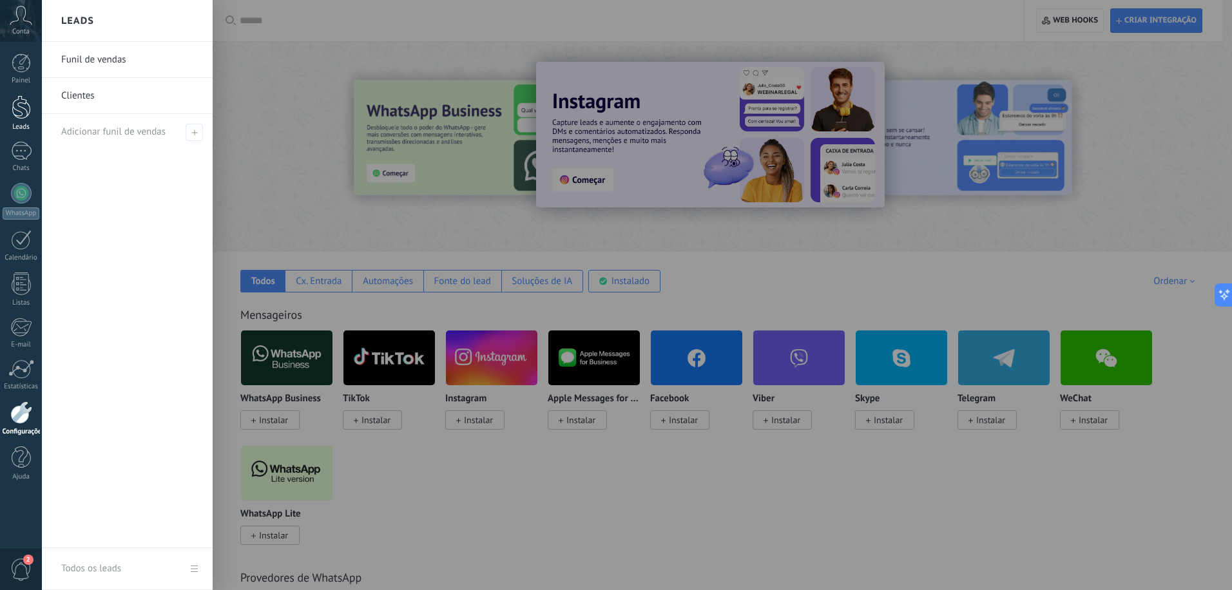
click at [25, 109] on div at bounding box center [21, 107] width 19 height 24
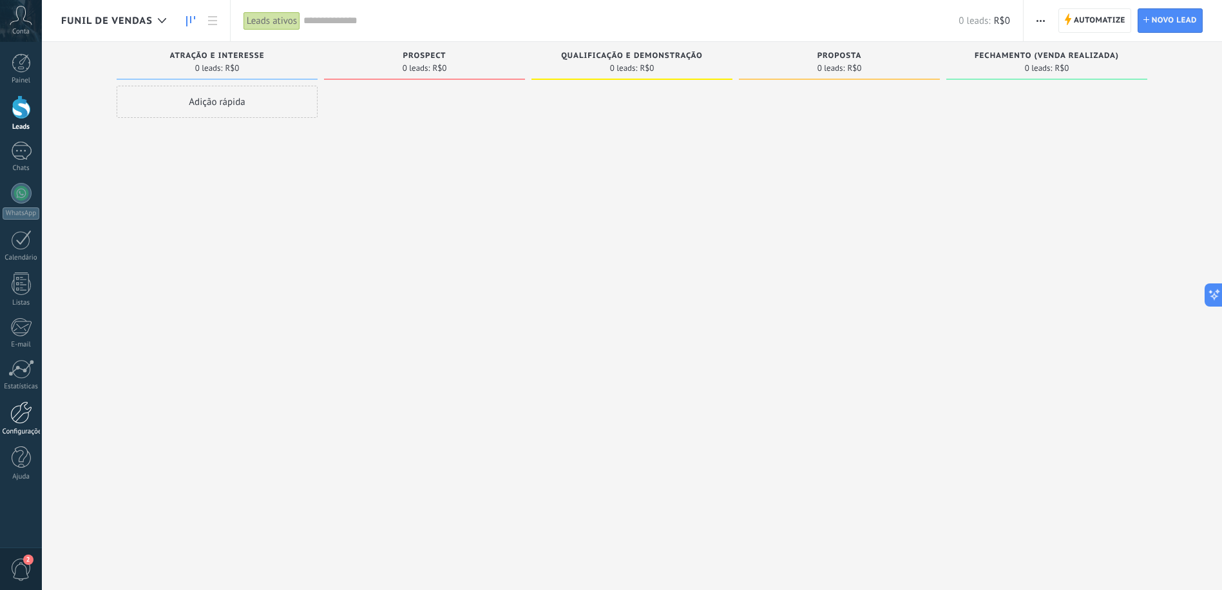
click at [27, 410] on div at bounding box center [21, 412] width 22 height 23
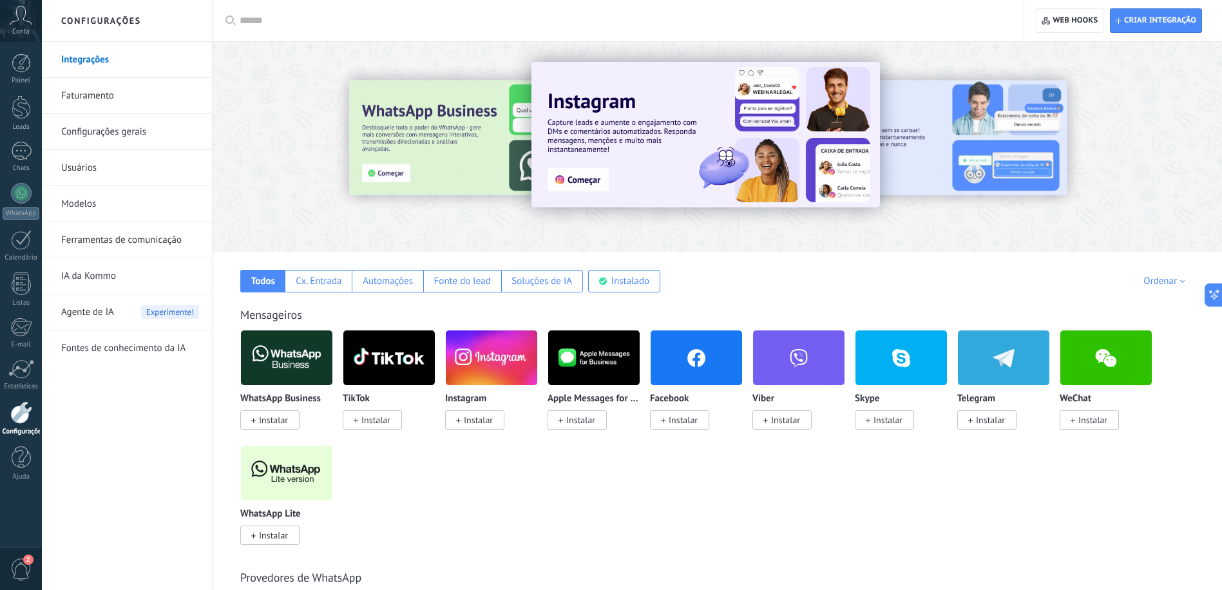
click at [268, 417] on span "Instalar" at bounding box center [273, 420] width 29 height 12
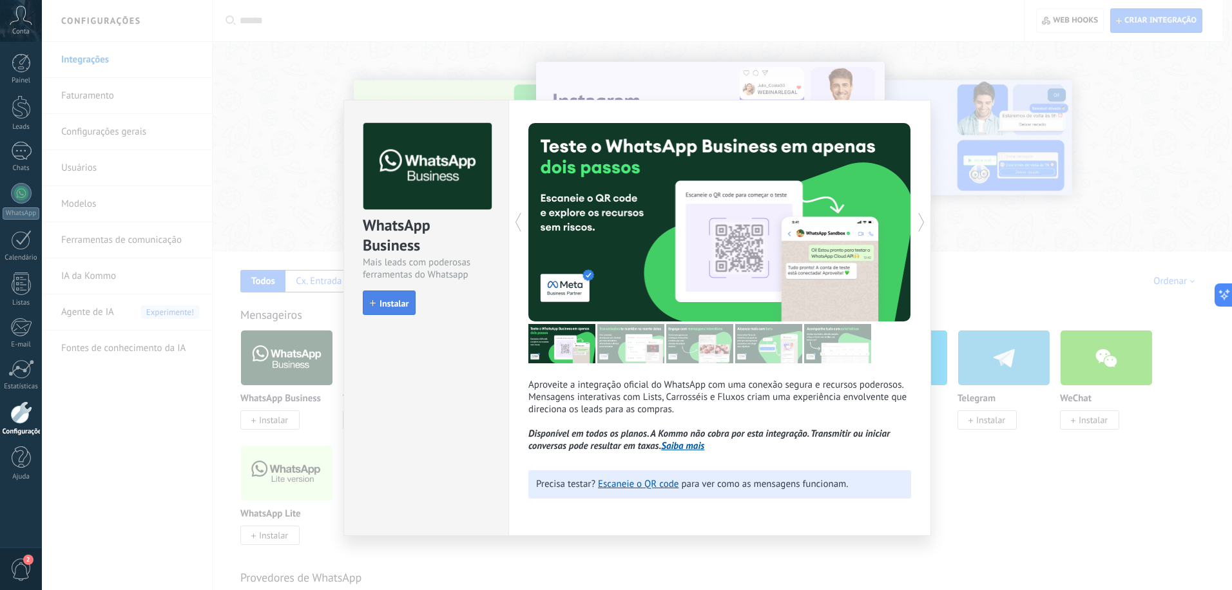
click at [394, 305] on span "Instalar" at bounding box center [393, 303] width 29 height 9
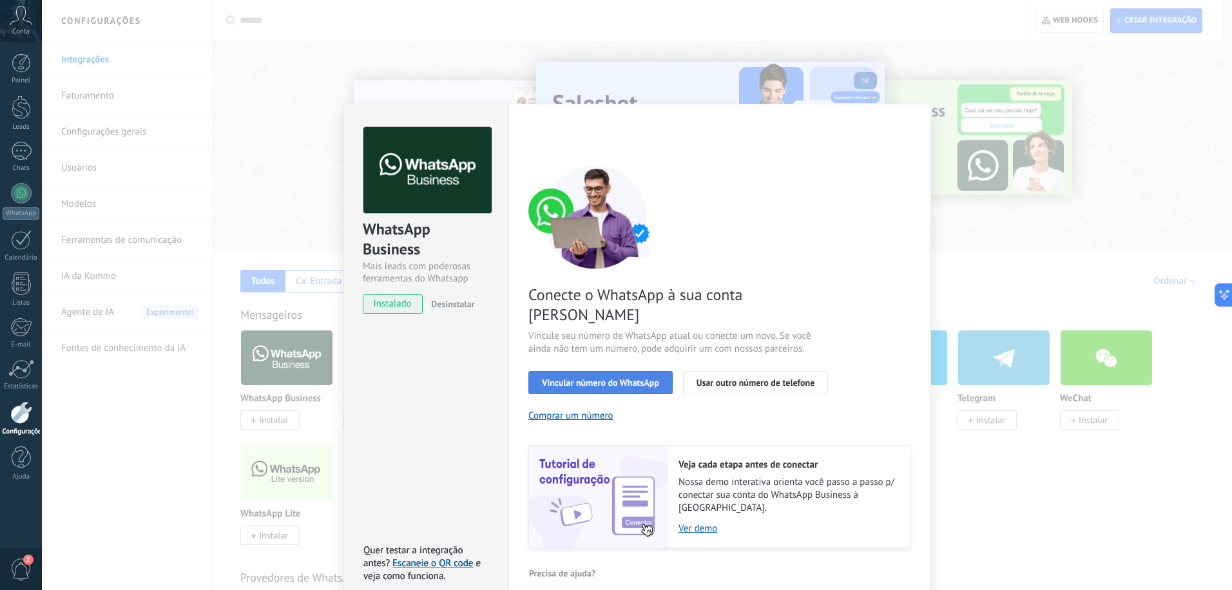
click at [650, 378] on span "Vincular número do WhatsApp" at bounding box center [600, 382] width 117 height 9
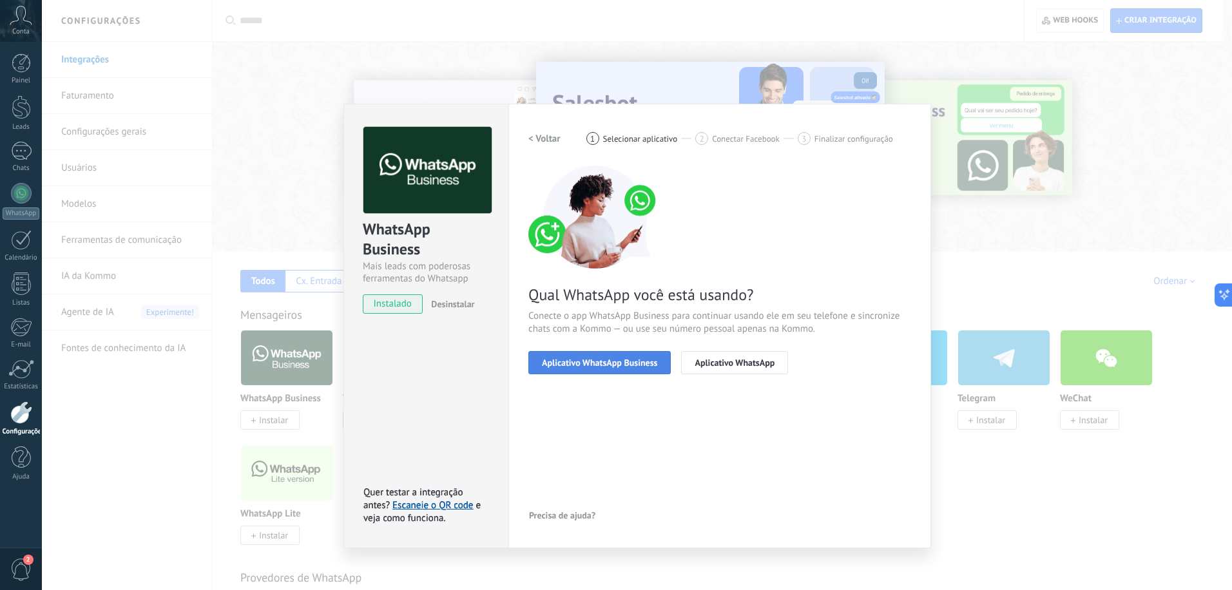
click at [644, 361] on span "Aplicativo WhatsApp Business" at bounding box center [599, 362] width 115 height 9
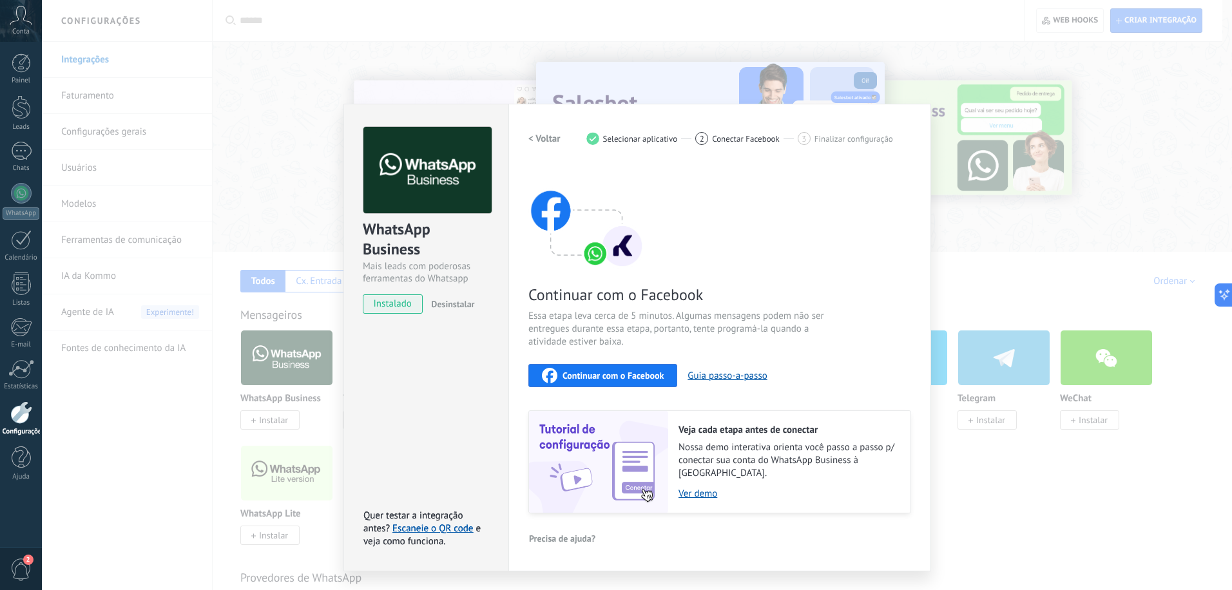
click at [637, 372] on span "Continuar com o Facebook" at bounding box center [612, 375] width 101 height 9
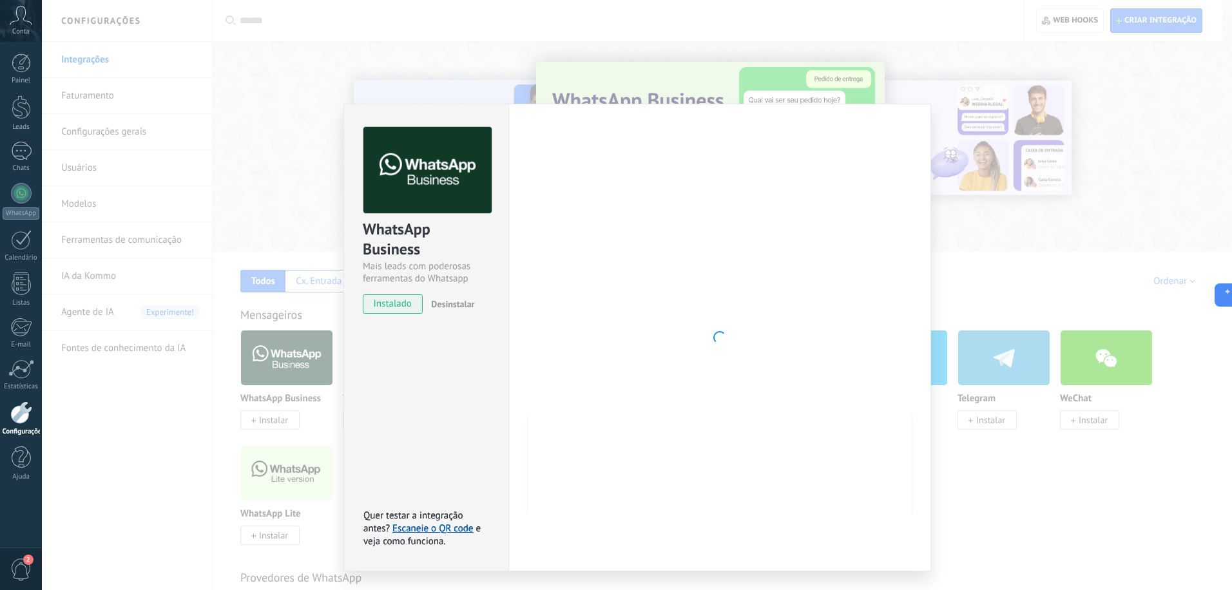
type textarea "***"
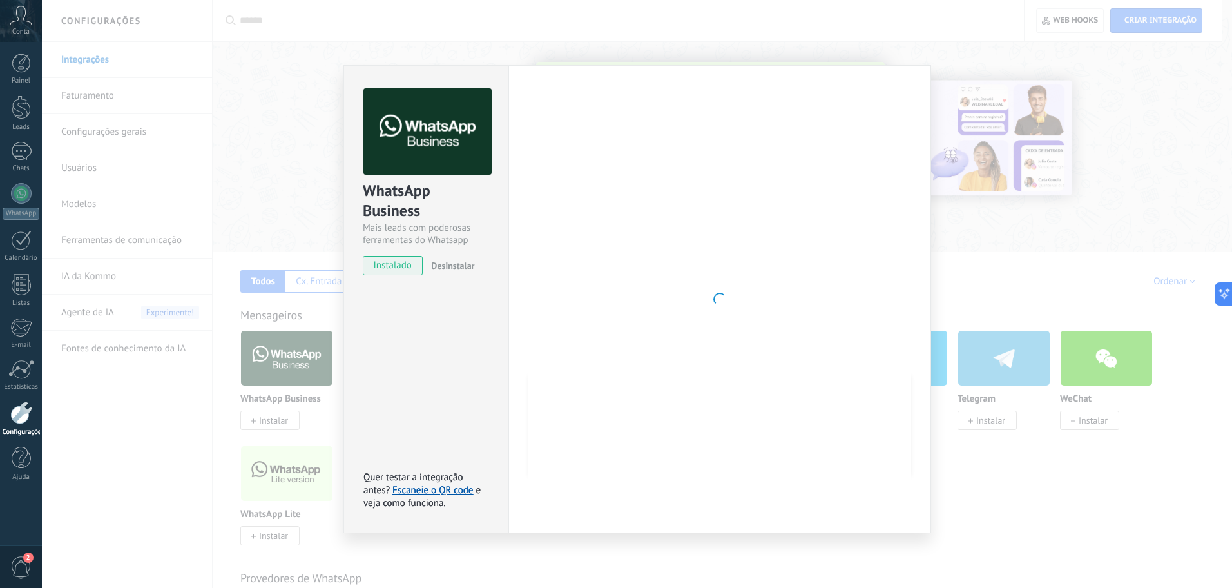
click at [1045, 242] on div "WhatsApp Business Mais leads com poderosas ferramentas do Whatsapp instalado De…" at bounding box center [637, 294] width 1190 height 588
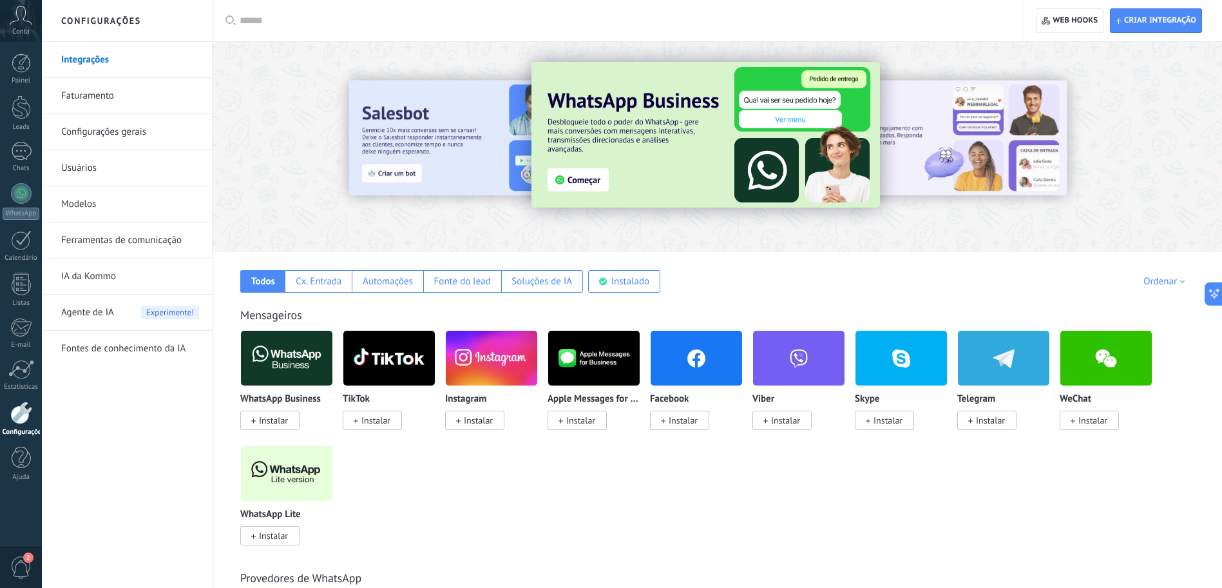
click at [269, 536] on span "Instalar" at bounding box center [273, 536] width 29 height 12
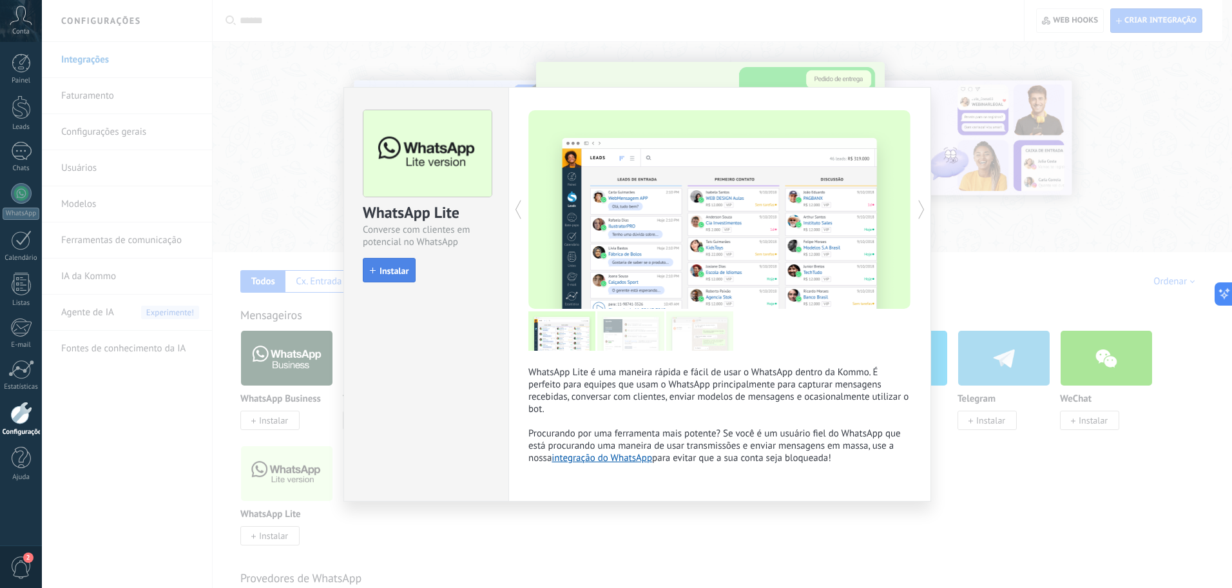
click at [393, 278] on button "Instalar" at bounding box center [389, 270] width 53 height 24
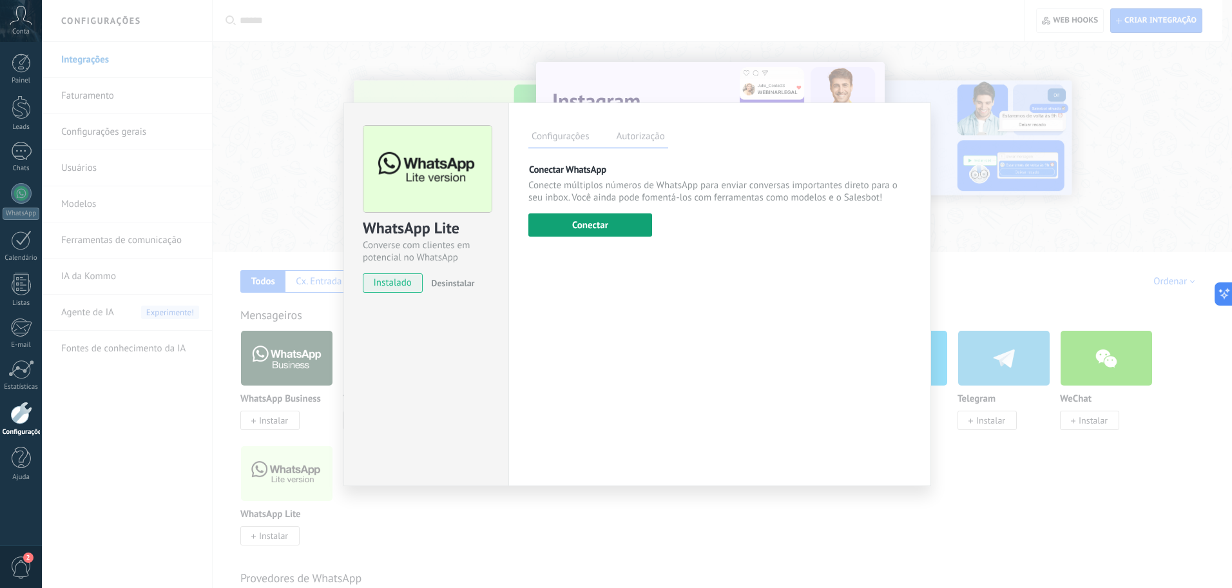
click at [571, 229] on button "Conectar" at bounding box center [590, 224] width 124 height 23
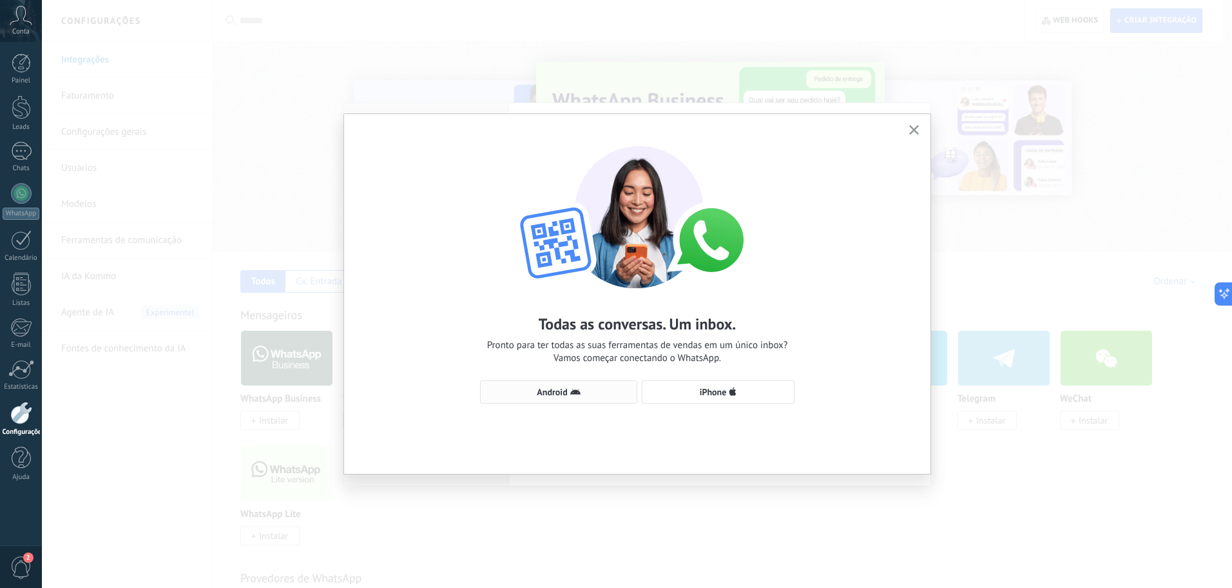
click at [592, 397] on button "Android" at bounding box center [558, 391] width 157 height 23
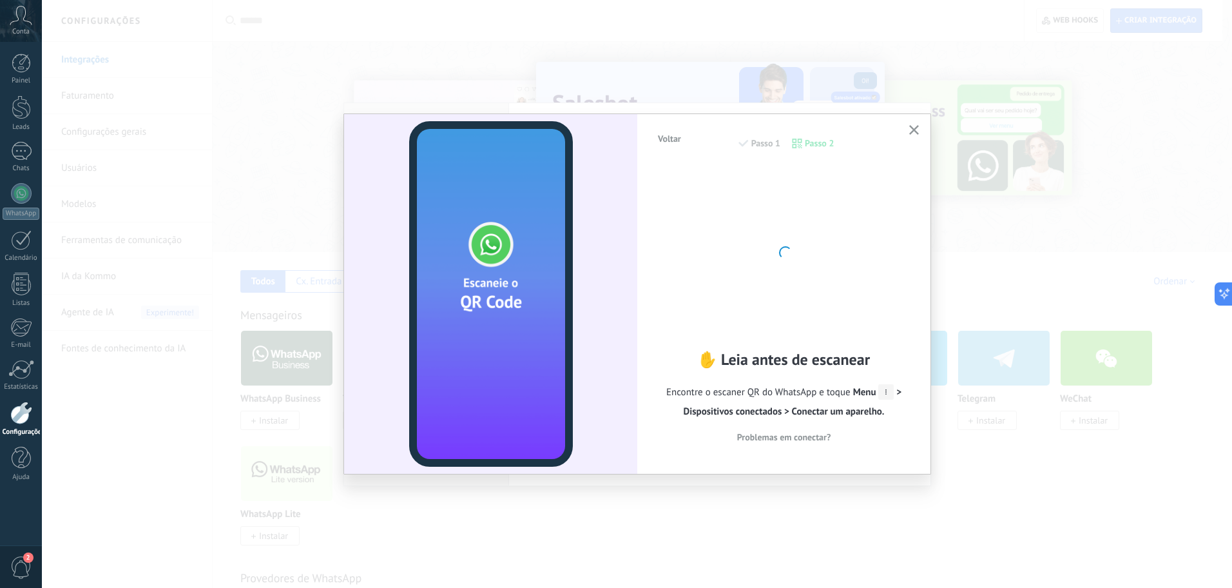
click at [917, 128] on icon "button" at bounding box center [914, 130] width 10 height 10
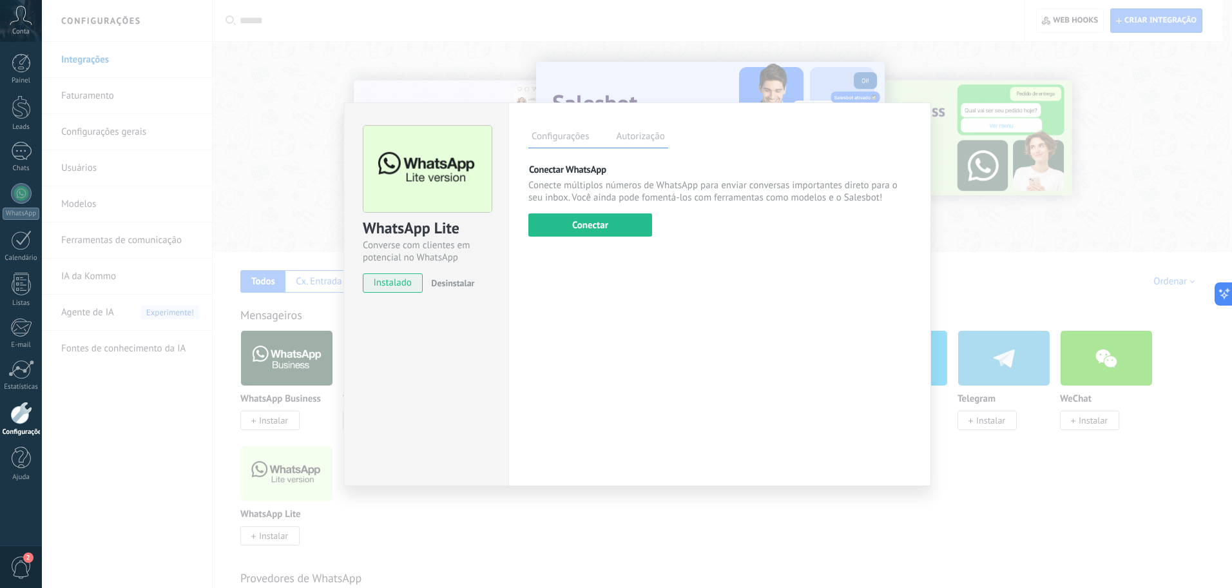
click at [1039, 218] on div "WhatsApp Lite Converse com clientes em potencial no WhatsApp instalado Desinsta…" at bounding box center [637, 294] width 1190 height 588
